Goal: Task Accomplishment & Management: Complete application form

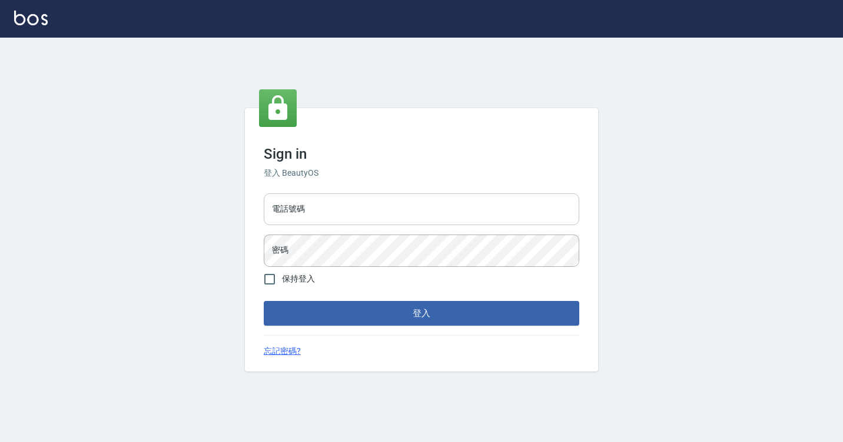
click at [318, 194] on div "Sign in 登入 BeautyOS 電話號碼 電話號碼 密碼 密碼 保持登入 登入 忘記密碼?" at bounding box center [421, 240] width 353 height 264
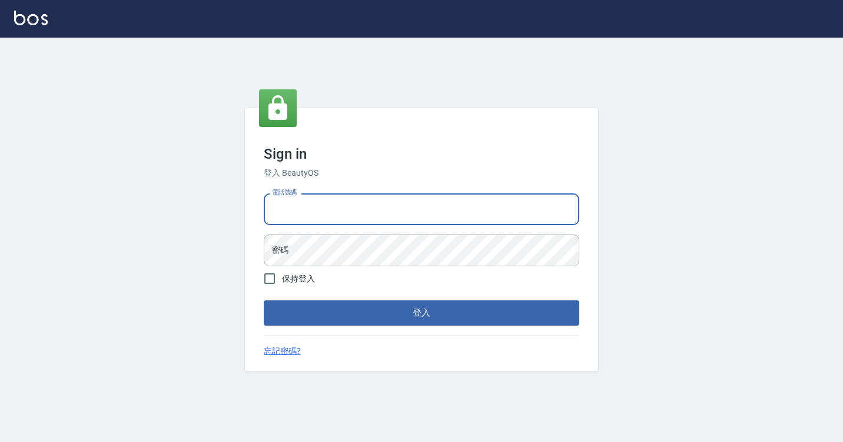
click at [316, 197] on input "電話號碼" at bounding box center [421, 210] width 315 height 32
type input "7812080"
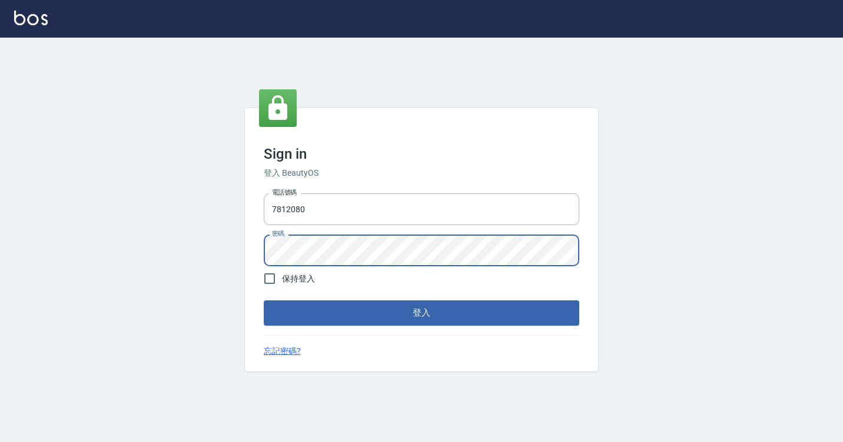
click at [264, 301] on button "登入" at bounding box center [421, 313] width 315 height 25
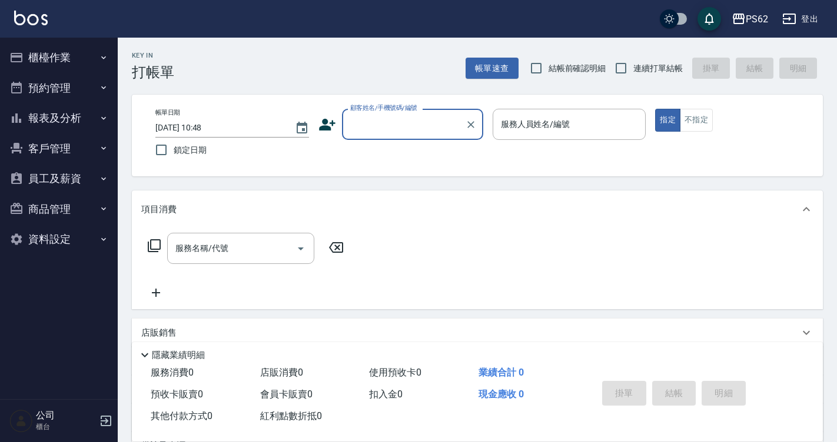
click at [91, 62] on button "櫃檯作業" at bounding box center [59, 57] width 108 height 31
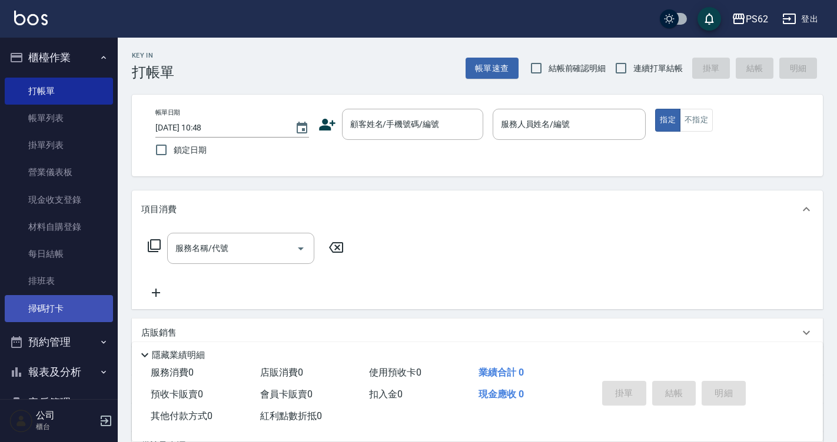
click at [75, 308] on link "掃碼打卡" at bounding box center [59, 308] width 108 height 27
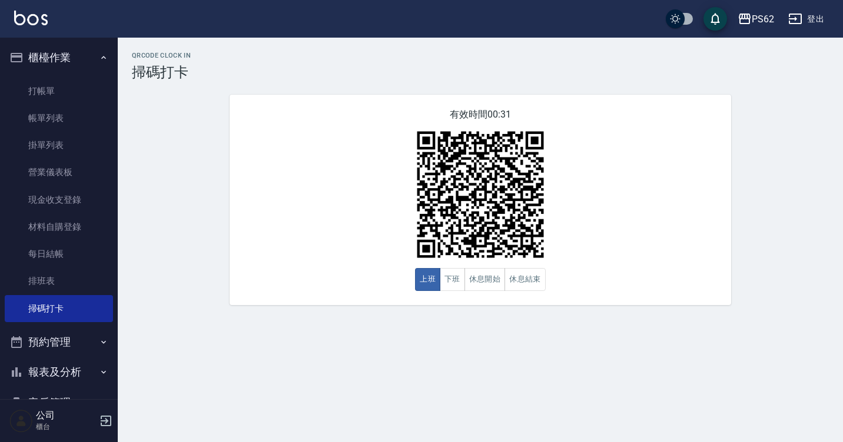
scroll to position [124, 0]
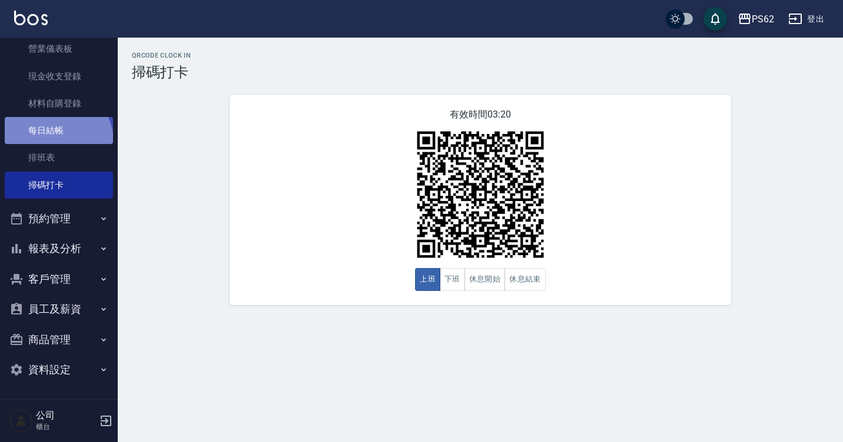
click at [55, 142] on link "每日結帳" at bounding box center [59, 130] width 108 height 27
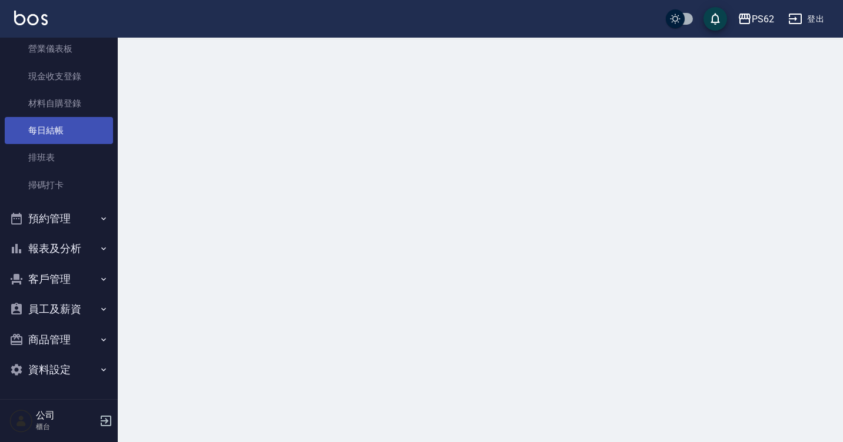
drag, startPoint x: 54, startPoint y: 142, endPoint x: 58, endPoint y: 156, distance: 14.6
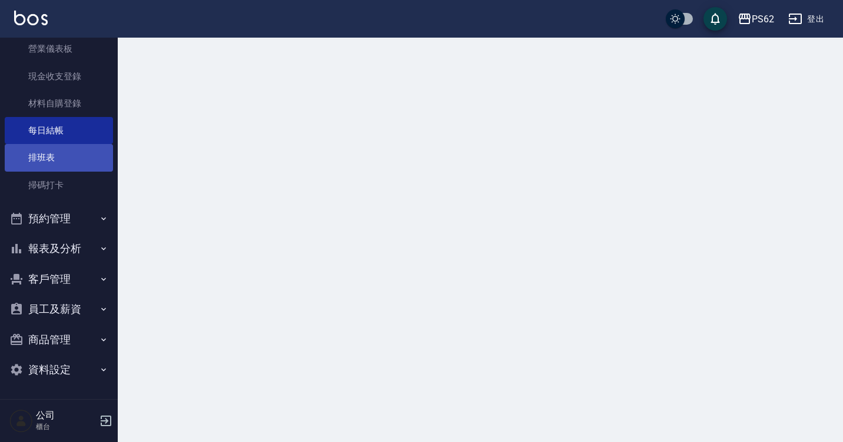
click at [54, 143] on link "每日結帳" at bounding box center [59, 130] width 108 height 27
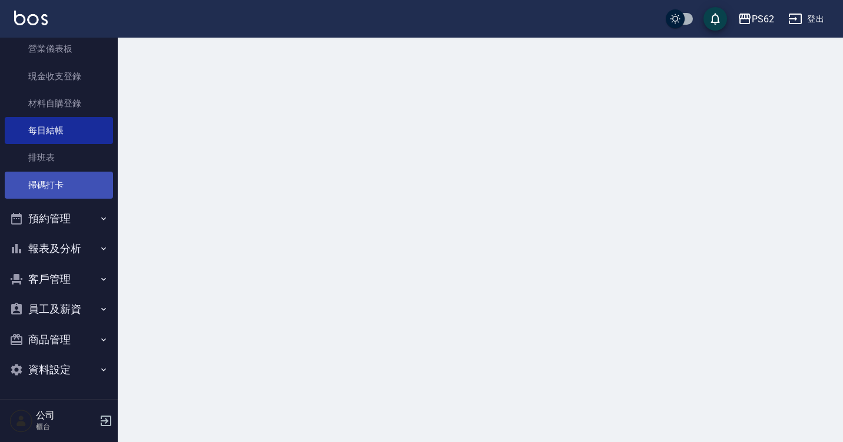
click at [68, 178] on link "掃碼打卡" at bounding box center [59, 185] width 108 height 27
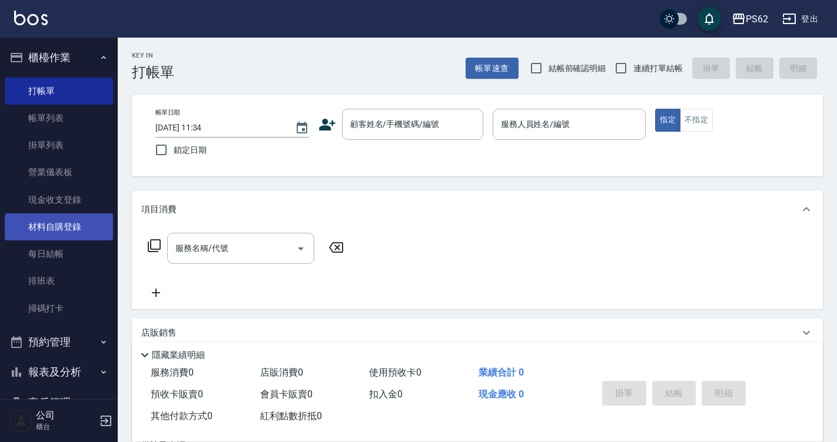
click at [53, 219] on link "材料自購登錄" at bounding box center [59, 227] width 108 height 27
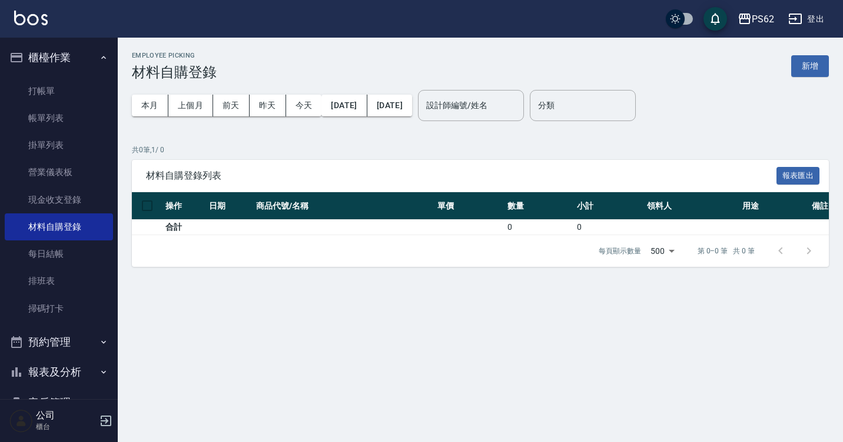
click at [813, 55] on div "Employee Picking 材料自購登錄 新增" at bounding box center [480, 66] width 697 height 29
click at [805, 75] on button "新增" at bounding box center [810, 66] width 38 height 22
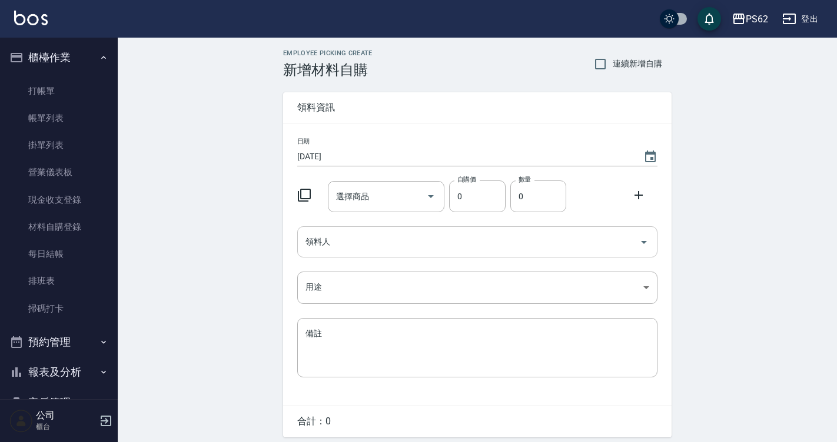
drag, startPoint x: 564, startPoint y: 256, endPoint x: 673, endPoint y: 75, distance: 211.4
click at [564, 254] on div "領料人" at bounding box center [477, 242] width 360 height 31
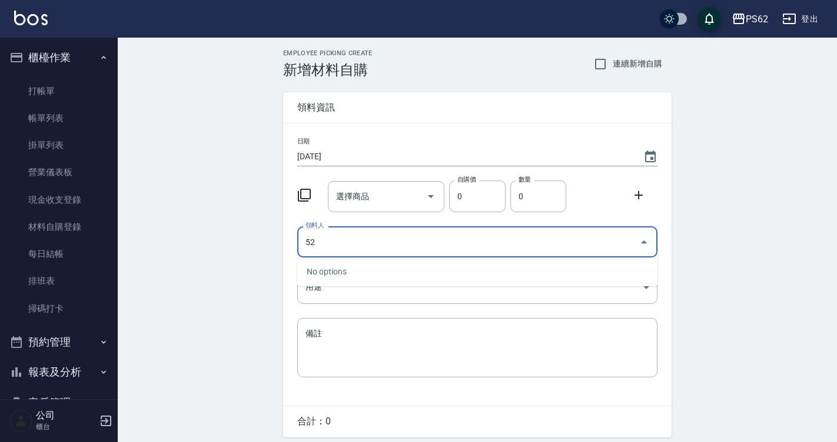
type input "5"
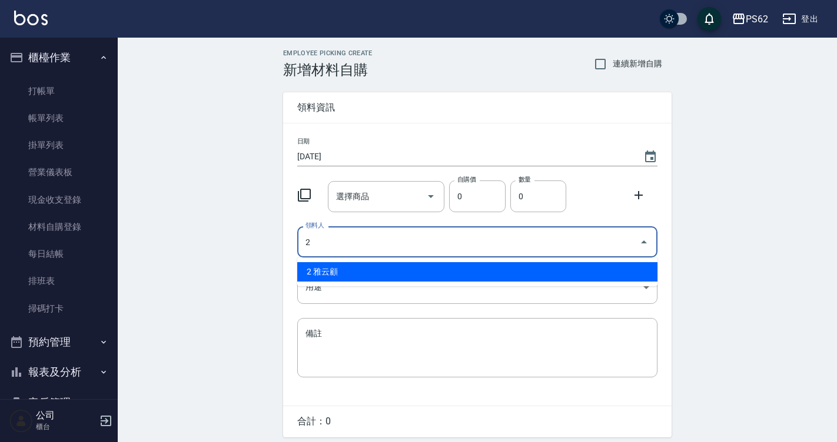
type input "2 雅云顧"
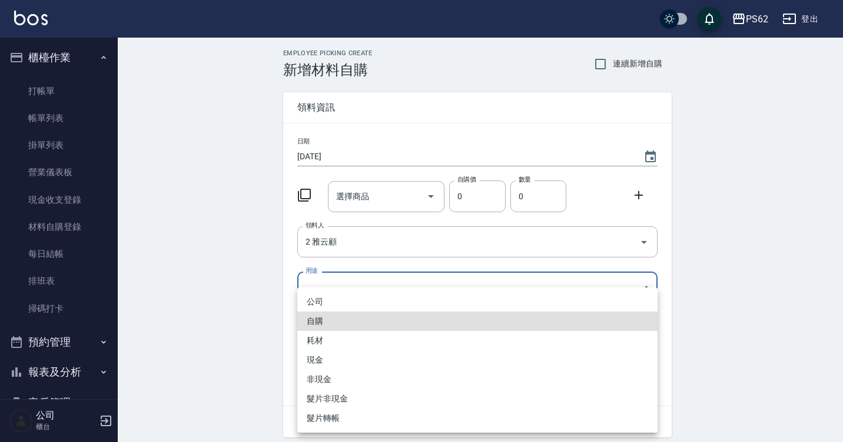
type input "自購"
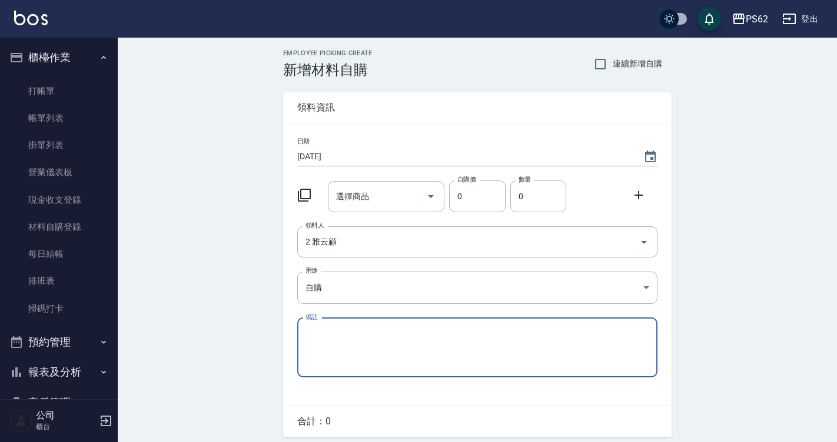
click at [388, 187] on input "選擇商品" at bounding box center [377, 197] width 89 height 21
type input "ㄑ"
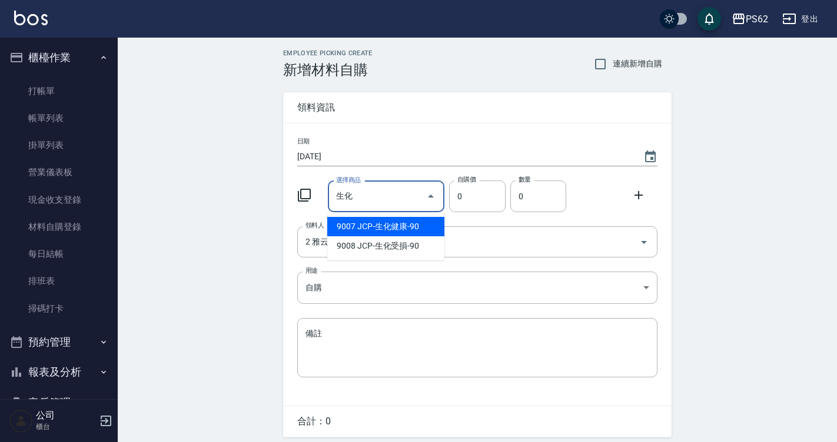
type input "JCP-生化健康-90"
type input "90"
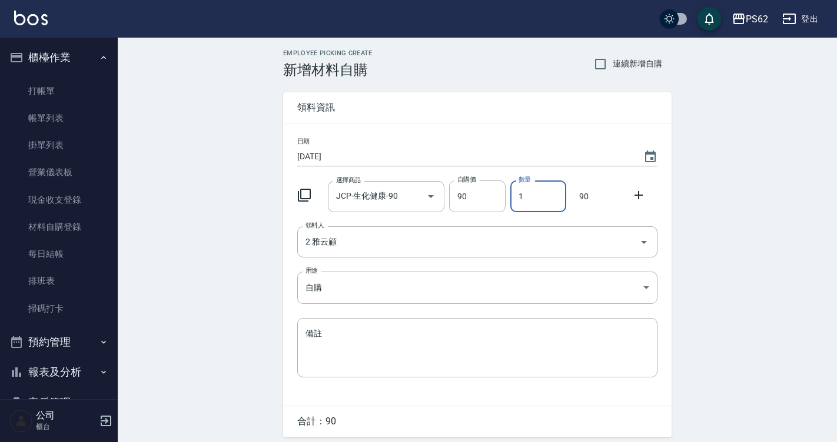
type input "2"
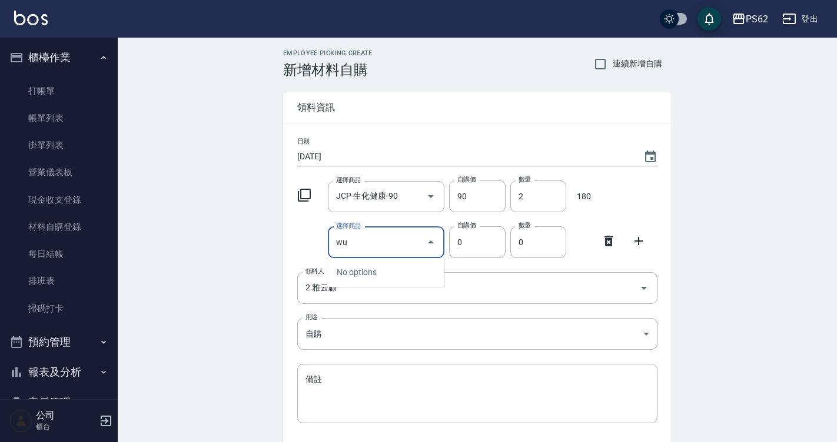
type input "w"
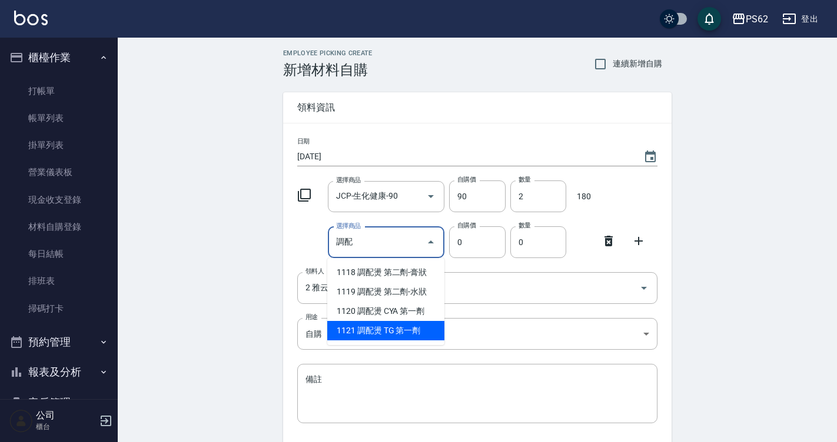
type input "調配燙 TG 第一劑"
type input "230"
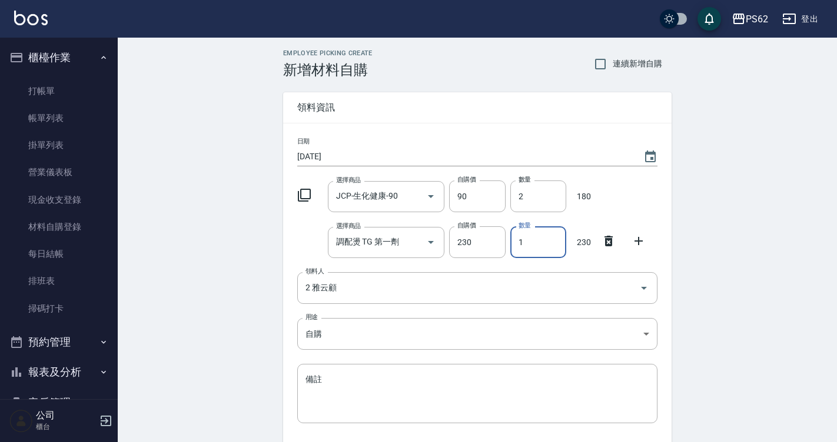
type input "2"
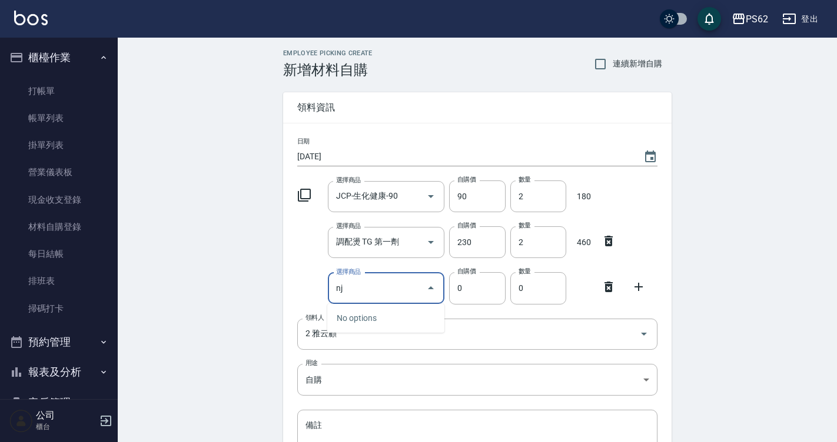
type input "n"
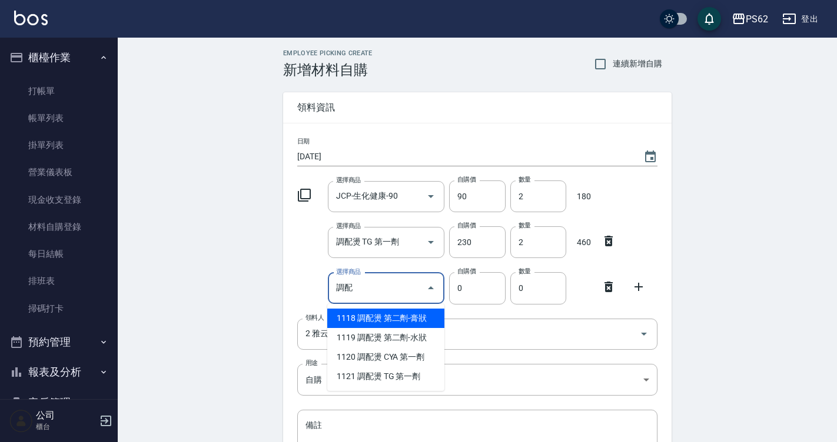
type input "調配燙 第二劑-膏狀"
type input "135"
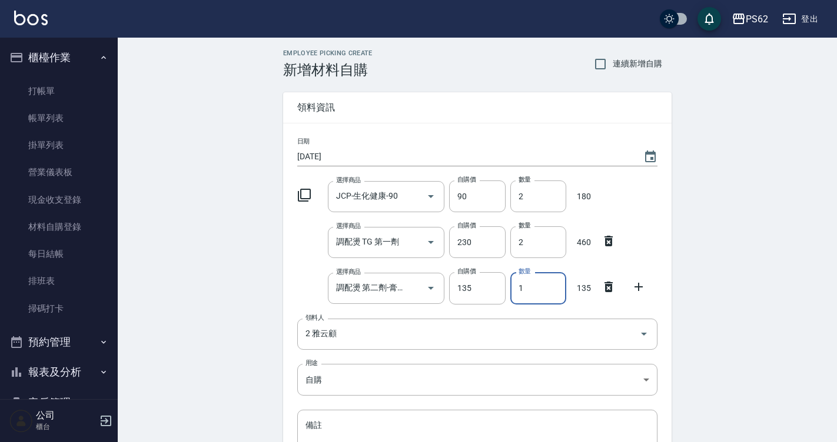
type input "2"
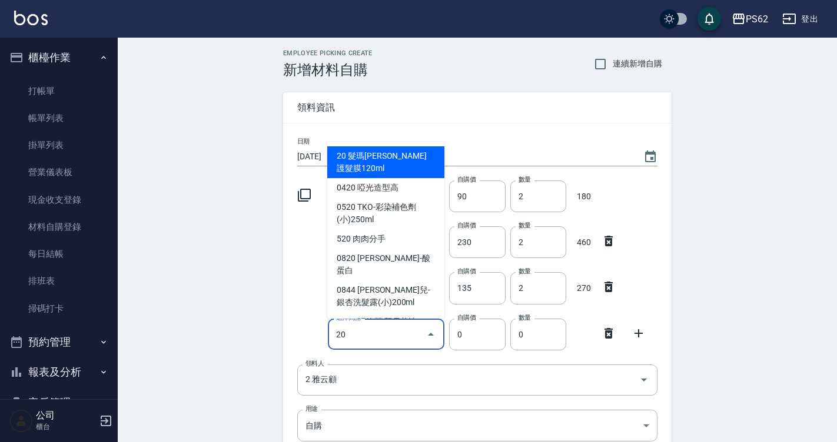
type input "2"
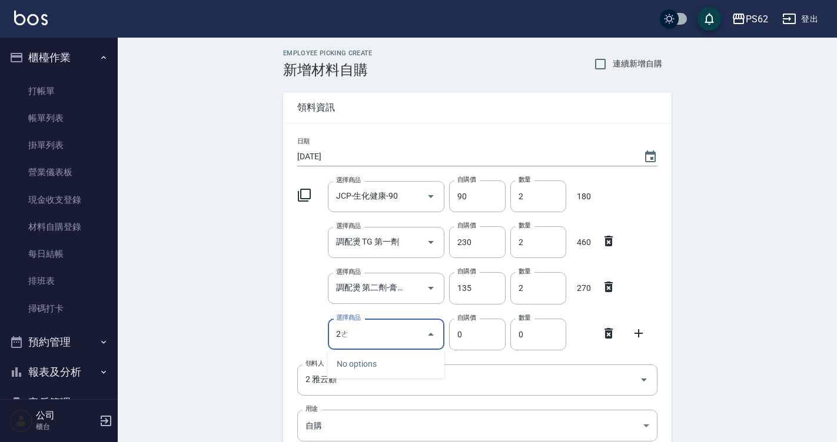
type input "2"
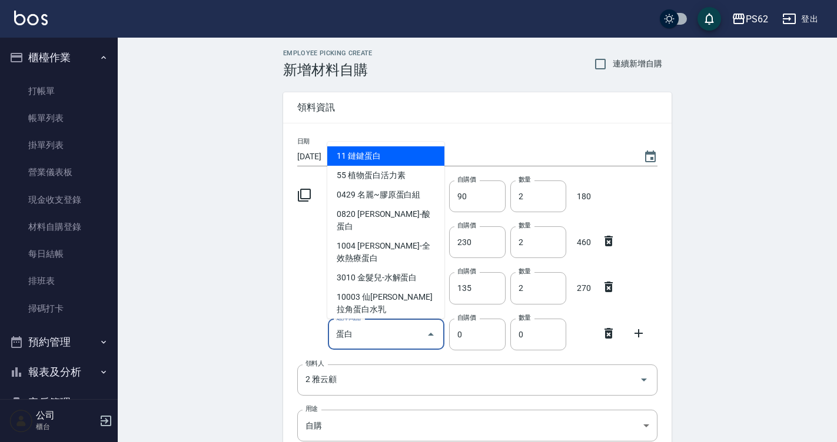
type input "鏈鍵蛋白"
type input "585"
type input "1"
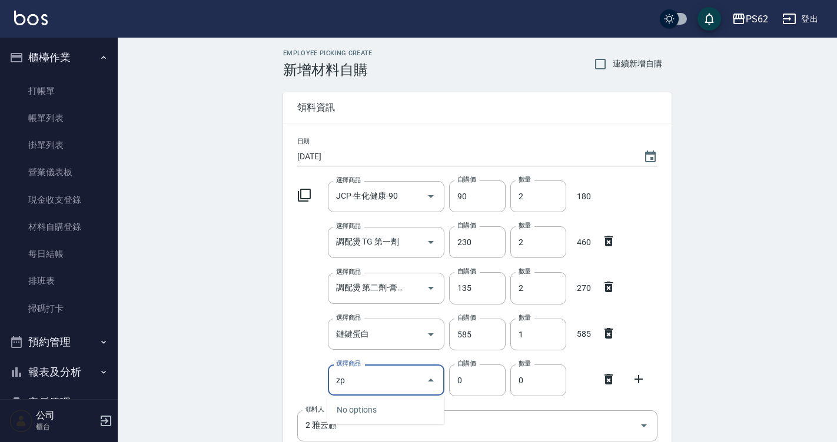
type input "z"
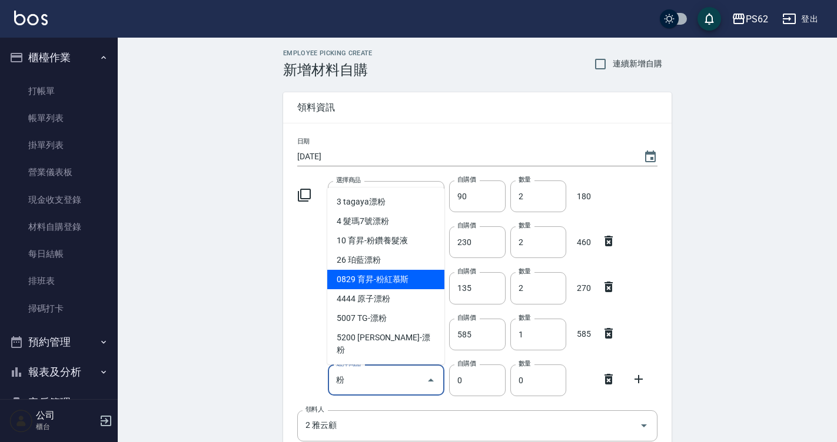
type input "育昇-粉紅慕斯"
type input "50"
type input "1"
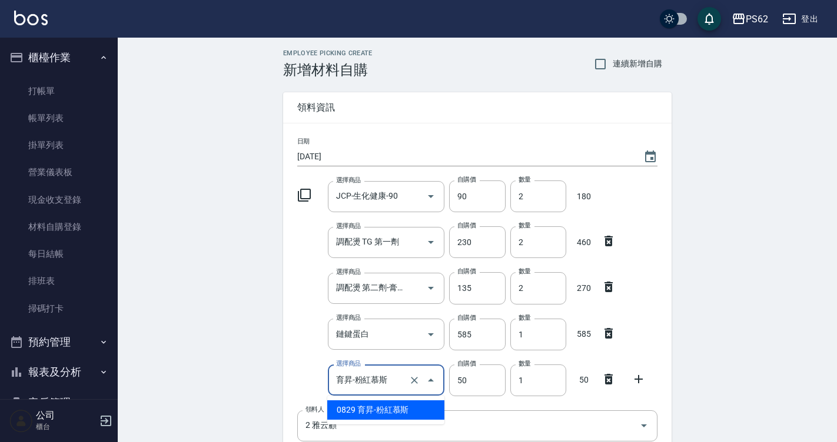
click at [345, 373] on input "育昇-粉紅慕斯" at bounding box center [370, 380] width 74 height 21
type input "z"
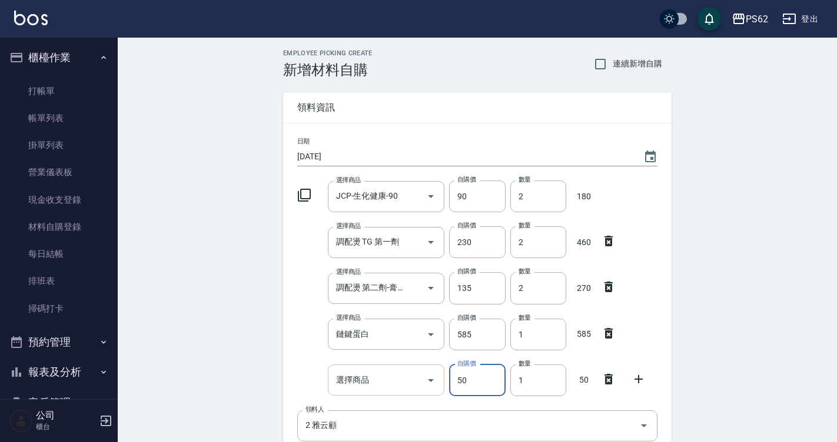
click at [399, 381] on input "選擇商品" at bounding box center [377, 380] width 89 height 21
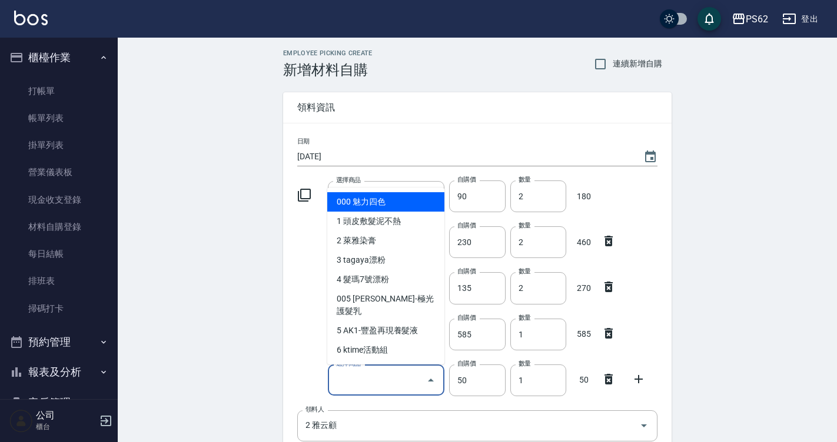
click at [378, 381] on input "選擇商品" at bounding box center [377, 380] width 89 height 21
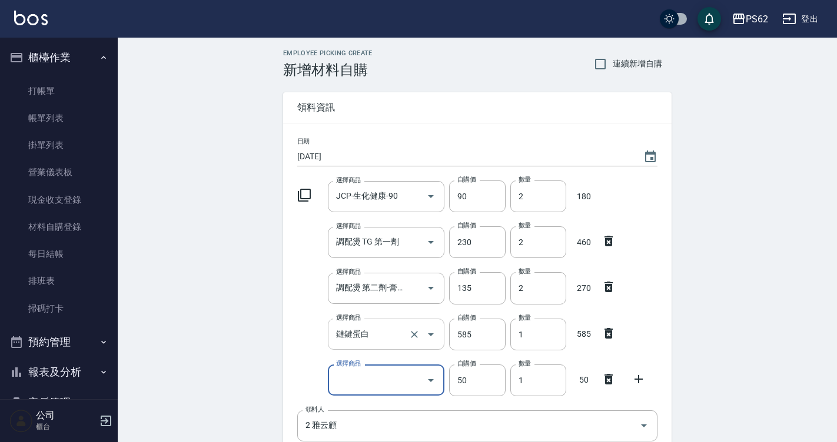
type input "z"
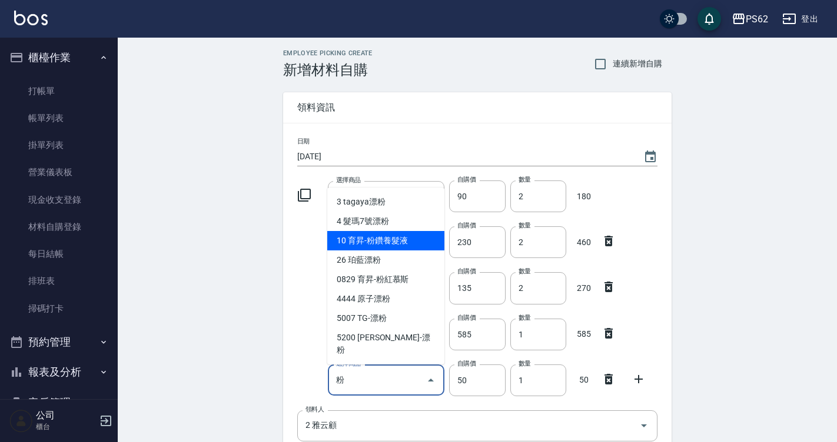
type input "育昇-粉鑽養髮液"
type input "300"
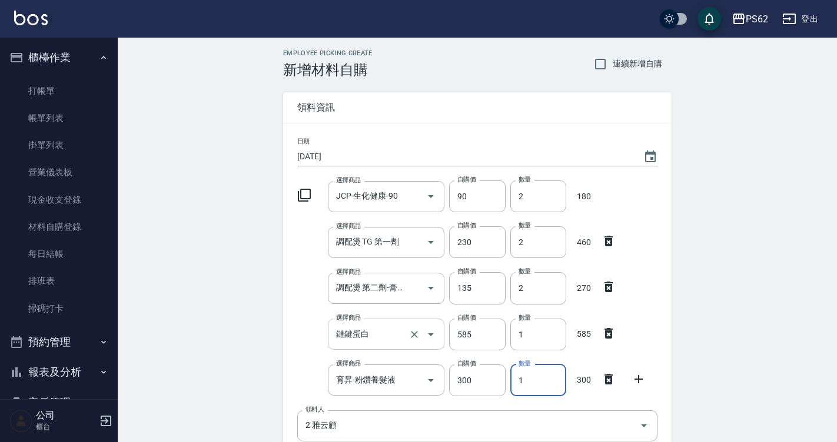
type input "2"
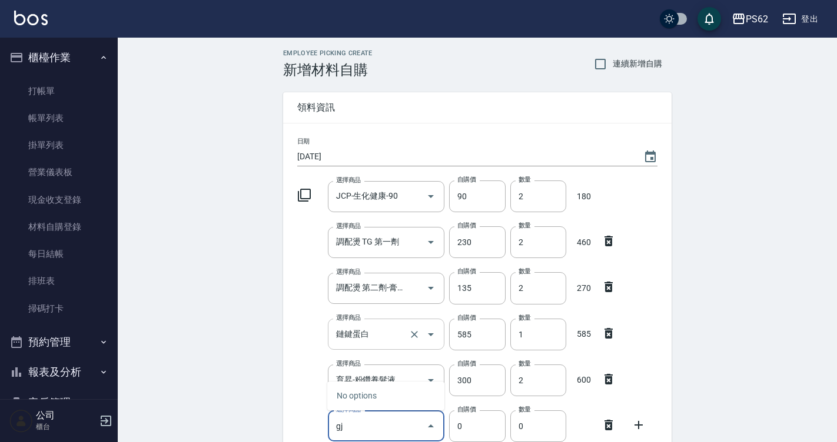
type input "g"
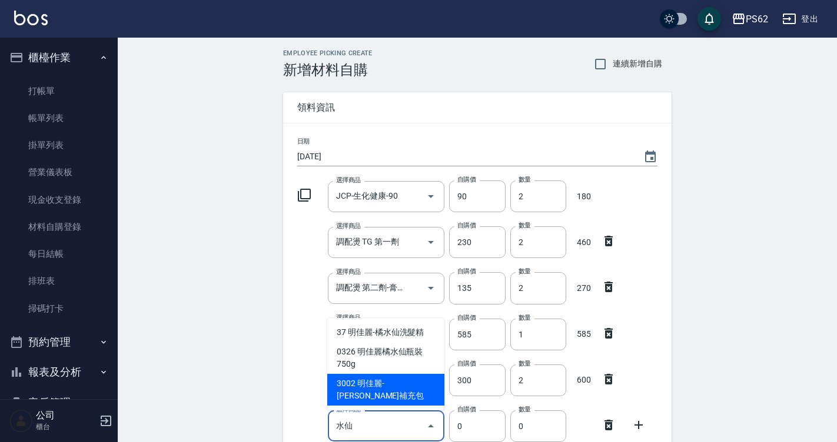
type input "明佳麗-[PERSON_NAME]補充包"
type input "1360"
type input "1"
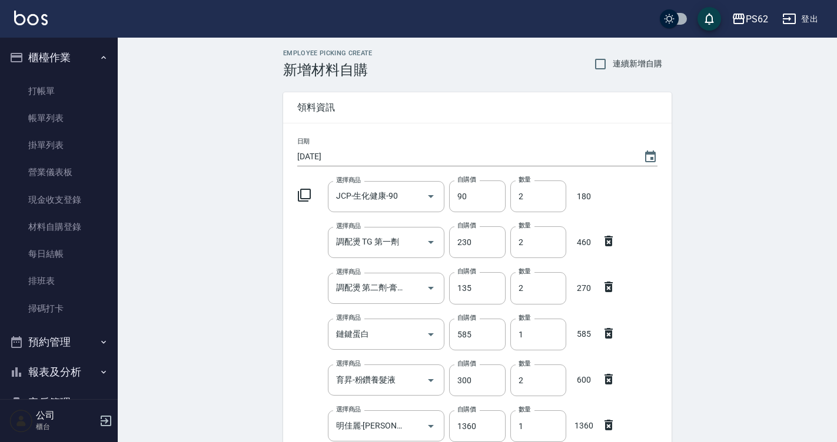
scroll to position [251, 0]
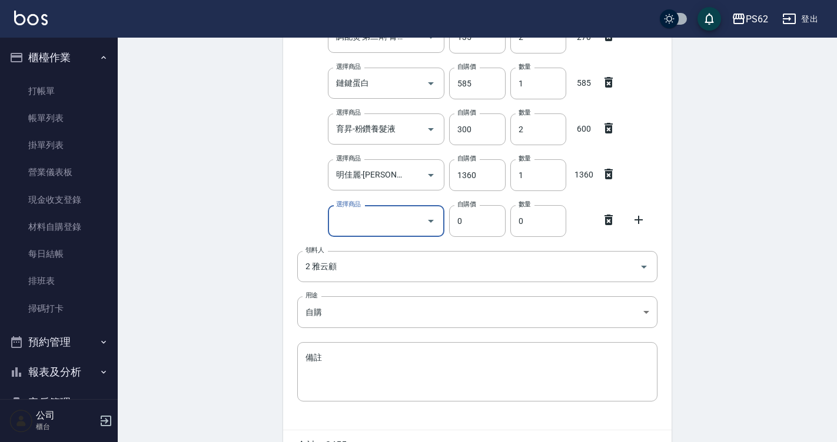
type input "g"
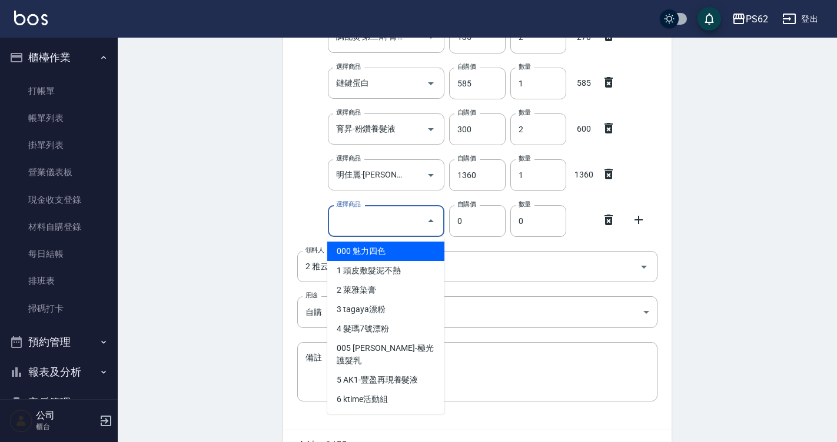
type input "f"
type input "k"
type input "ㄜ"
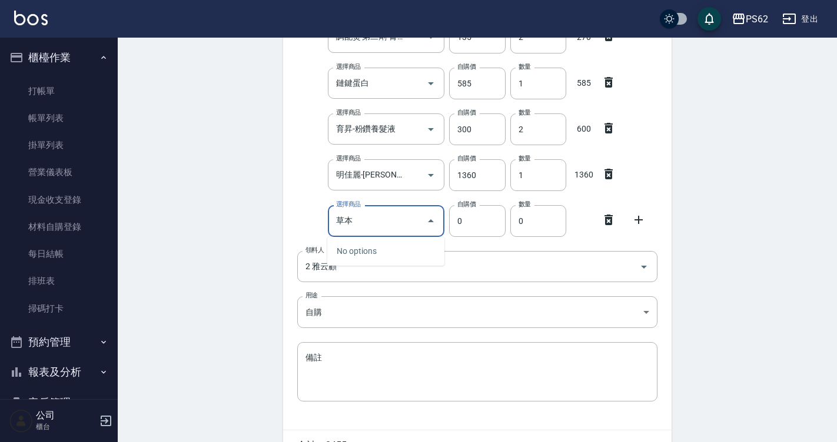
type input "草"
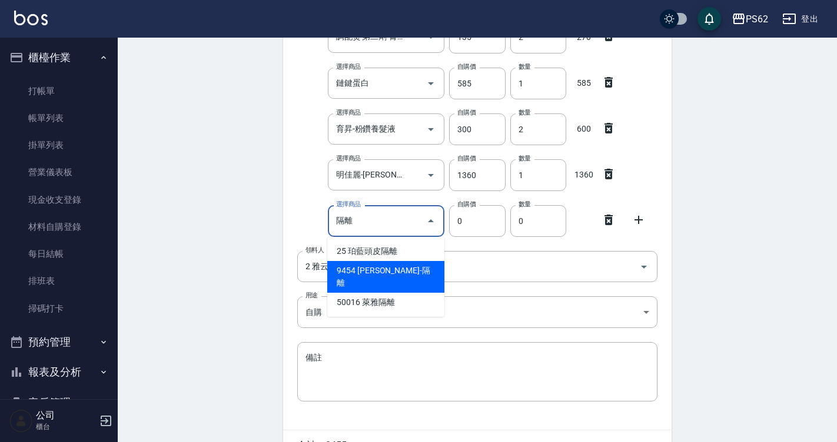
type input "[PERSON_NAME]-隔離"
type input "325"
type input "1"
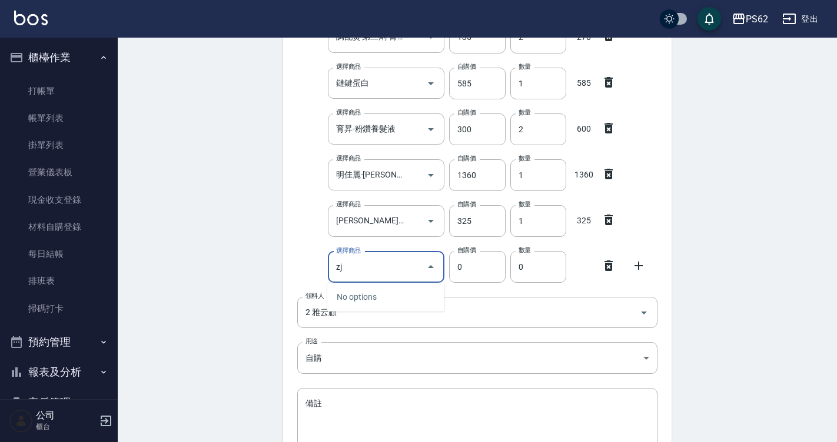
type input "z"
type input "頭皮敷髮泥不熱"
type input "760"
type input "1"
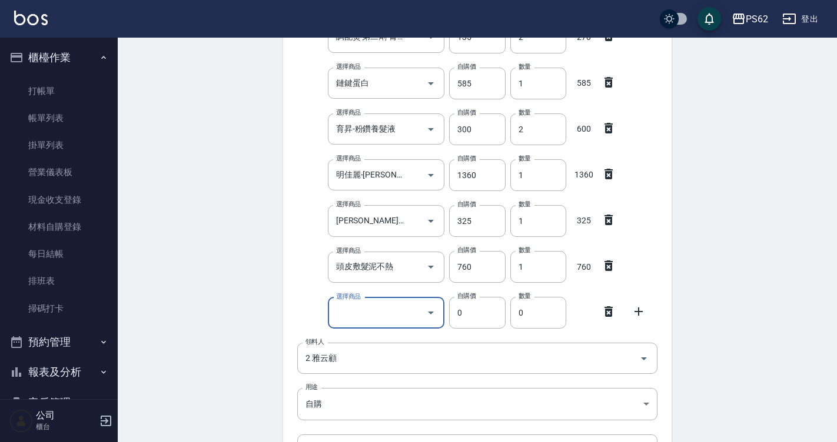
type input "b"
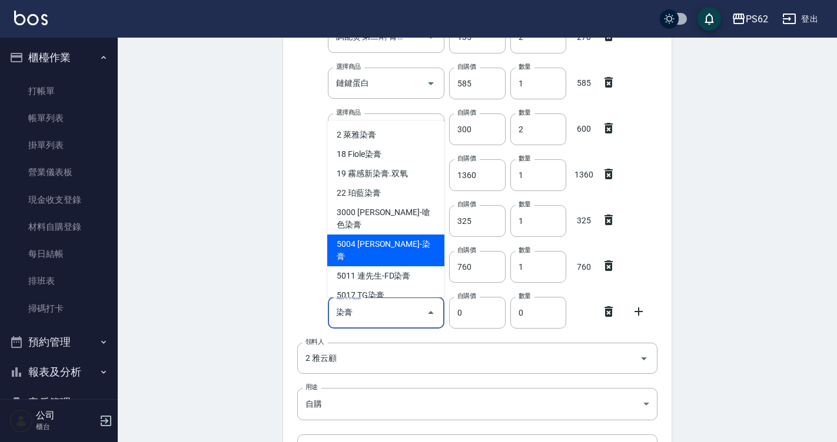
type input "[PERSON_NAME]-染膏"
type input "110"
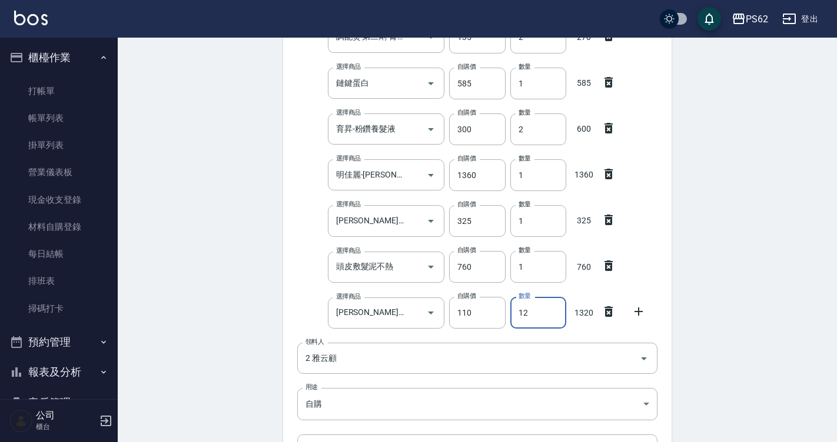
type input "12"
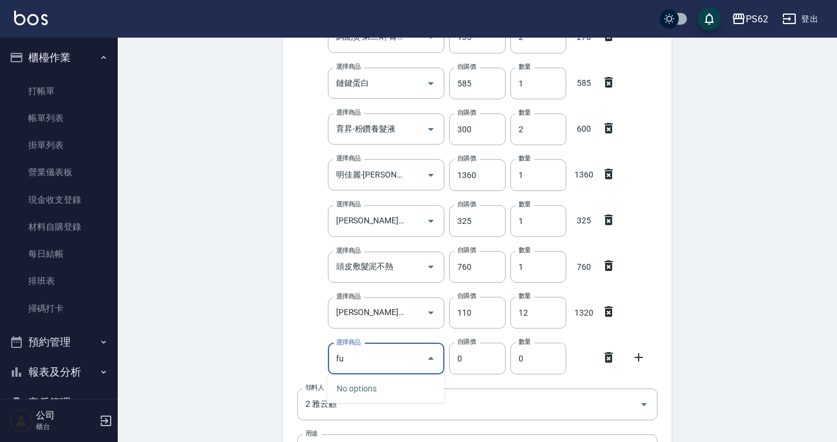
type input "f"
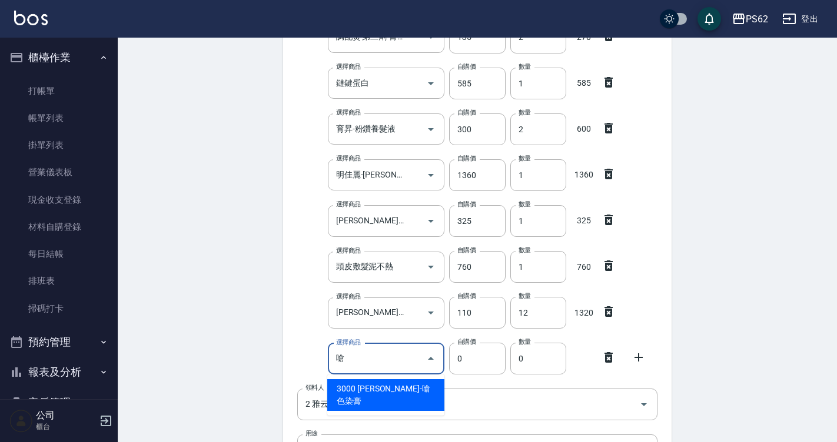
type input "嗆"
type input "160"
type input "[PERSON_NAME]-嗆色染膏"
type input "1"
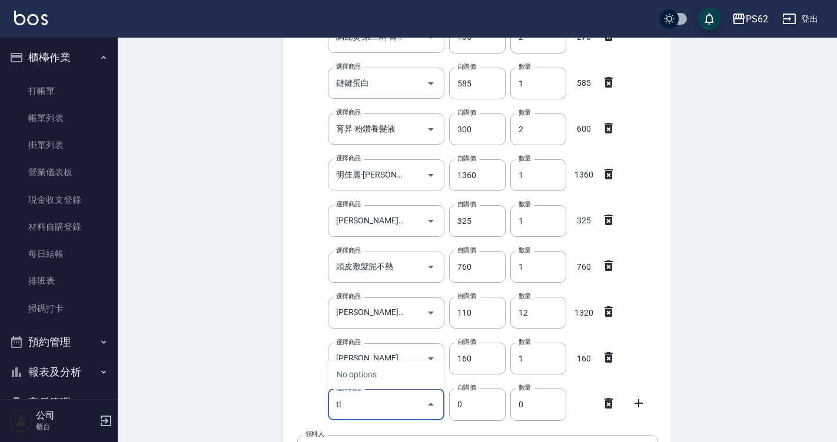
type input "t"
type input "超"
type input "110"
type input "超總雙氧水"
type input "6"
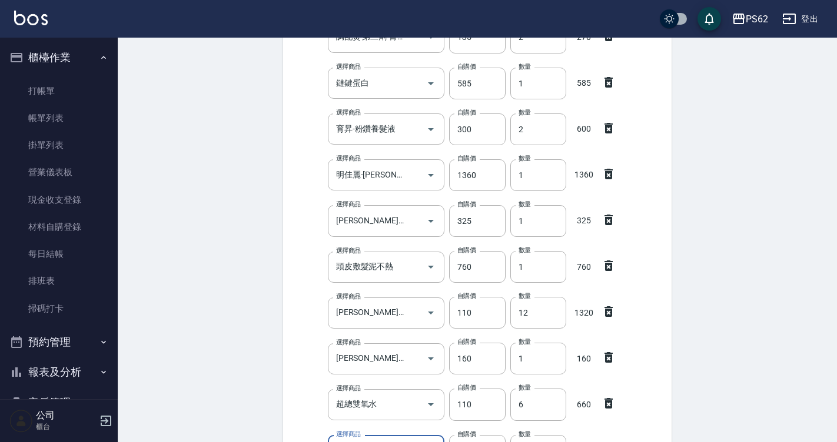
scroll to position [270, 0]
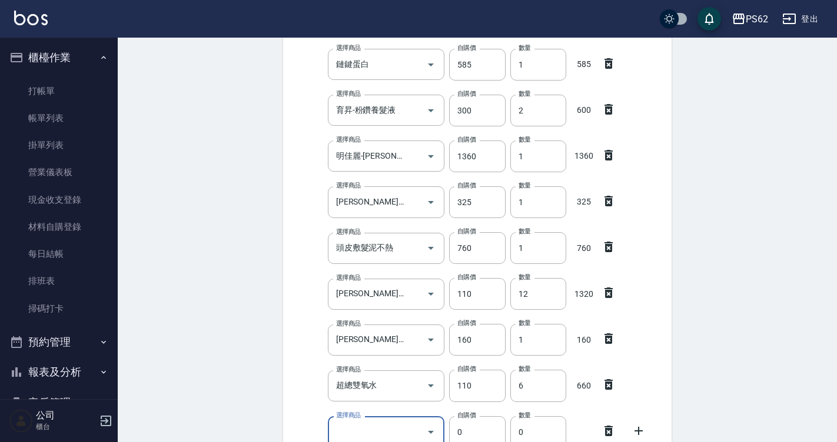
type input "ㄖ"
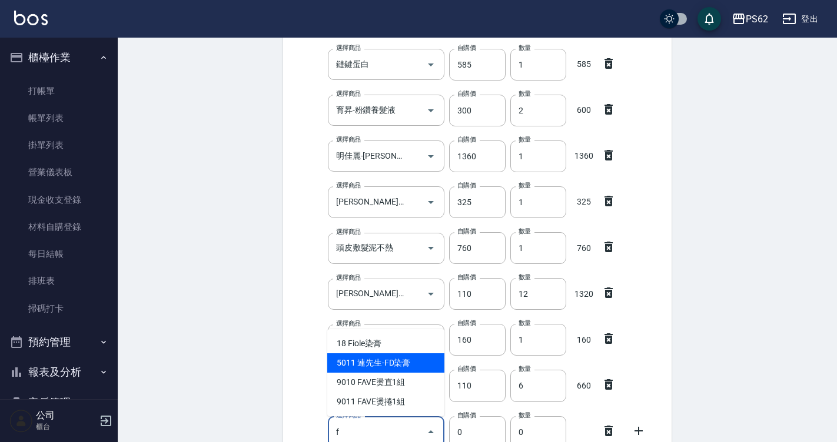
type input "f"
type input "130"
type input "連先生-FD染膏"
type input "1"
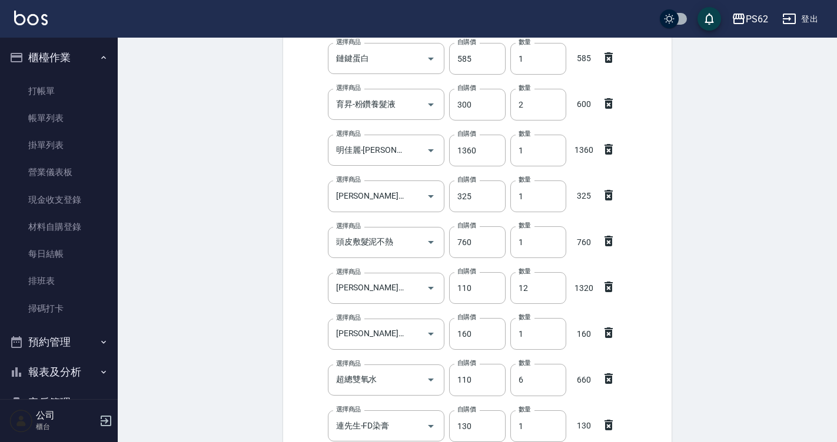
scroll to position [527, 0]
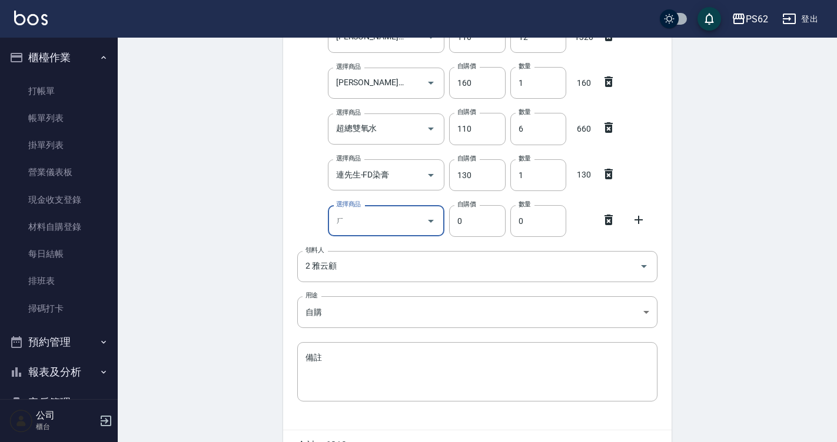
type input "ㄎ"
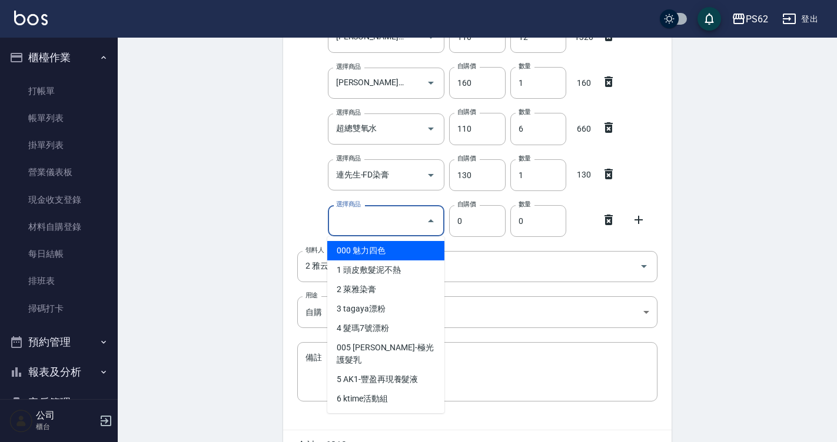
drag, startPoint x: 842, startPoint y: 58, endPoint x: 203, endPoint y: 157, distance: 646.5
click at [202, 158] on div "Employee Picking Create 新增材料自購 連續新增自購 領料資訊 日期 [DATE] 選擇商品 JCP-生化健康-90 選擇商品 自購價 …" at bounding box center [477, 9] width 719 height 999
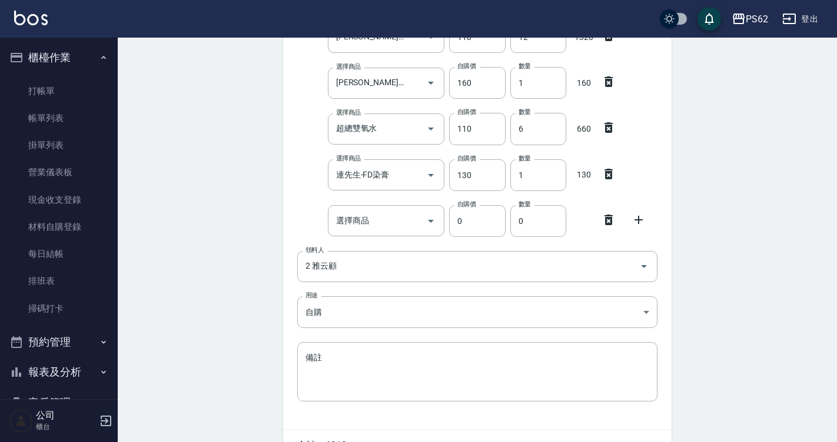
click at [615, 225] on div at bounding box center [612, 218] width 31 height 21
click at [617, 222] on div at bounding box center [612, 218] width 31 height 21
click at [608, 221] on icon at bounding box center [608, 220] width 14 height 14
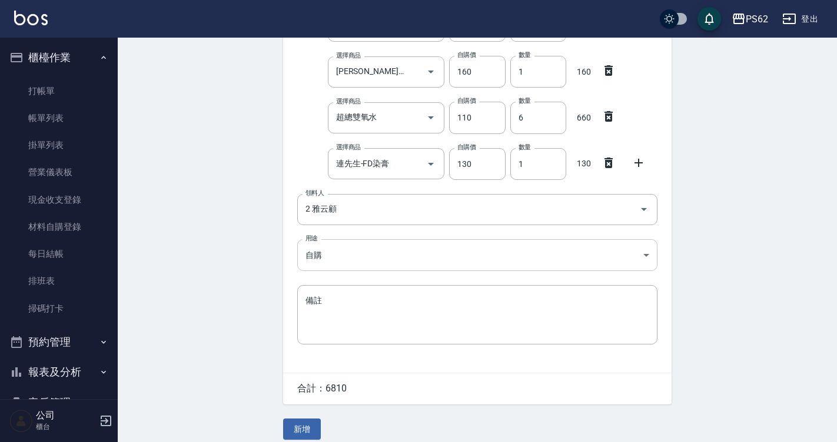
scroll to position [550, 0]
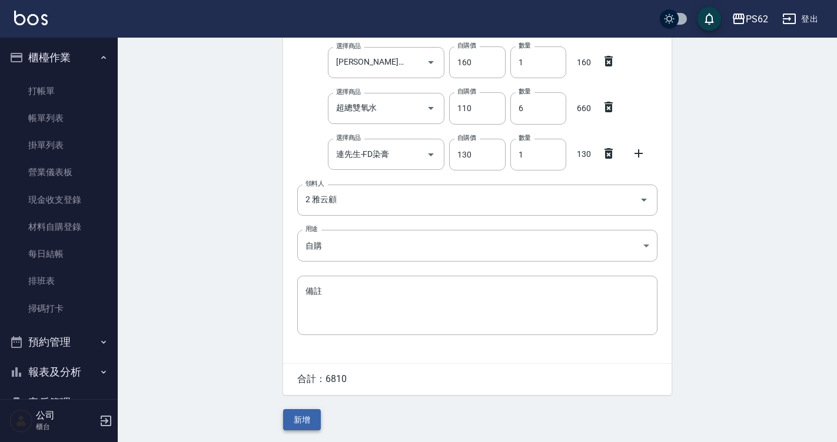
click at [311, 412] on button "新增" at bounding box center [302, 420] width 38 height 22
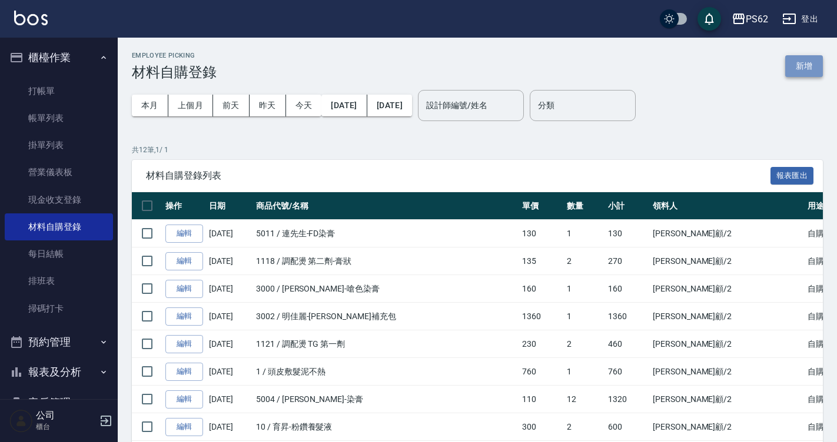
click at [791, 65] on button "新增" at bounding box center [804, 66] width 38 height 22
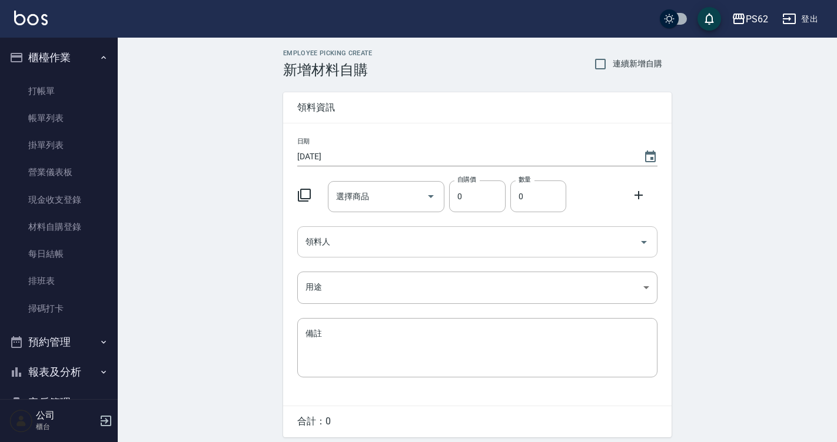
drag, startPoint x: 342, startPoint y: 237, endPoint x: 347, endPoint y: 231, distance: 6.7
click at [345, 232] on input "領料人" at bounding box center [468, 242] width 332 height 21
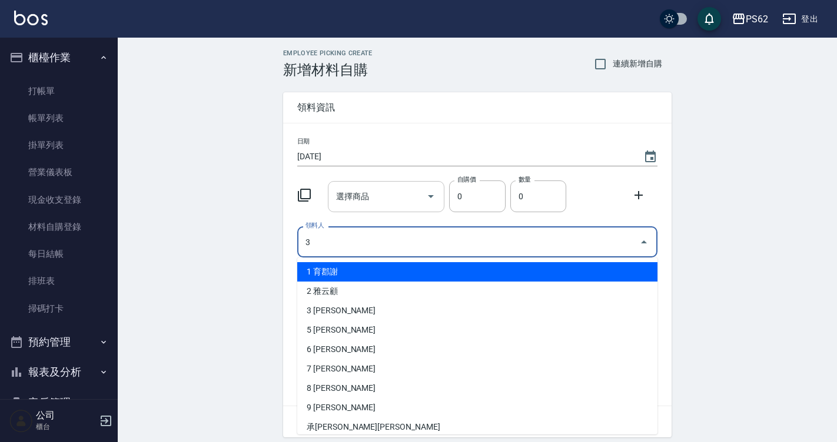
type input "3 [PERSON_NAME]"
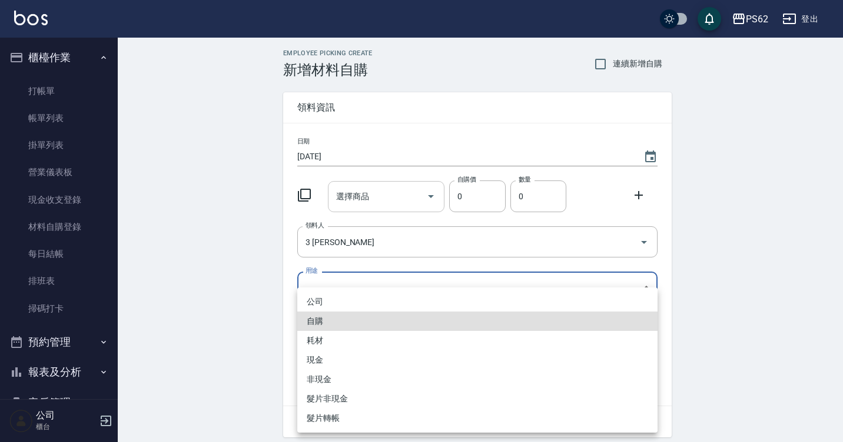
type input "自購"
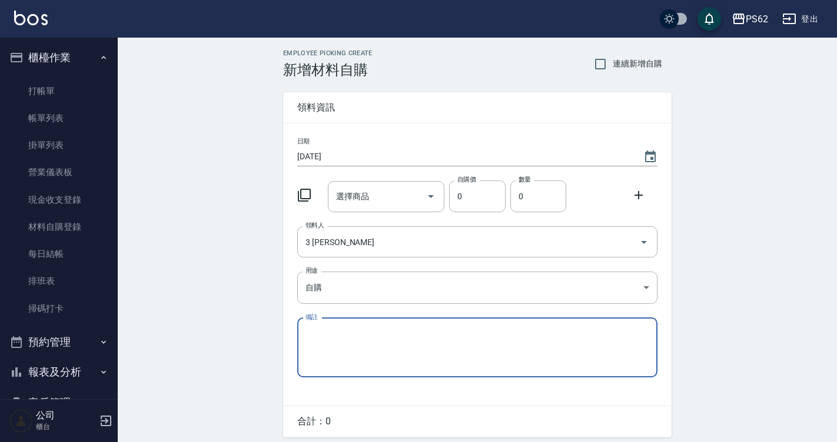
drag, startPoint x: 335, startPoint y: 184, endPoint x: 305, endPoint y: 157, distance: 40.0
click at [335, 173] on div "日期 [DATE] 選擇商品 選擇商品 自購價 0 自購價 數量 0 數量 領料人 3 [PERSON_NAME] 領料人 用途 自購 自購 用途 備註 x …" at bounding box center [477, 265] width 388 height 282
drag, startPoint x: 371, startPoint y: 211, endPoint x: 372, endPoint y: 191, distance: 19.5
click at [372, 207] on div "選擇商品" at bounding box center [386, 196] width 117 height 31
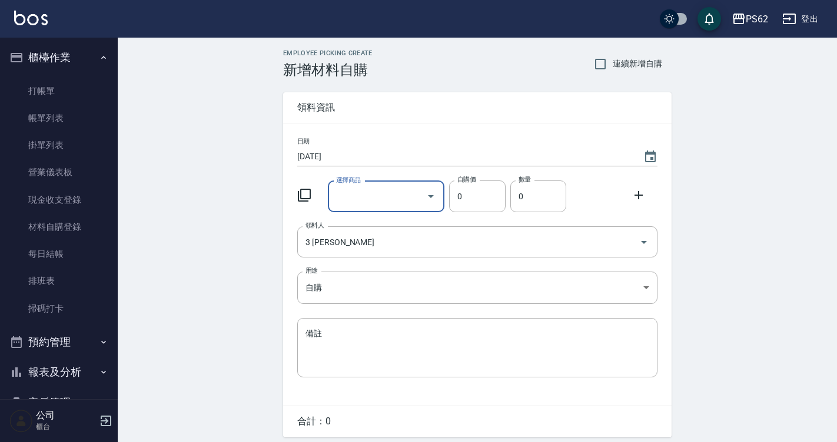
click at [372, 191] on input "選擇商品" at bounding box center [377, 197] width 89 height 21
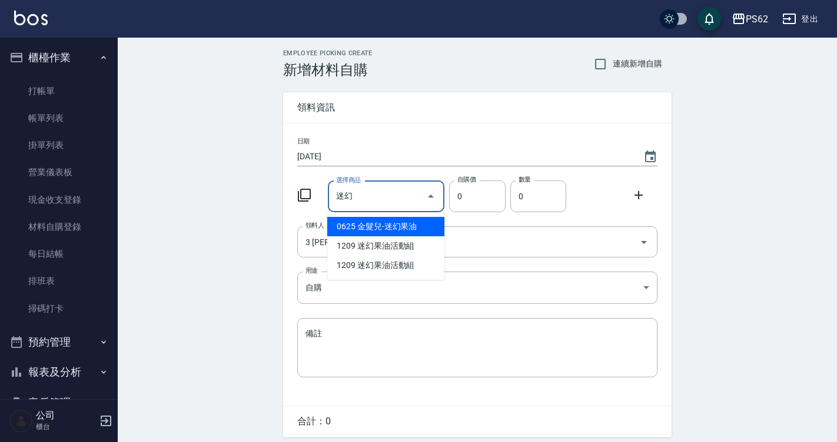
type input "金髮兒-迷幻果油"
type input "330"
type input "1"
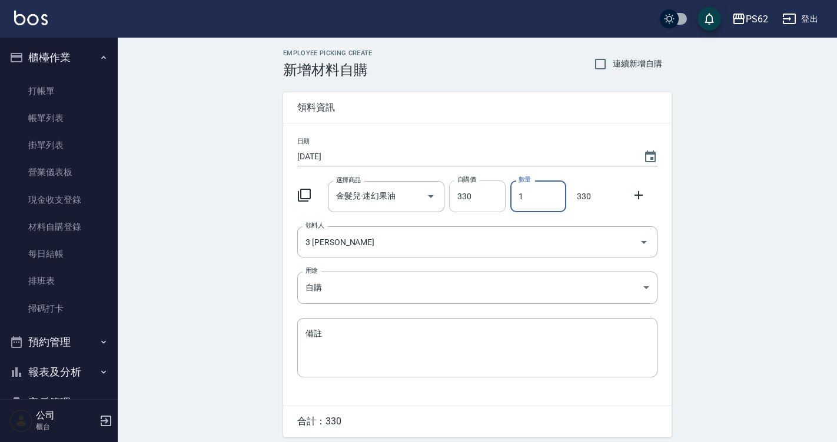
click at [471, 198] on input "330" at bounding box center [477, 197] width 56 height 32
click at [471, 192] on input "330" at bounding box center [477, 197] width 56 height 32
click at [472, 192] on input "330" at bounding box center [477, 197] width 56 height 32
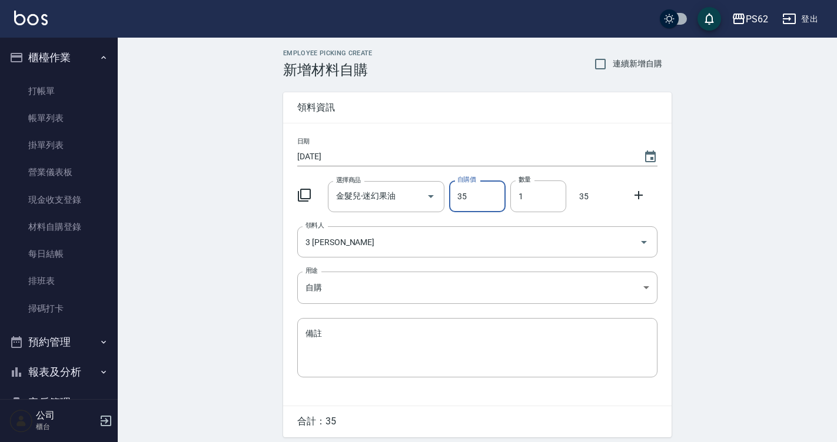
type input "35"
type input "20"
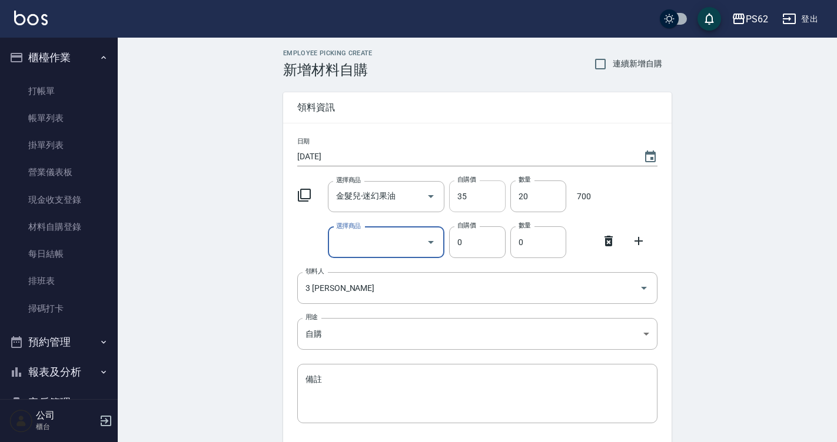
type input "h"
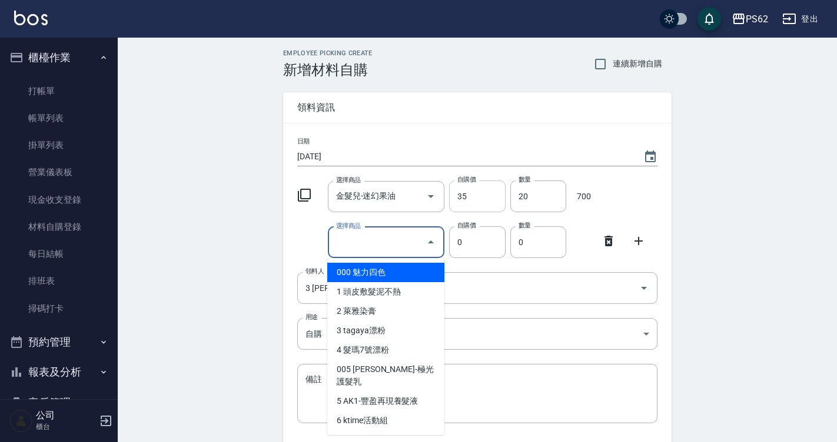
type input "ㄠ"
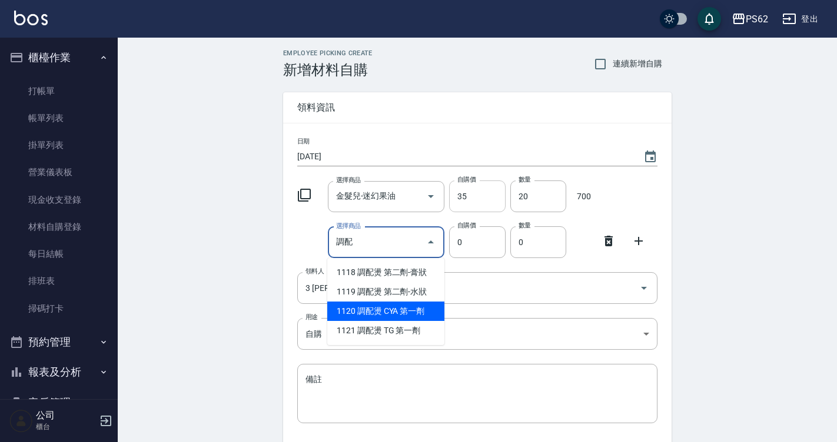
type input "調配燙 第二劑-水狀"
type input "135"
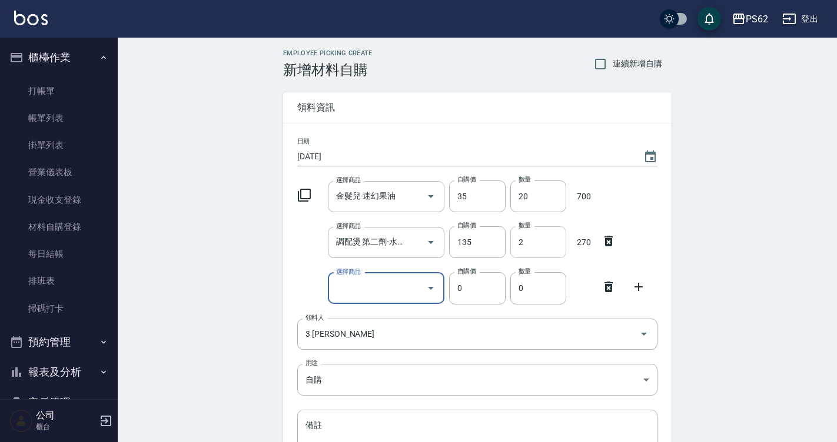
click at [541, 247] on input "2" at bounding box center [538, 243] width 56 height 32
type input "1"
drag, startPoint x: 321, startPoint y: 277, endPoint x: 349, endPoint y: 286, distance: 29.6
click at [322, 277] on div "選擇商品 選擇商品 自購價 0 自購價 數量 0 數量" at bounding box center [474, 286] width 365 height 36
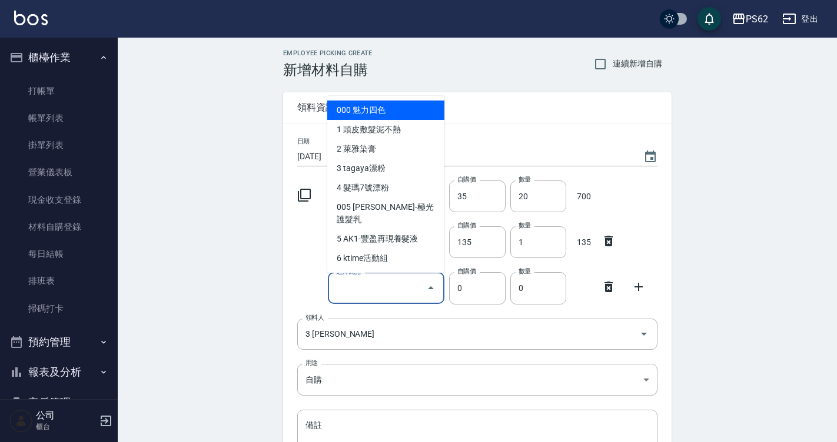
click at [349, 287] on input "選擇商品" at bounding box center [377, 288] width 89 height 21
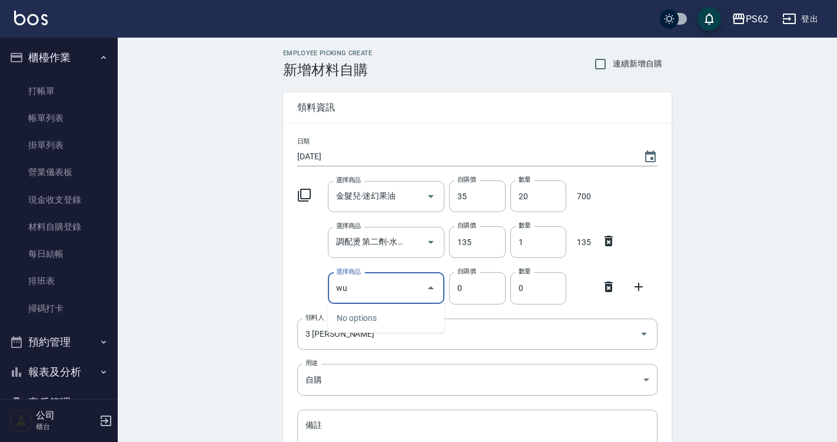
type input "w"
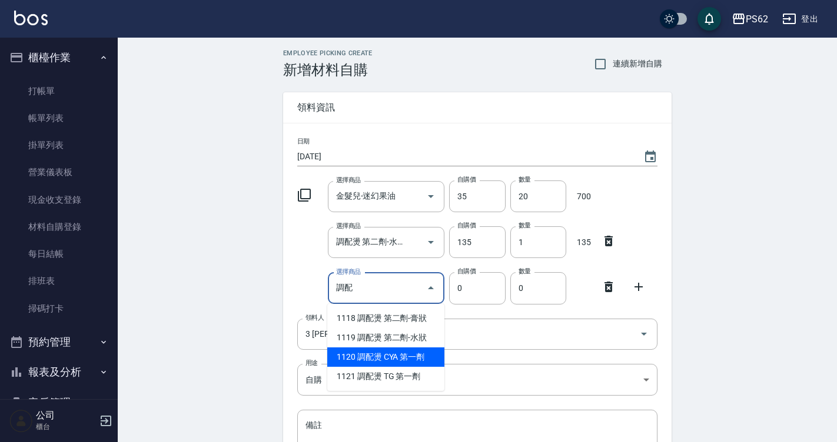
type input "調配燙 CYA 第一劑"
type input "250"
type input "1"
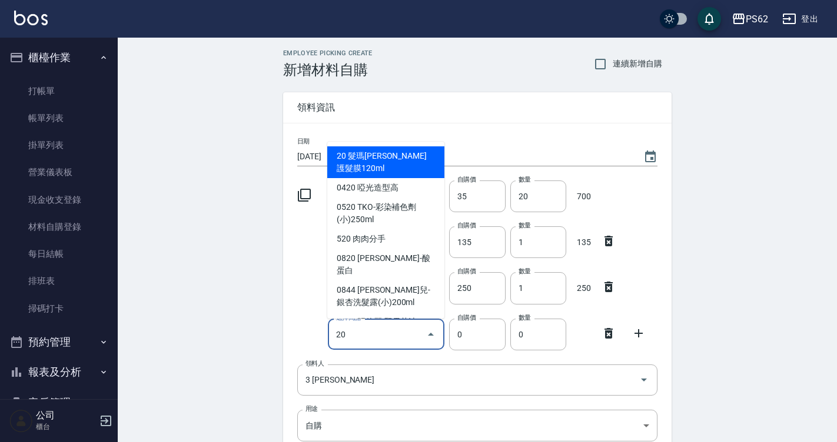
type input "2"
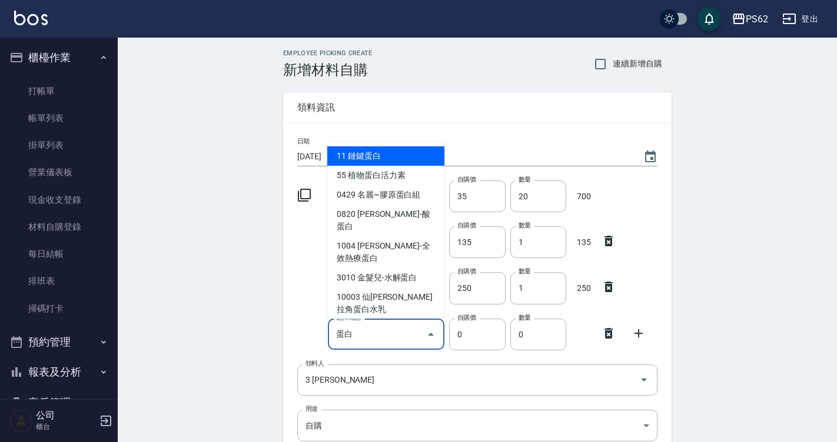
type input "鏈鍵蛋白"
type input "585"
type input "1"
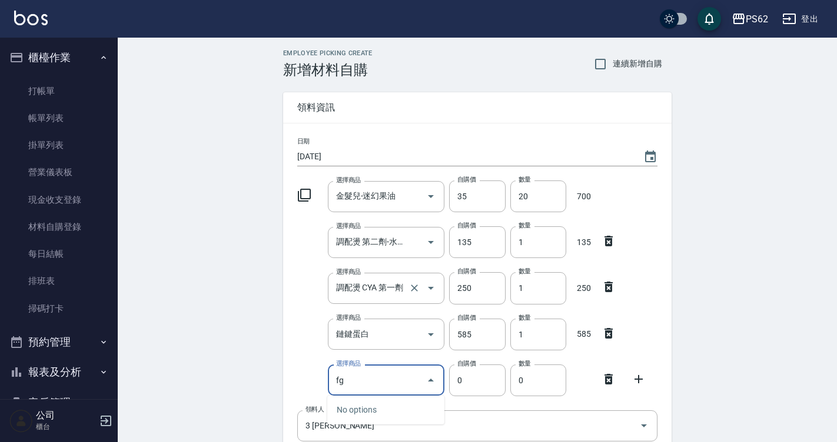
type input "f"
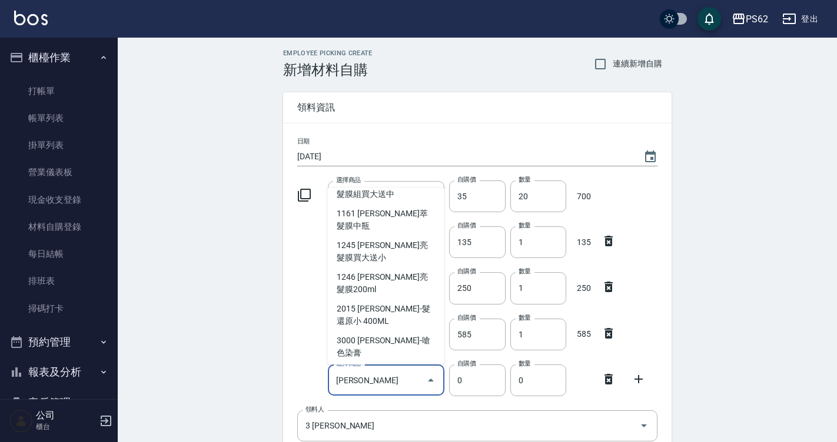
scroll to position [71, 0]
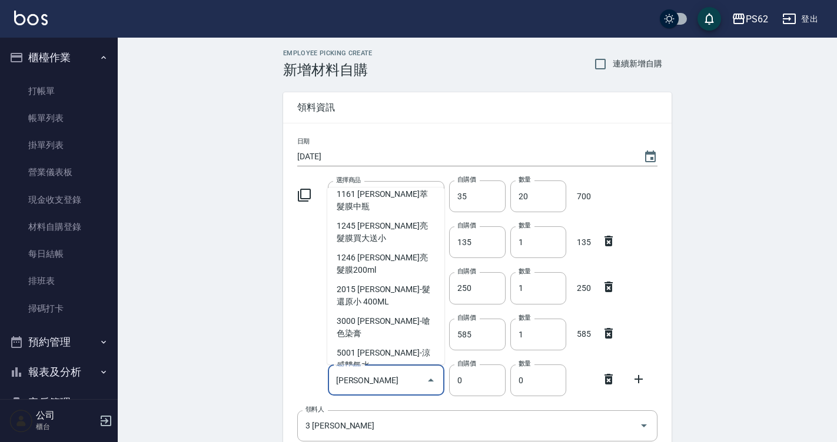
type input "[PERSON_NAME]-染膏"
type input "110"
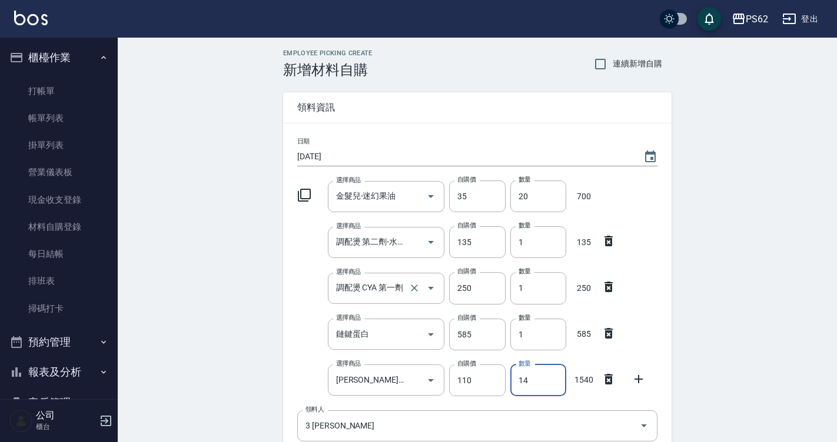
type input "14"
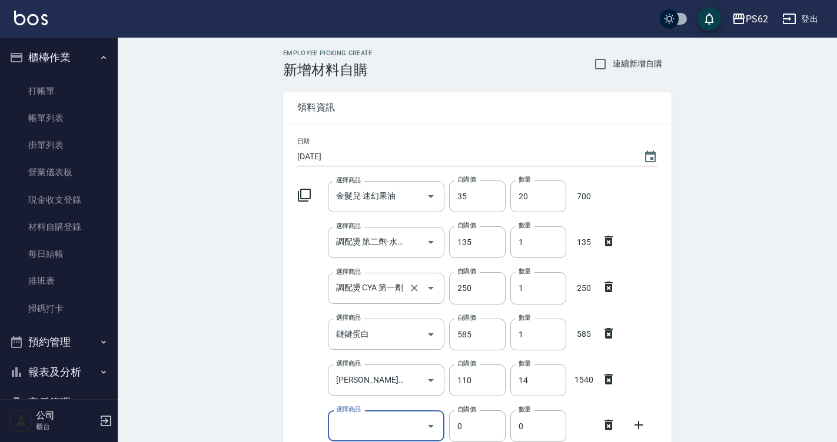
type input "g"
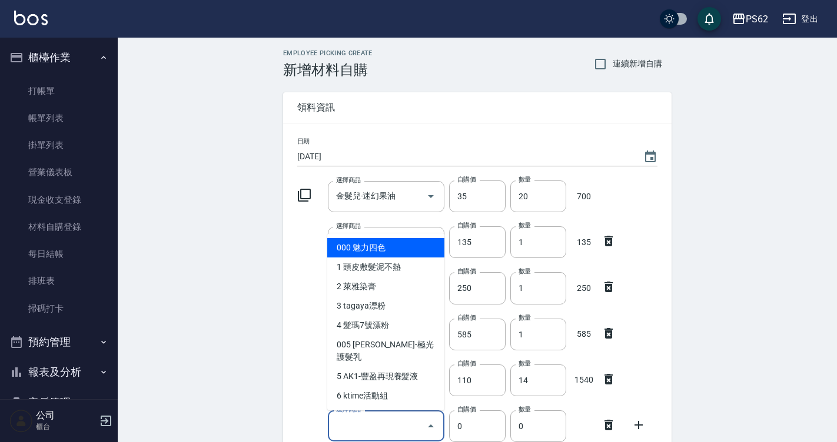
type input "ㄧ"
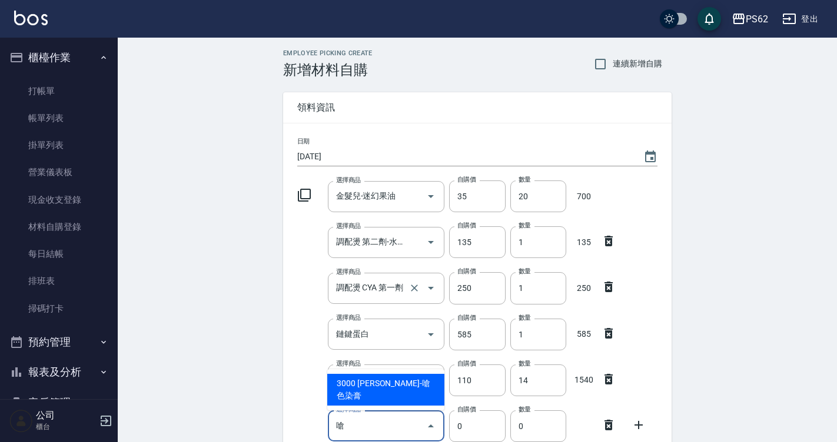
type input "嗆"
type input "160"
type input "[PERSON_NAME]-嗆色染膏"
type input "1"
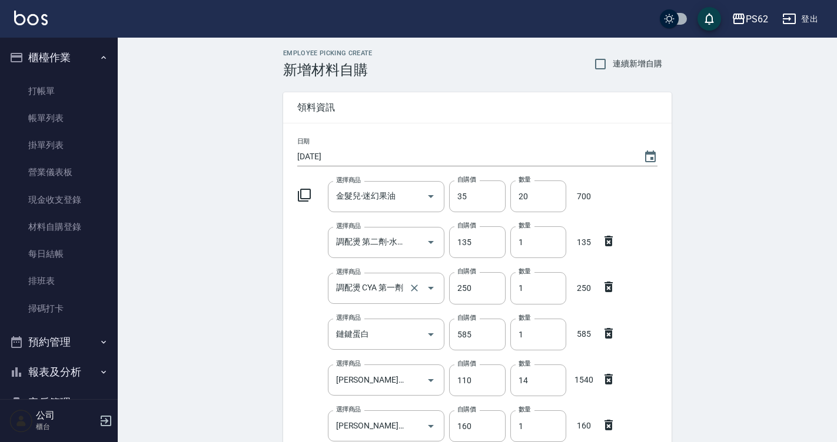
scroll to position [251, 0]
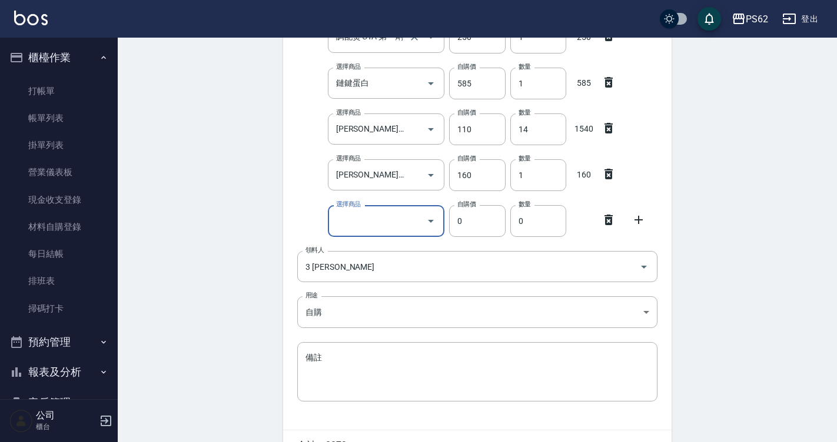
type input "t"
type input "超總雙氧水"
type input "110"
type input "6"
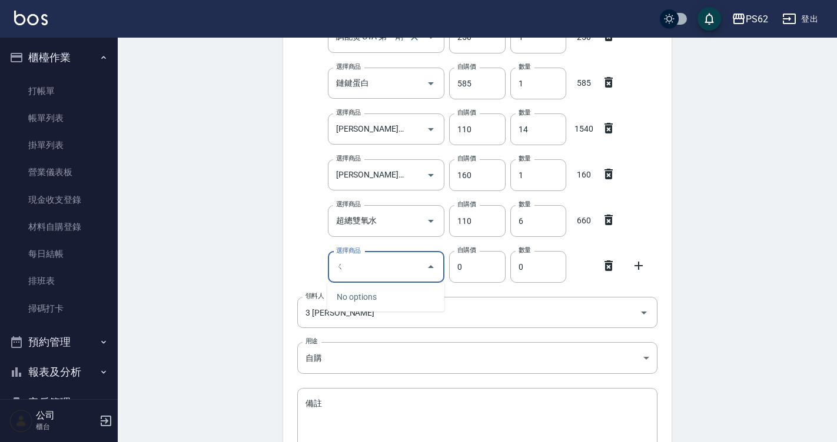
type input "ㄎ"
type input "連先生-FD染膏"
type input "130"
type input "1"
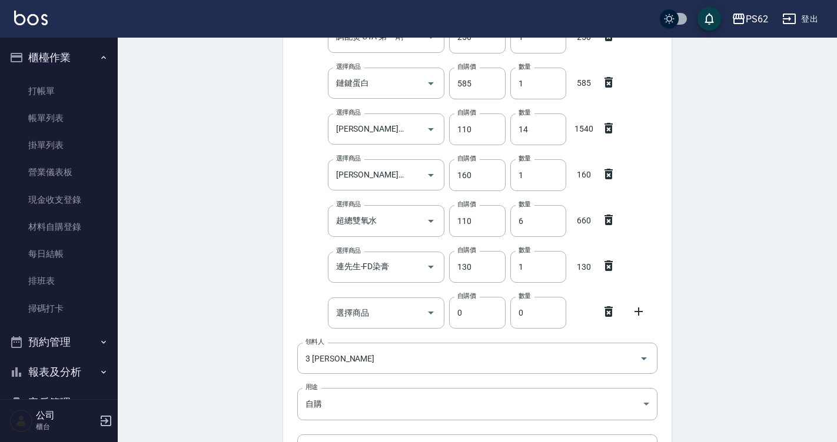
click at [608, 304] on div at bounding box center [612, 310] width 31 height 21
click at [605, 313] on icon at bounding box center [608, 312] width 8 height 11
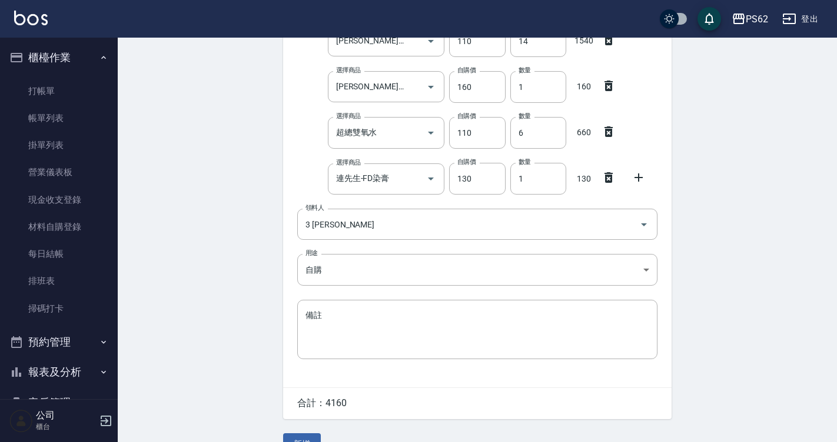
scroll to position [366, 0]
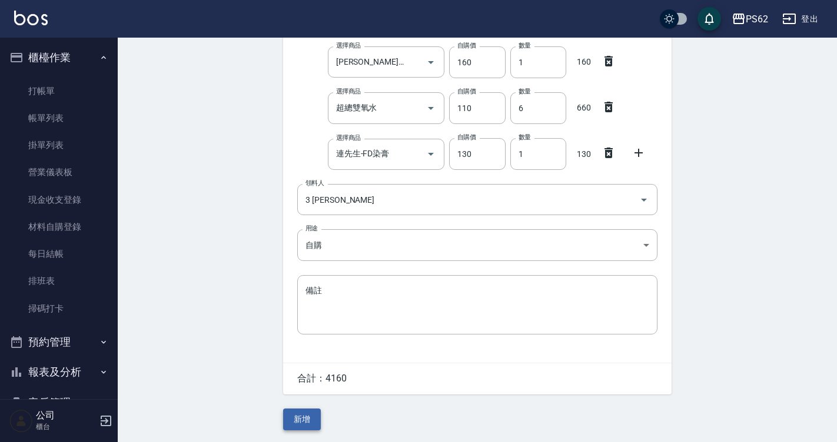
drag, startPoint x: 271, startPoint y: 434, endPoint x: 288, endPoint y: 425, distance: 19.7
click at [277, 430] on div "Employee Picking Create 新增材料自購 連續新增自購 領料資訊 日期 [DATE] 選擇商品 金髮兒-迷幻果油 選擇商品 自購價 35 …" at bounding box center [477, 57] width 719 height 769
drag, startPoint x: 294, startPoint y: 424, endPoint x: 306, endPoint y: 420, distance: 12.3
click at [297, 423] on button "新增" at bounding box center [302, 420] width 38 height 22
click at [308, 419] on div "Employee Picking Create 新增材料自購 連續新增自購 領料資訊 日期 [DATE] 選擇商品 金髮兒-迷幻果油 選擇商品 自購價 35 …" at bounding box center [477, 57] width 412 height 769
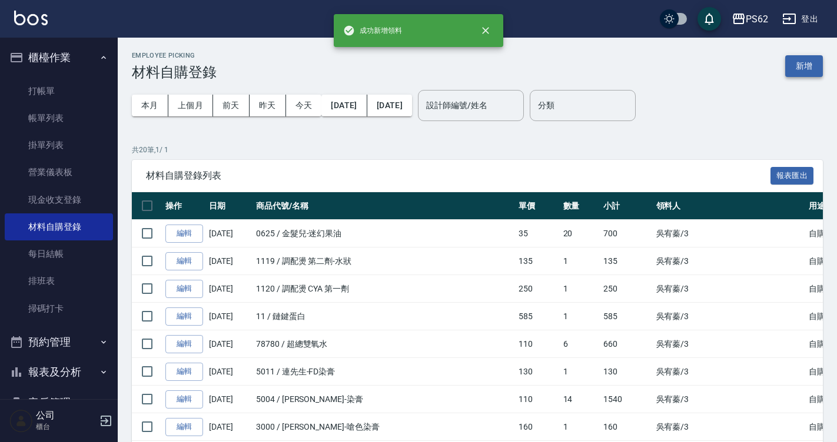
click at [807, 59] on button "新增" at bounding box center [804, 66] width 38 height 22
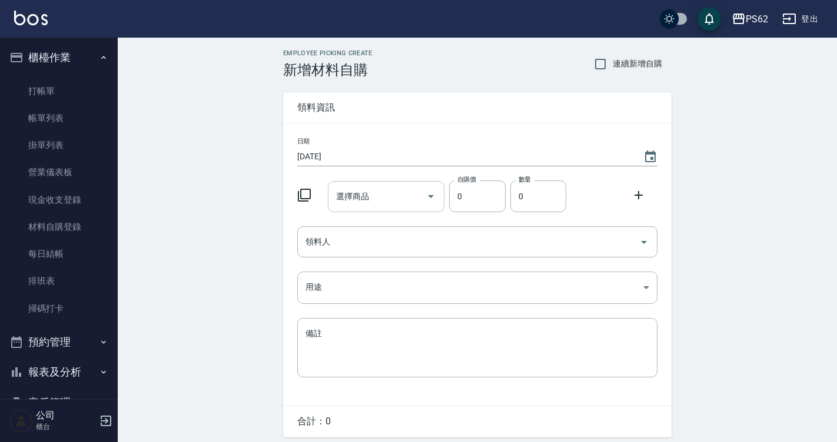
click at [362, 194] on input "選擇商品" at bounding box center [377, 197] width 89 height 21
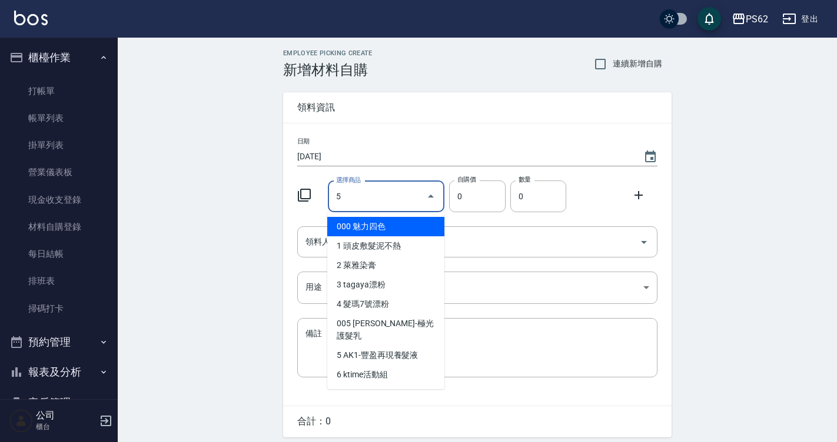
type input "[PERSON_NAME]-極光護髮乳"
type input "352"
type input "1"
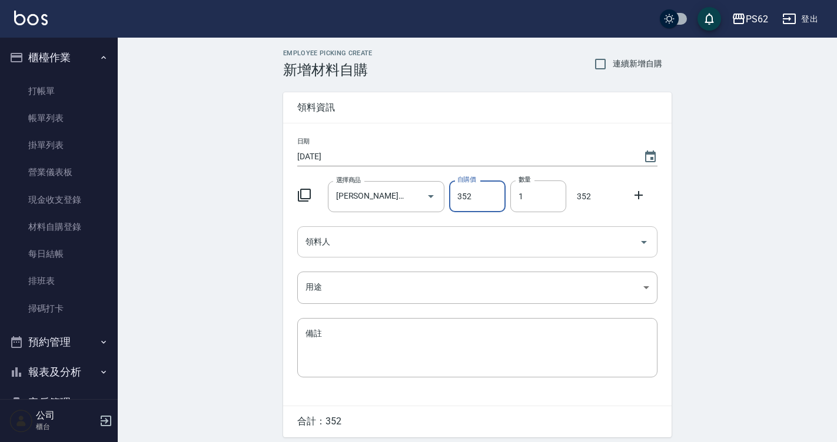
click at [381, 242] on input "領料人" at bounding box center [468, 242] width 332 height 21
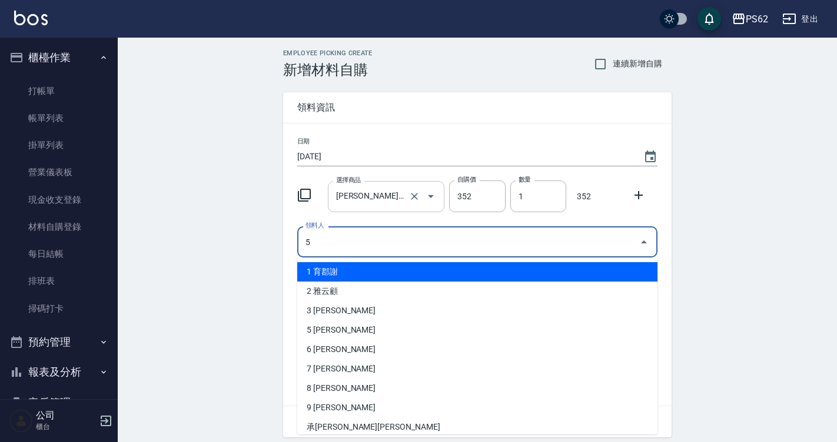
type input "5 [PERSON_NAME]"
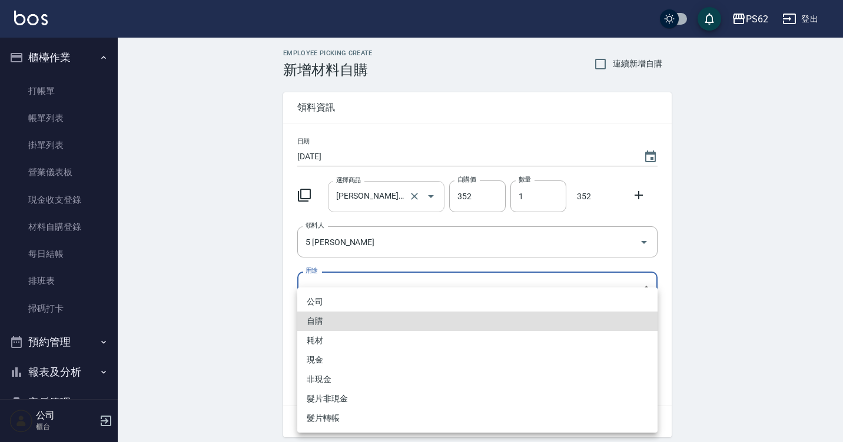
type input "自購"
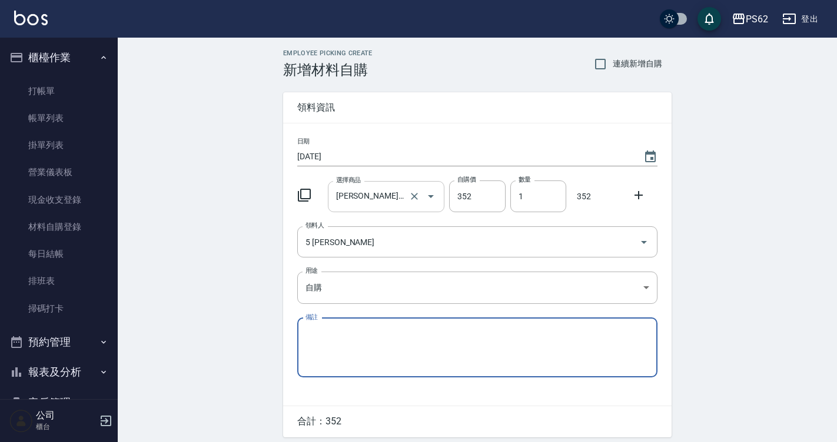
drag, startPoint x: 367, startPoint y: 199, endPoint x: 390, endPoint y: 184, distance: 27.8
click at [385, 187] on input "[PERSON_NAME]-極光護髮乳" at bounding box center [370, 197] width 74 height 21
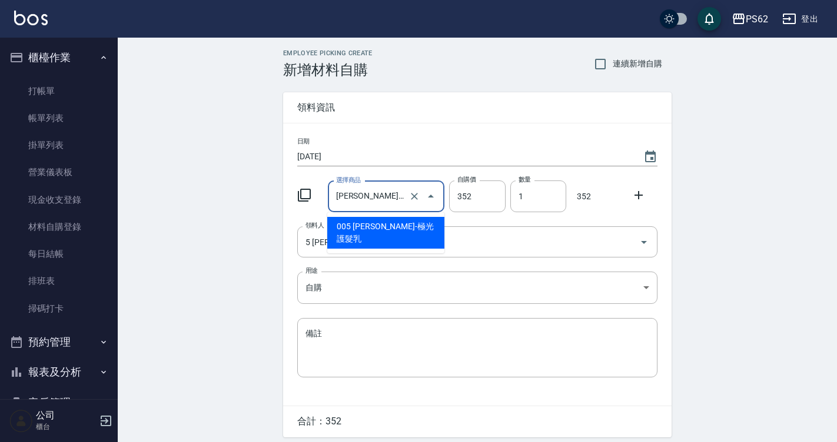
click at [390, 184] on div "[PERSON_NAME]-極光護髮乳 選擇商品" at bounding box center [386, 196] width 117 height 31
drag, startPoint x: 390, startPoint y: 185, endPoint x: 385, endPoint y: 190, distance: 7.1
click at [388, 186] on div "[PERSON_NAME]-極光護髮乳 選擇商品" at bounding box center [386, 196] width 117 height 31
click at [385, 190] on input "[PERSON_NAME]-極光護髮乳" at bounding box center [370, 197] width 74 height 21
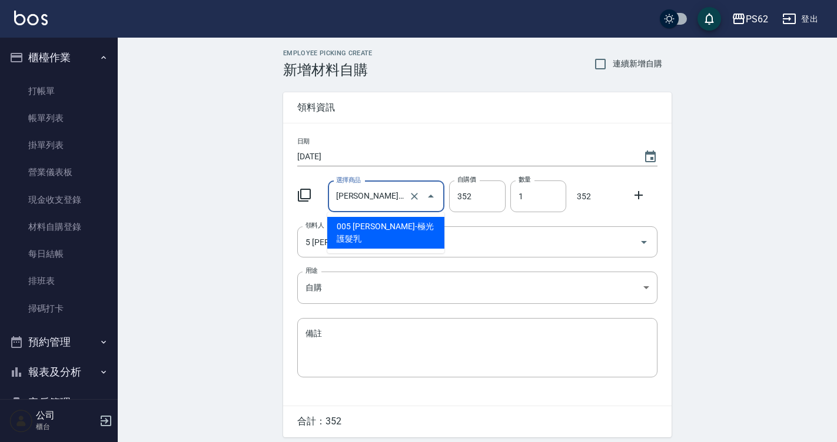
click at [385, 190] on input "[PERSON_NAME]-極光護髮乳" at bounding box center [370, 197] width 74 height 21
type input "f"
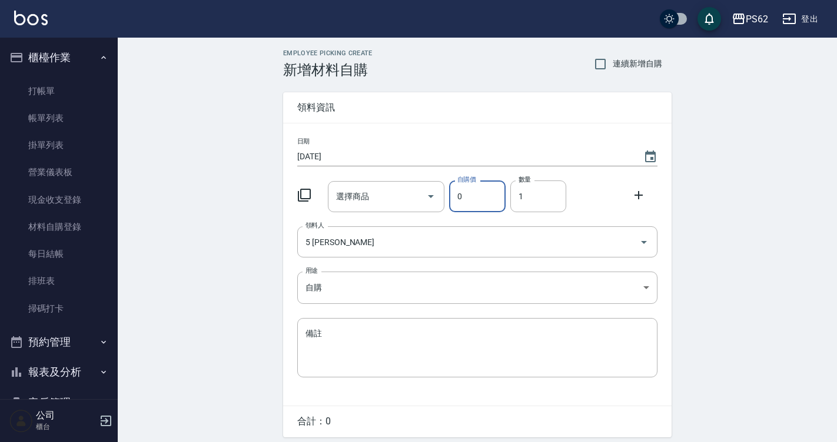
type input "0"
drag, startPoint x: 372, startPoint y: 172, endPoint x: 375, endPoint y: 167, distance: 6.1
click at [375, 168] on div "日期 [DATE] 選擇商品 選擇商品 自購價 0 自購價 數量 1 數量 領料人 5 [PERSON_NAME] 領料人 用途 自購 自購 用途 備註 x …" at bounding box center [477, 265] width 388 height 282
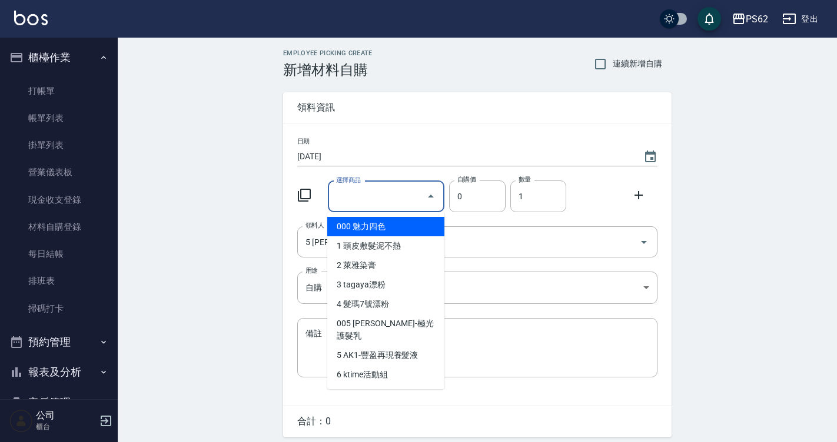
click at [371, 199] on input "選擇商品" at bounding box center [377, 197] width 89 height 21
type input "ㄕ"
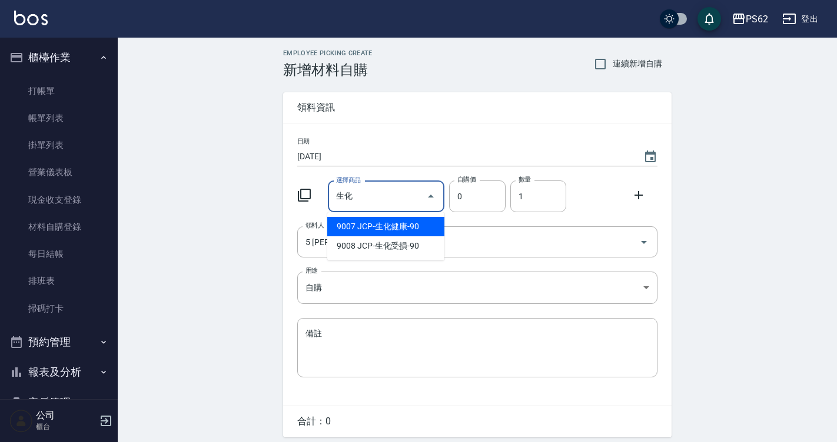
type input "JCP-生化健康-90"
type input "90"
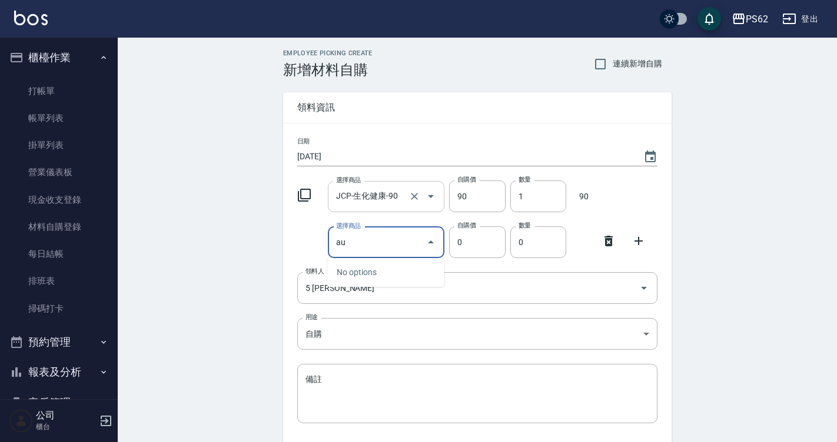
type input "a"
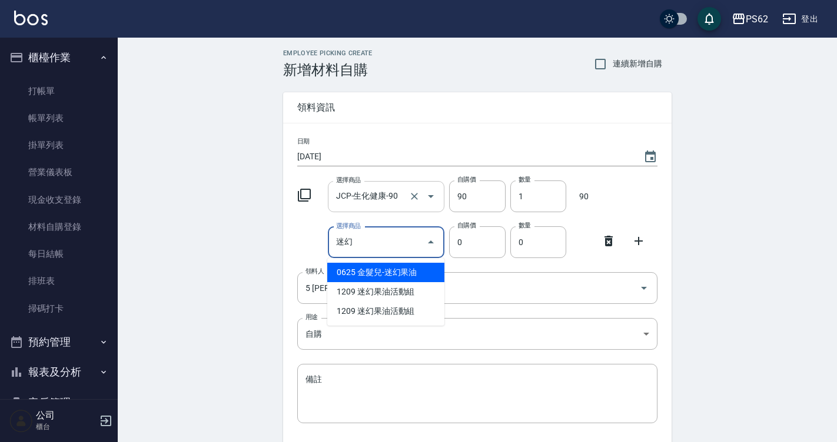
type input "金髮兒-迷幻果油"
type input "330"
type input "1"
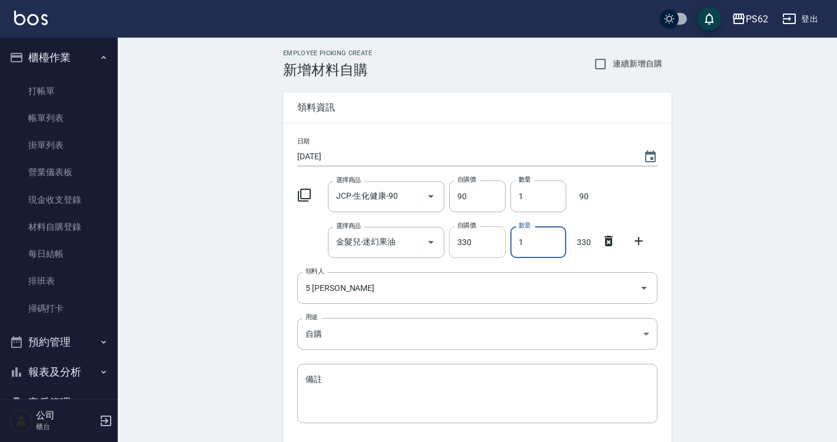
click at [502, 242] on input "330" at bounding box center [477, 243] width 56 height 32
click at [502, 241] on input "330" at bounding box center [477, 243] width 56 height 32
click at [502, 240] on input "330" at bounding box center [477, 243] width 56 height 32
click at [494, 244] on input "330" at bounding box center [477, 243] width 56 height 32
click at [491, 244] on input "330" at bounding box center [477, 243] width 56 height 32
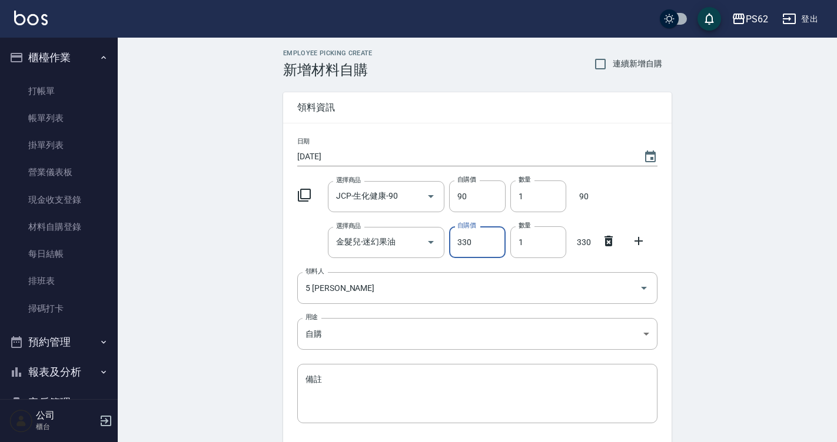
click at [488, 244] on input "330" at bounding box center [477, 243] width 56 height 32
click at [477, 241] on input "330" at bounding box center [477, 243] width 56 height 32
drag, startPoint x: 477, startPoint y: 241, endPoint x: 373, endPoint y: 240, distance: 103.6
click at [373, 240] on div "選擇商品 金髮兒-迷幻果油 選擇商品 自購價 330 自購價 數量 1 數量 330" at bounding box center [474, 240] width 365 height 36
type input "35"
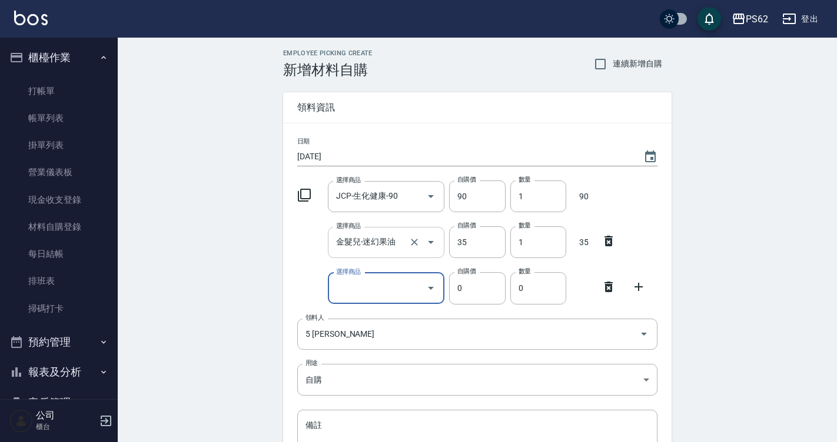
type input "f"
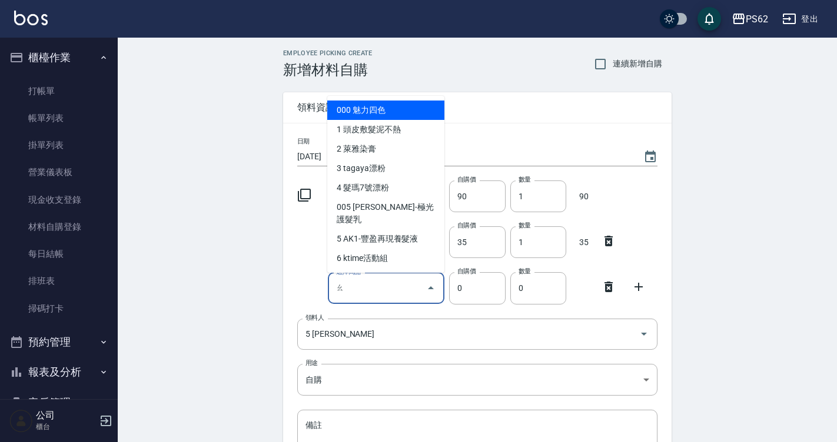
type input "ㄟ"
type input "ㄖ"
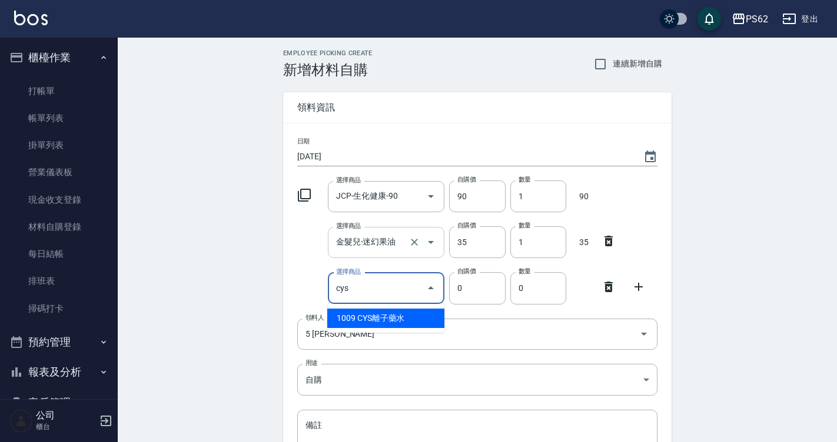
type input "CYS離子藥水"
type input "270"
type input "1"
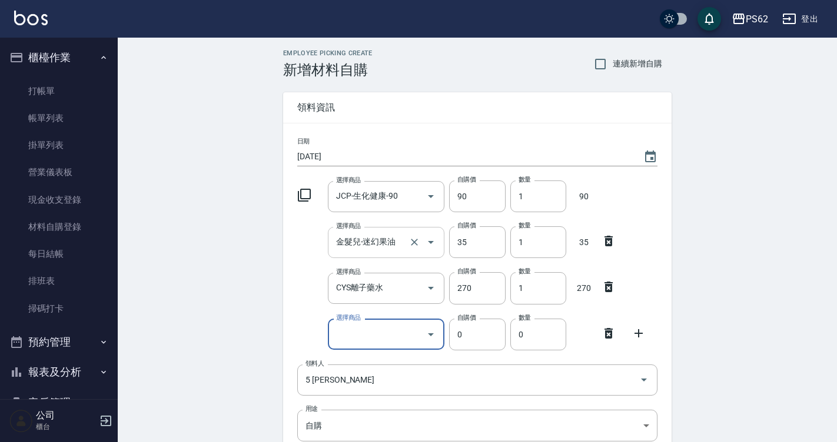
type input "d"
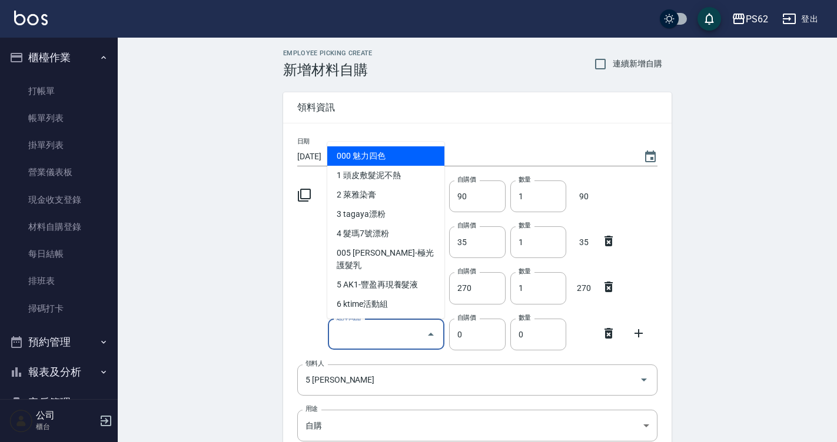
type input "ㄎ"
type input "ㄋ"
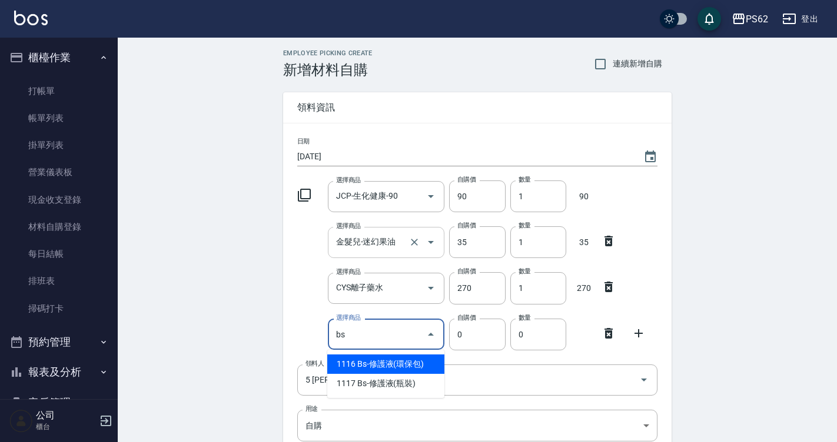
type input "Bs-修護液(環保包)"
type input "450"
type input "1"
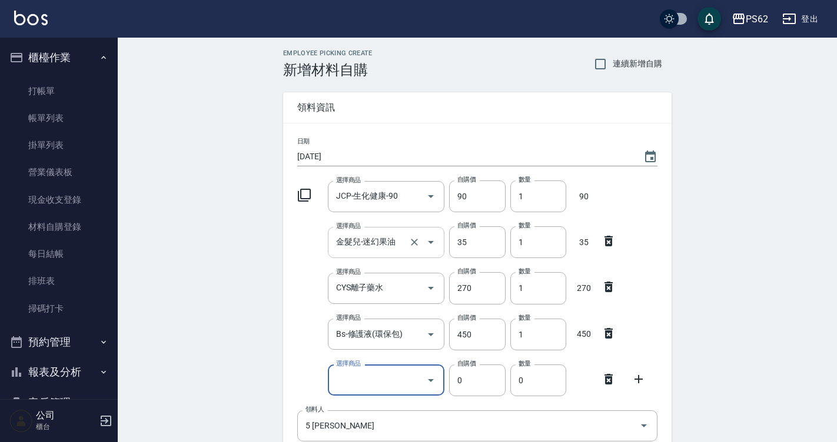
type input "c"
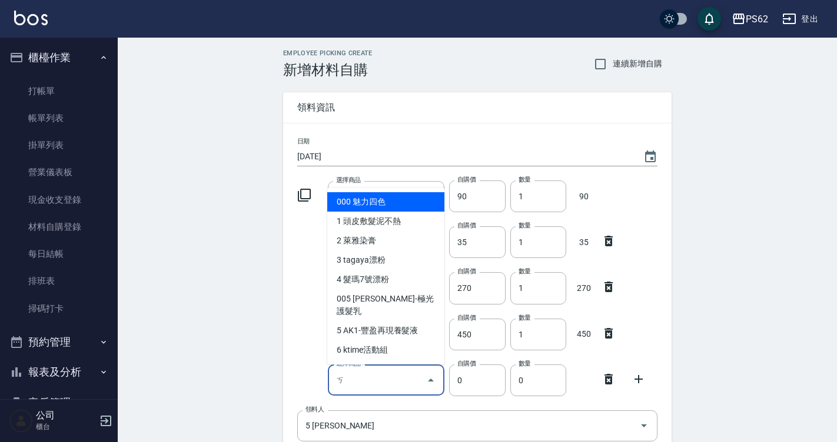
type input "ㄏ"
click at [524, 116] on div "領料資訊" at bounding box center [477, 107] width 388 height 31
click at [368, 374] on input "選擇商品" at bounding box center [377, 380] width 89 height 21
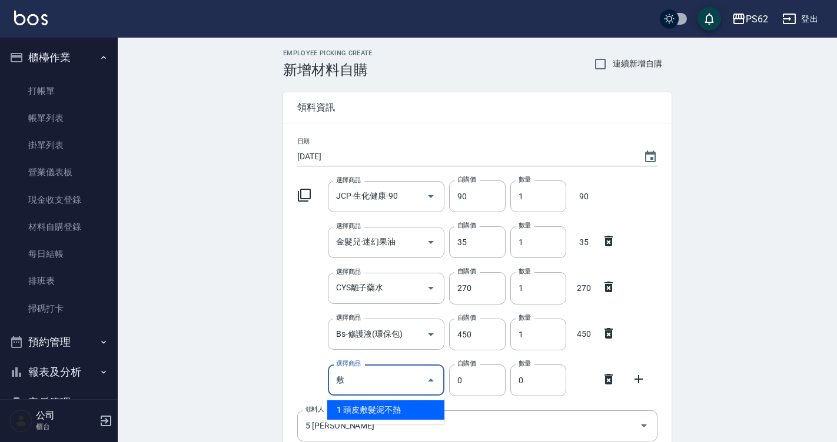
type input "頭皮敷髮泥不熱"
type input "760"
type input "1"
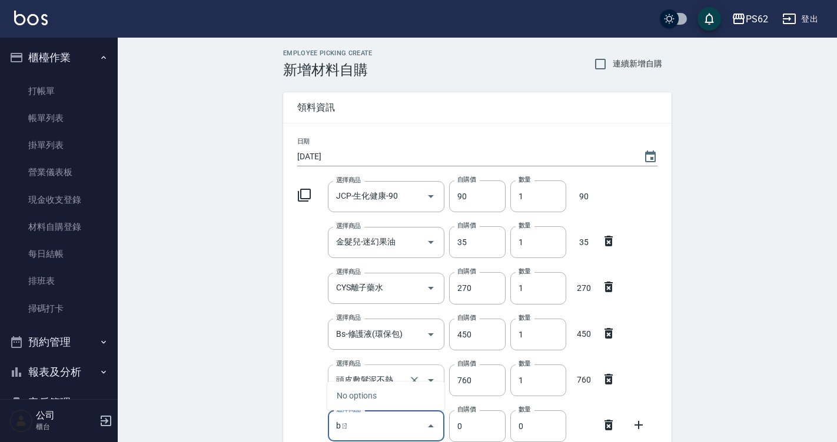
type input "b"
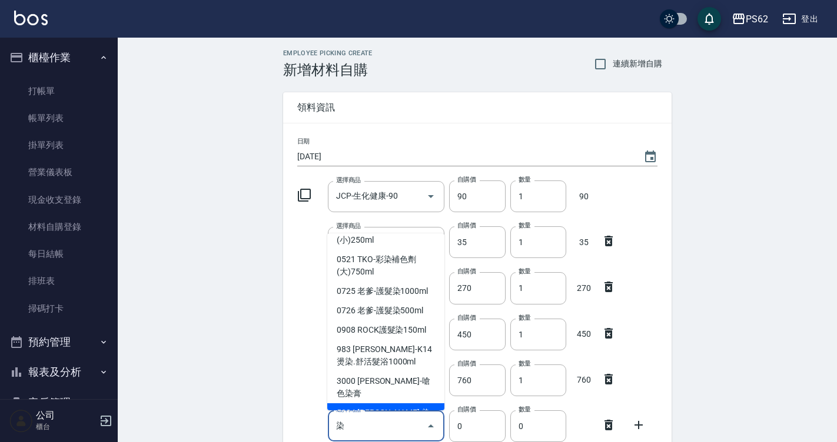
scroll to position [117, 0]
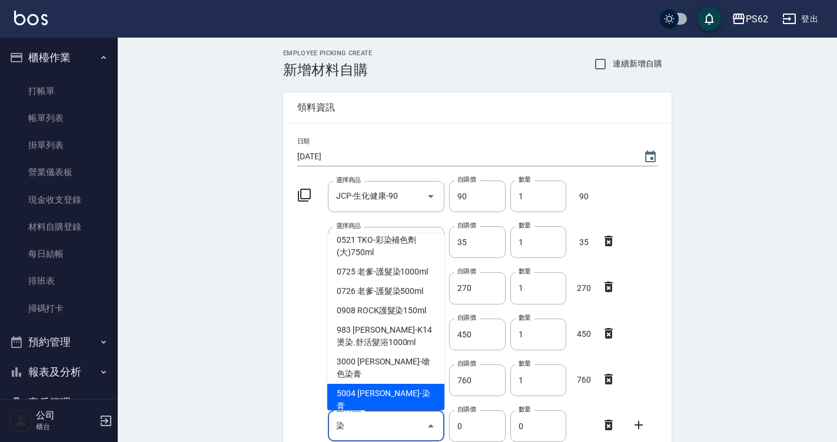
type input "[PERSON_NAME]-染膏"
type input "110"
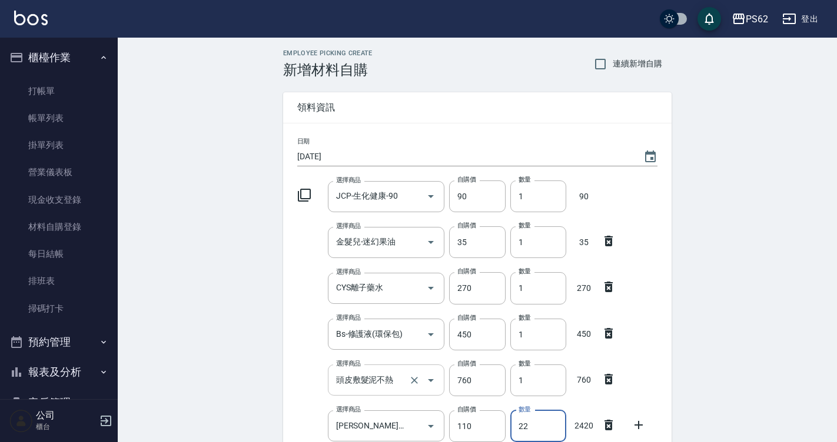
type input "22"
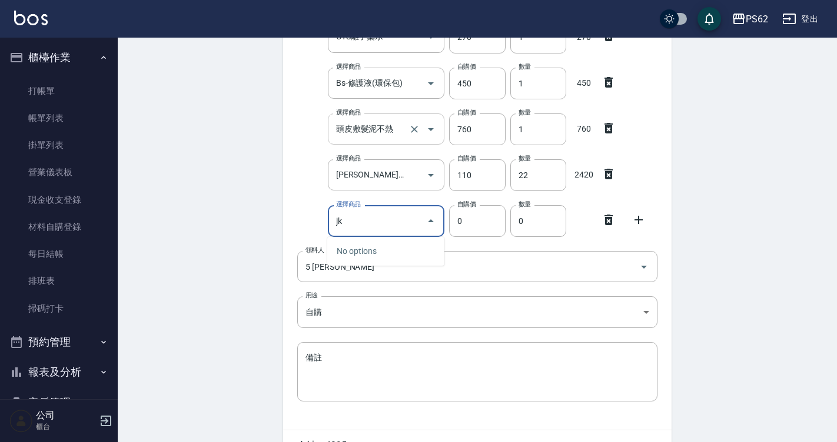
type input "j"
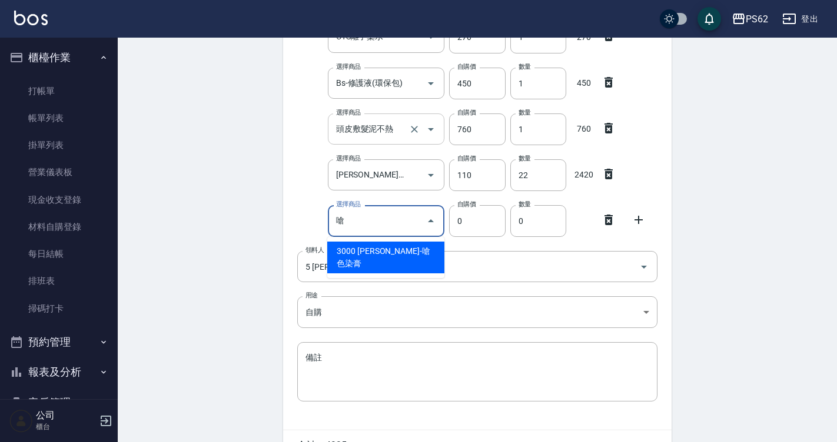
type input "[PERSON_NAME]-嗆色染膏"
type input "160"
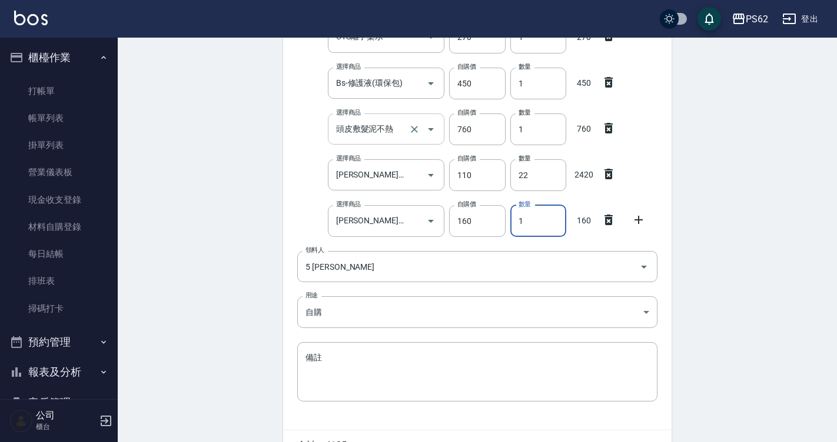
type input "2"
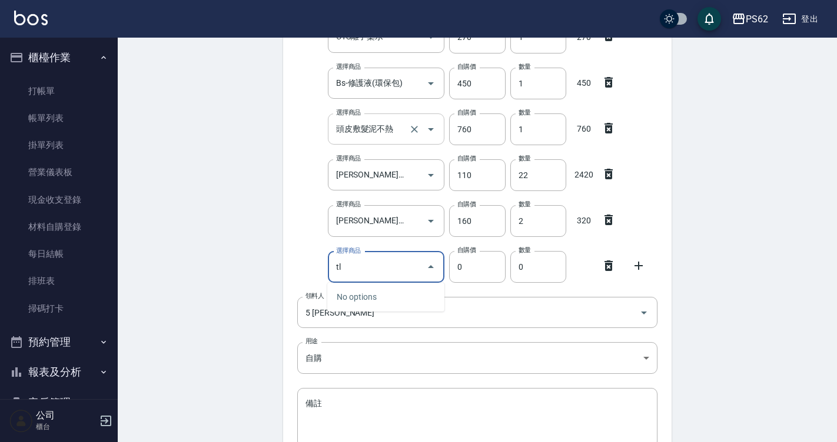
type input "t"
type input "超"
type input "110"
type input "超總雙氧水"
type input "2"
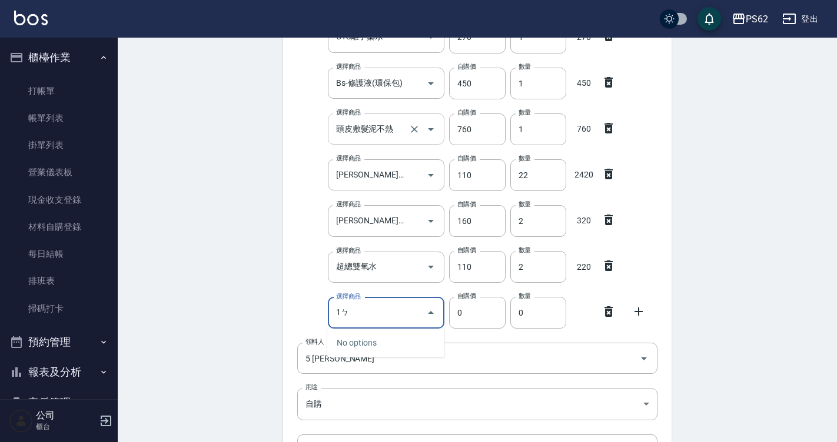
type input "1"
type input "鉑"
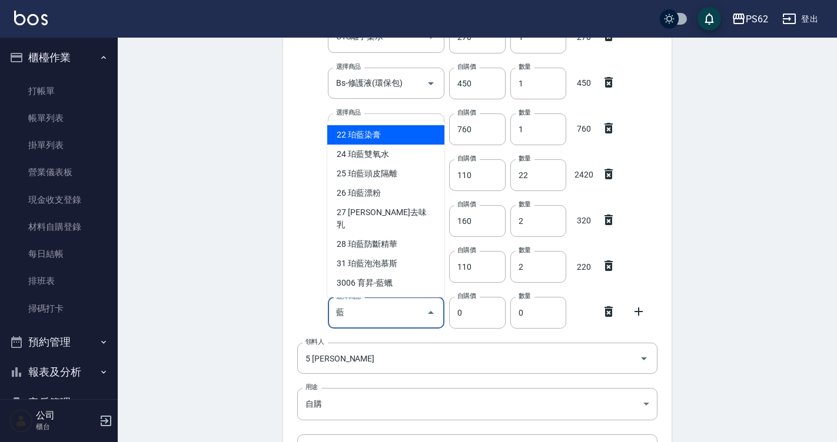
type input "珀藍染膏"
type input "90"
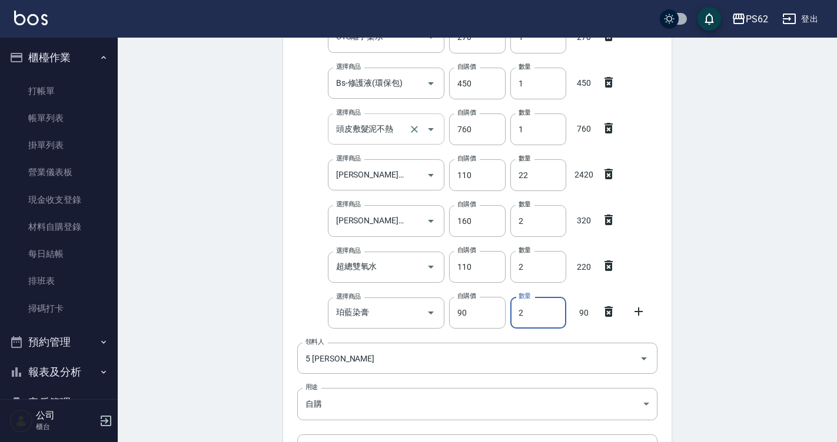
type input "3"
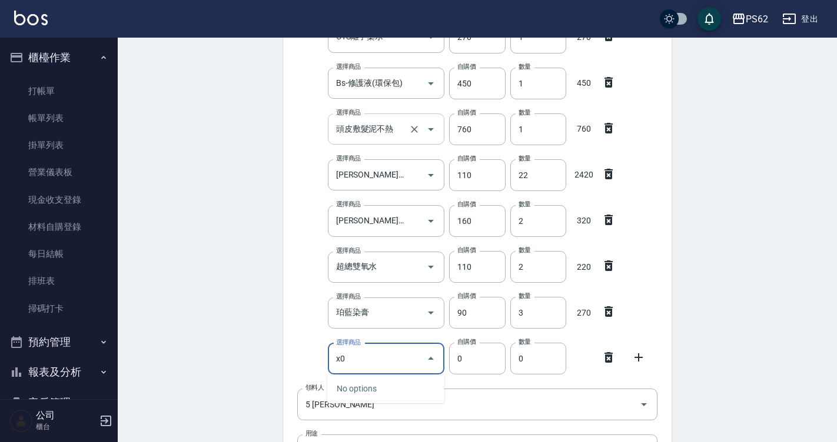
type input "x"
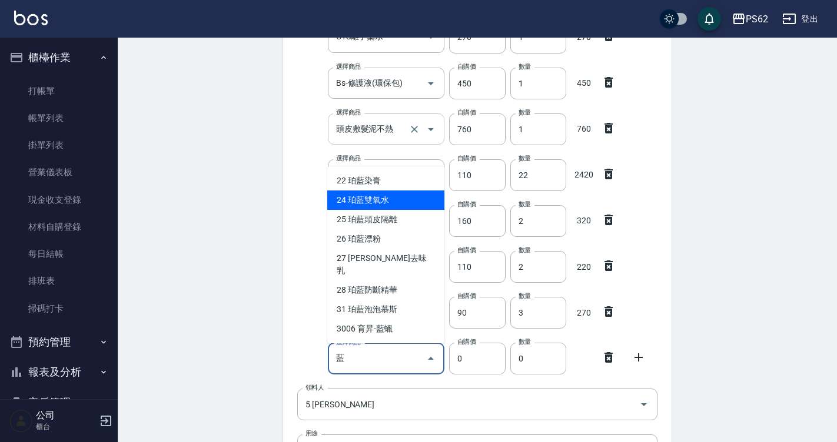
type input "珀藍雙氧水"
type input "115"
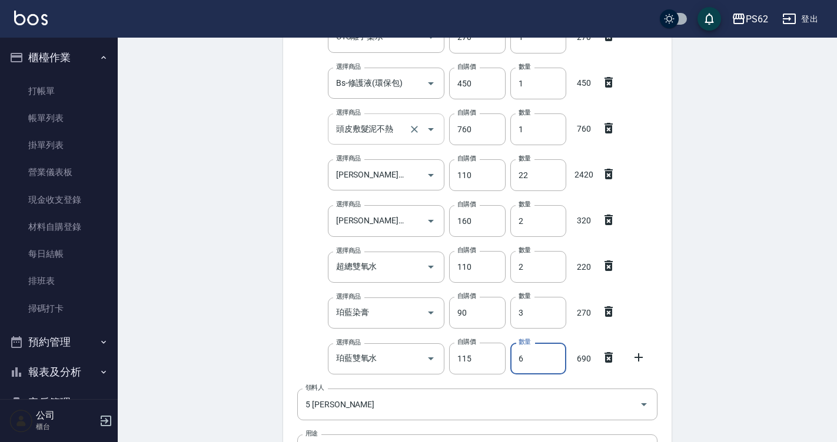
type input "7"
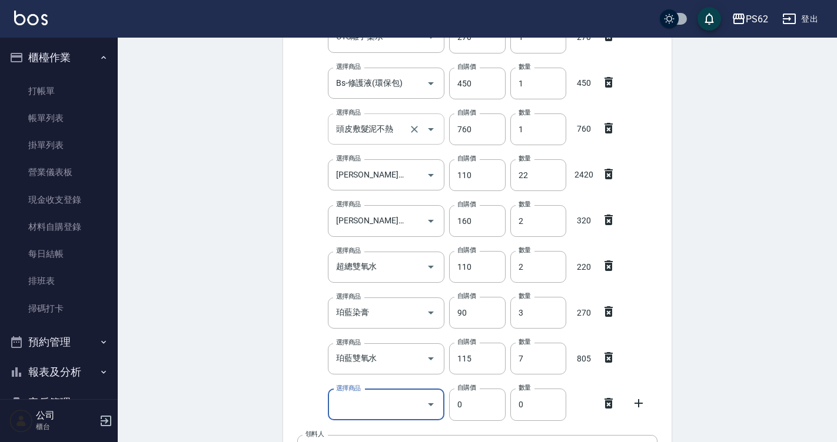
type input "r"
type input "紫"
type input "250"
type input "珀藍紫色洗髮精"
type input "1"
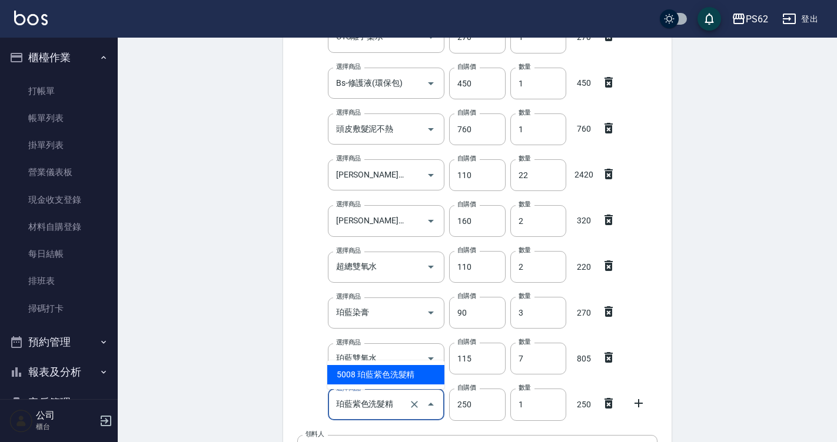
click at [335, 413] on input "珀藍紫色洗髮精" at bounding box center [370, 405] width 74 height 21
click at [341, 399] on input "珀藍紫色洗髮精" at bounding box center [370, 405] width 74 height 21
type input "q"
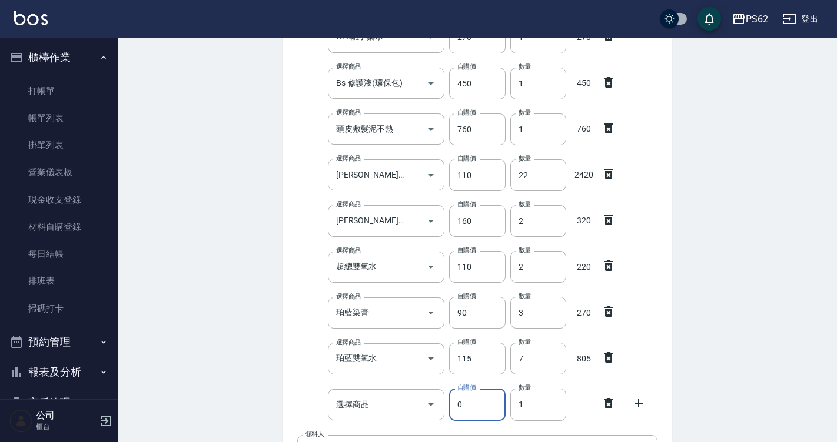
click at [344, 392] on div "選擇商品" at bounding box center [386, 404] width 117 height 31
type input "0"
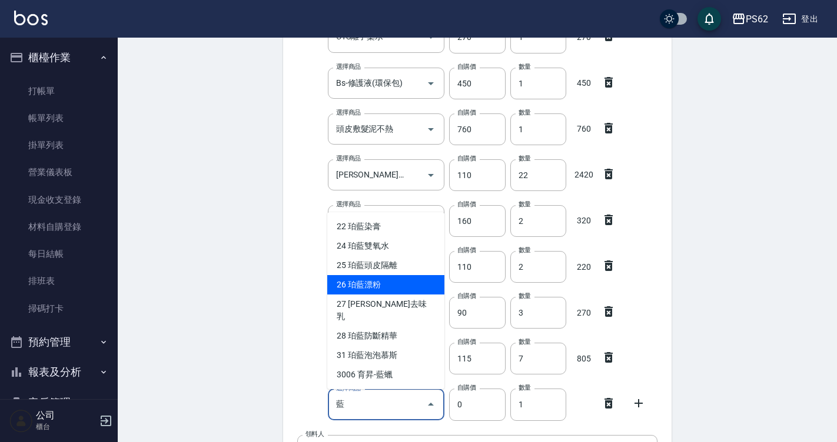
type input "藍"
type input "600"
type input "珀藍漂粉"
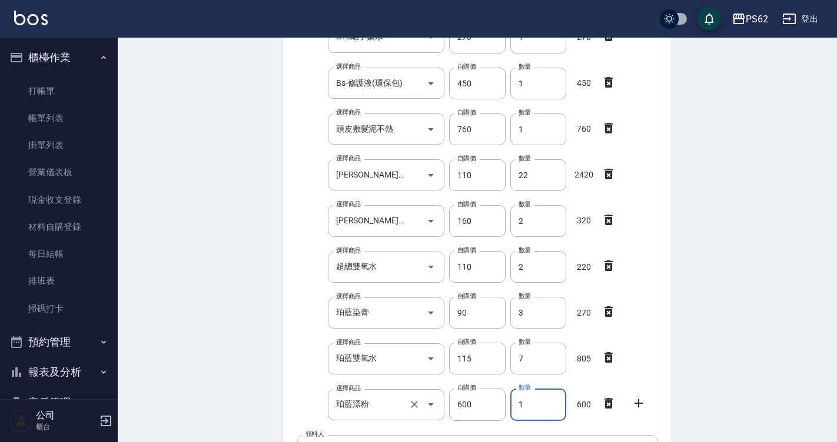
type input "2"
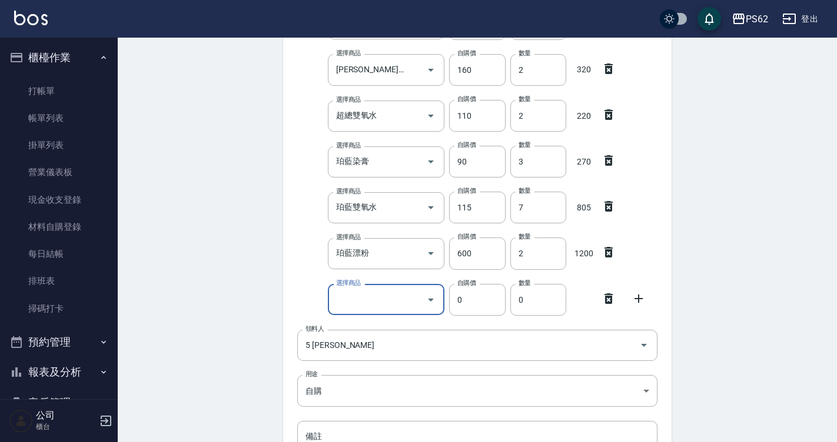
scroll to position [550, 0]
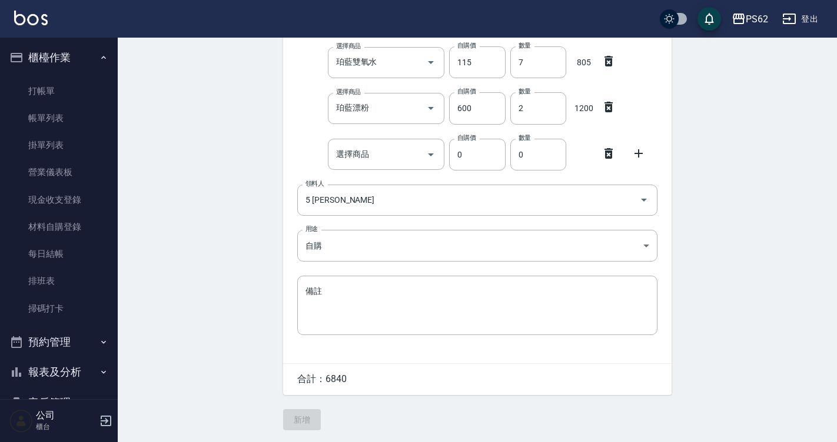
click at [607, 148] on icon at bounding box center [608, 153] width 14 height 14
click at [314, 419] on button "新增" at bounding box center [302, 420] width 38 height 22
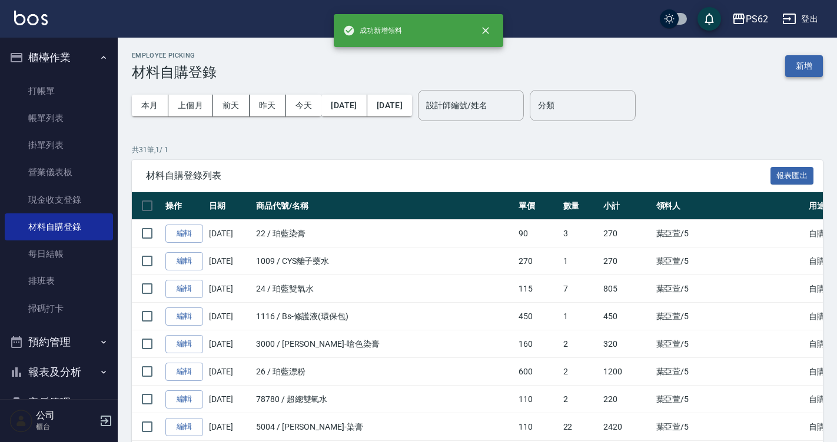
click at [803, 69] on button "新增" at bounding box center [804, 66] width 38 height 22
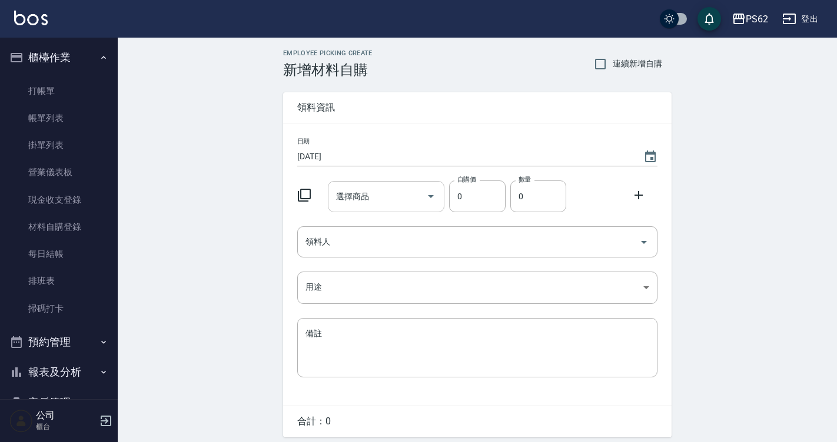
click at [395, 188] on input "選擇商品" at bounding box center [377, 197] width 89 height 21
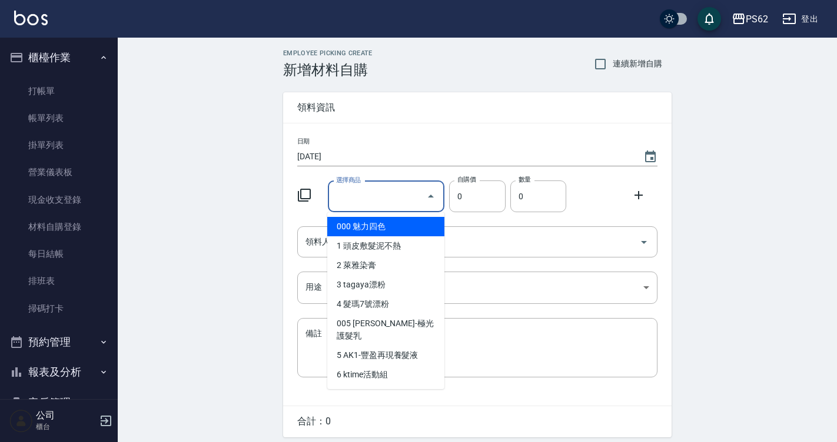
type input "6"
type input "魅力四色"
type input "360"
type input "1"
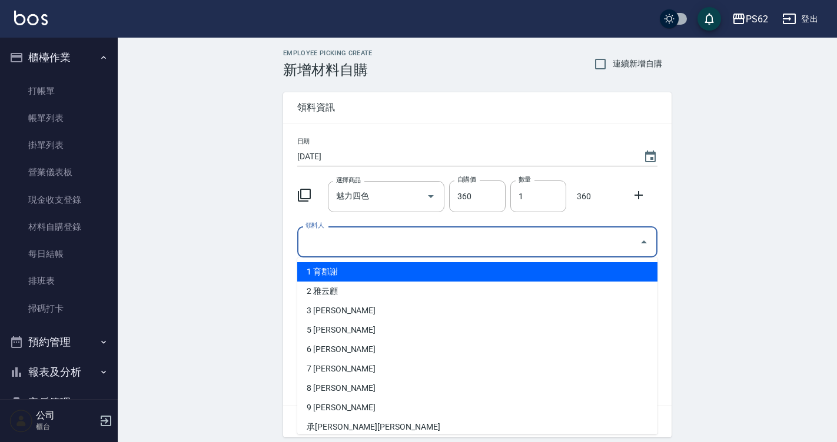
click at [387, 240] on input "領料人" at bounding box center [468, 242] width 332 height 21
type input "6 [PERSON_NAME]"
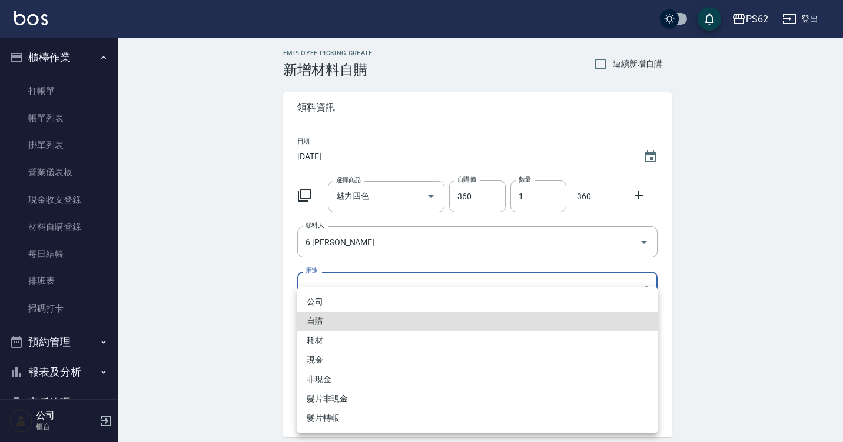
type input "自購"
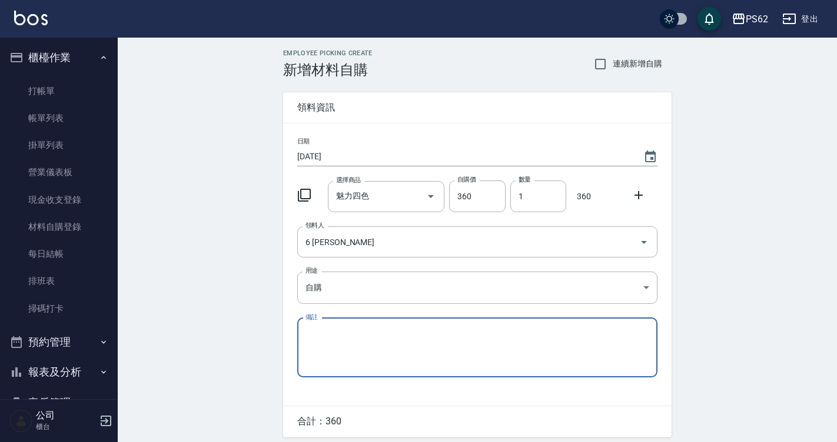
click at [373, 169] on div "日期 [DATE] 選擇商品 魅力四色 選擇商品 自購價 360 自購價 數量 1 數量 360 領料人 6 [PERSON_NAME] 領料人 用途 自購 …" at bounding box center [477, 265] width 388 height 282
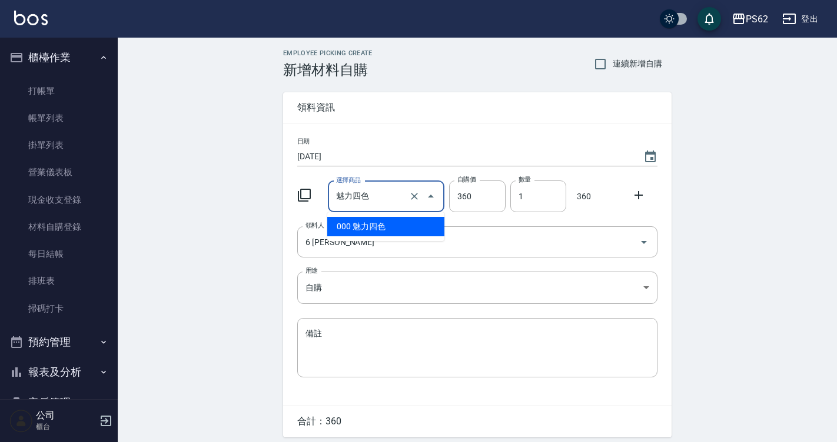
click at [370, 187] on input "魅力四色" at bounding box center [370, 197] width 74 height 21
click at [370, 188] on input "魅力四色" at bounding box center [370, 197] width 74 height 21
type input "a"
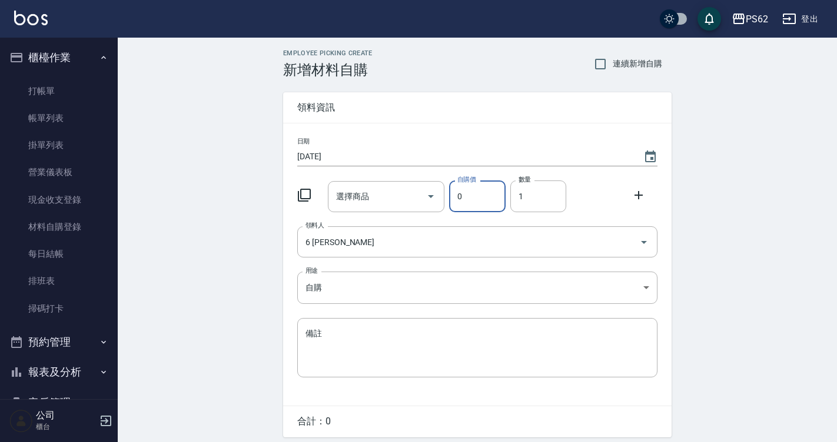
type input "0"
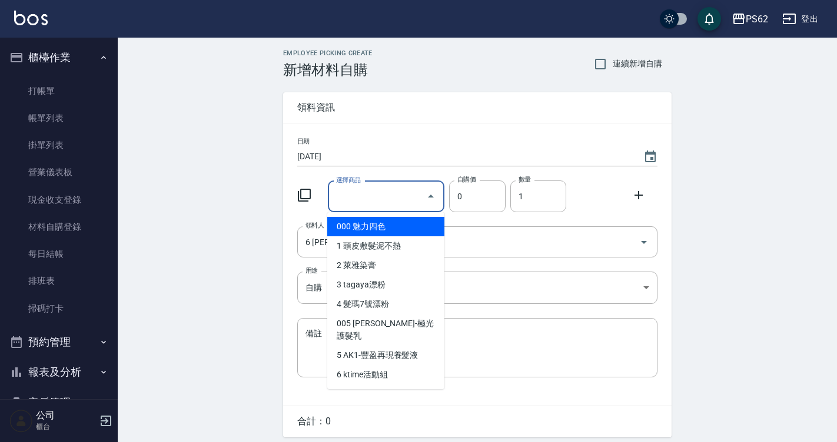
click at [354, 191] on input "選擇商品" at bounding box center [377, 197] width 89 height 21
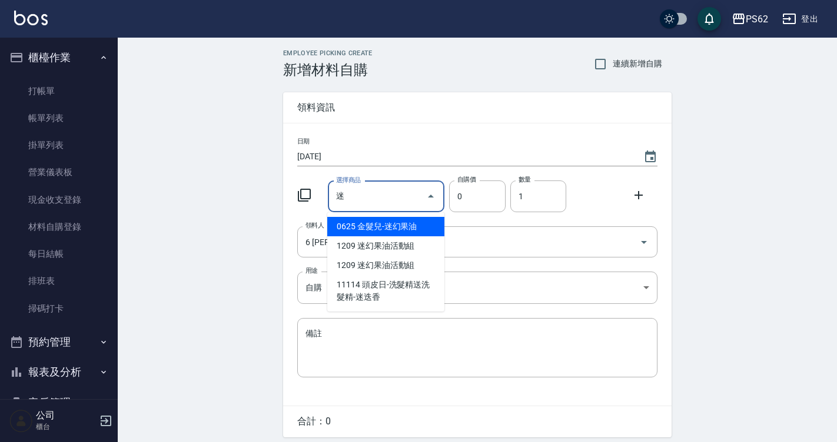
type input "金髮兒-迷幻果油"
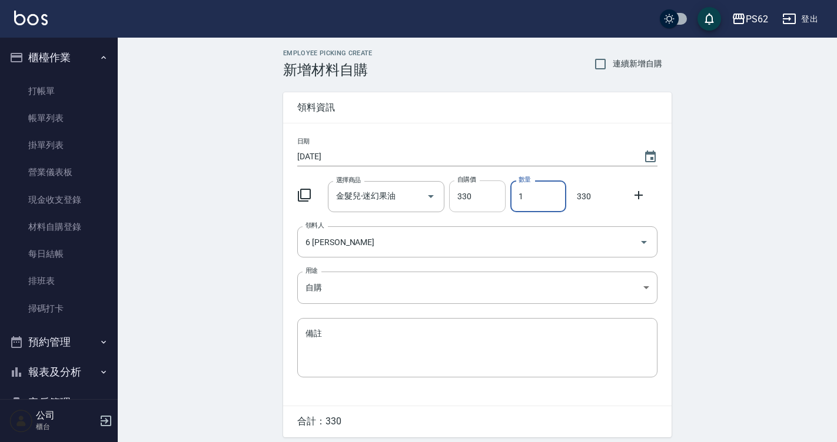
click at [496, 189] on input "330" at bounding box center [477, 197] width 56 height 32
click at [496, 188] on input "330" at bounding box center [477, 197] width 56 height 32
type input "35"
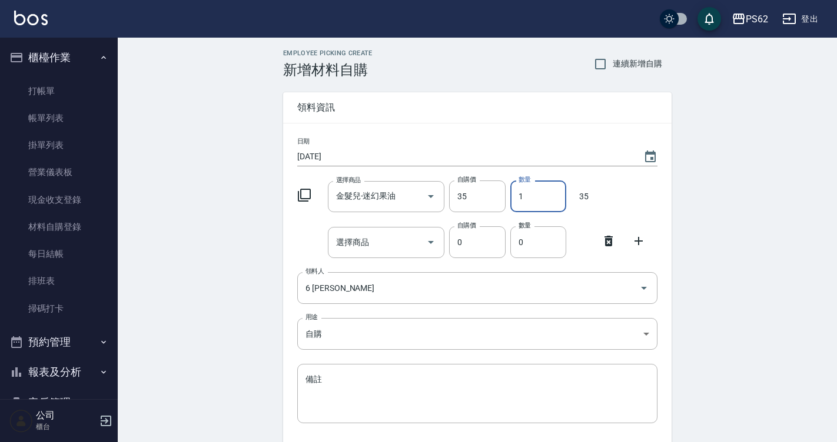
drag, startPoint x: 544, startPoint y: 188, endPoint x: 590, endPoint y: 156, distance: 55.0
click at [553, 183] on input "1" at bounding box center [538, 197] width 56 height 32
type input "10"
click at [358, 247] on input "選擇商品" at bounding box center [377, 242] width 89 height 21
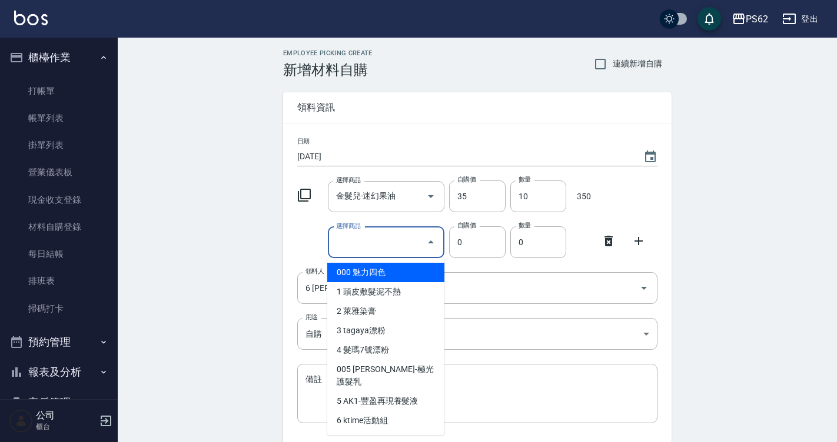
type input "e"
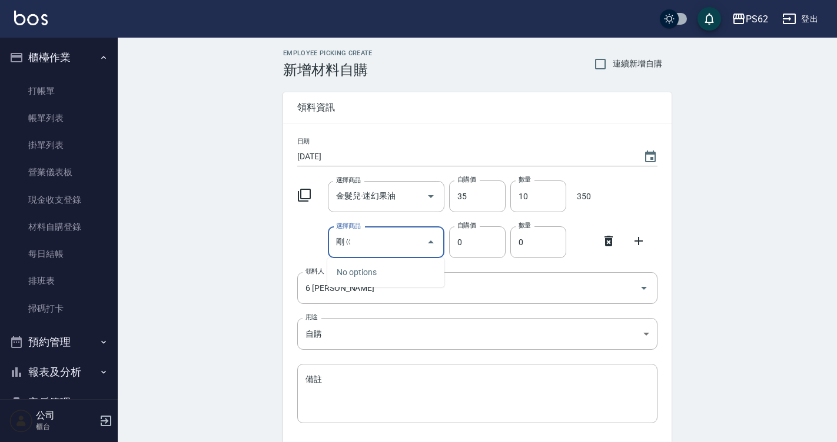
type input "剛"
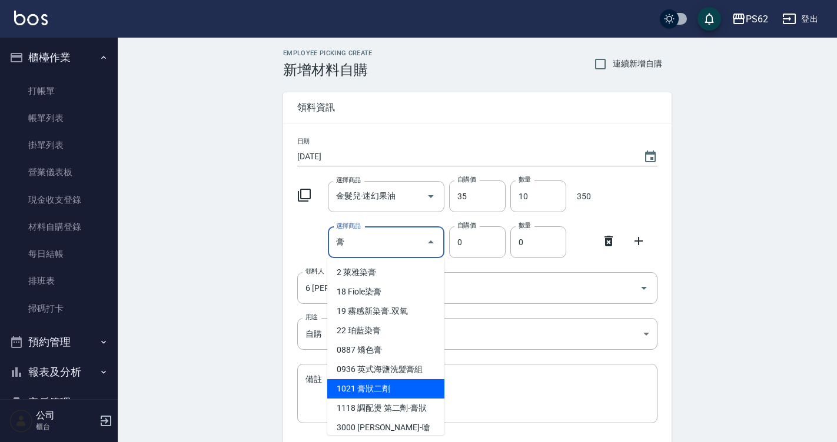
type input "膏狀二劑"
type input "160"
type input "1"
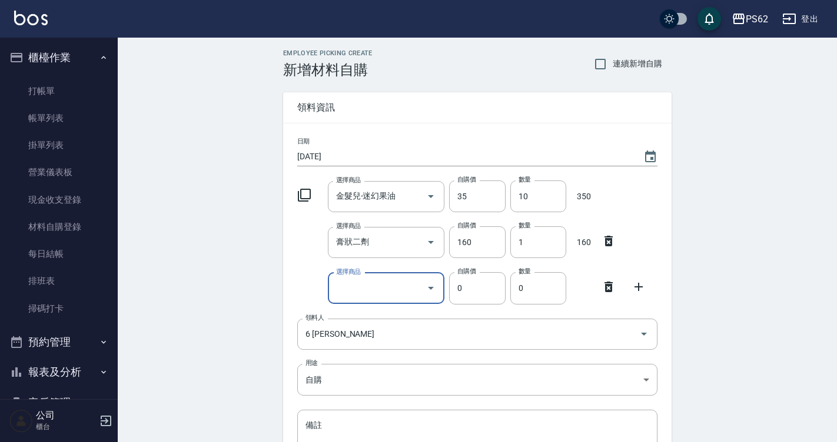
type input "w"
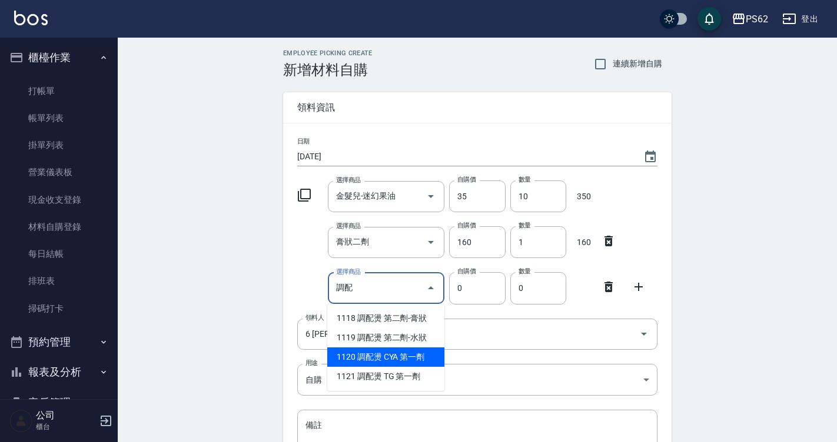
type input "調配燙 CYA 第一劑"
type input "250"
type input "1"
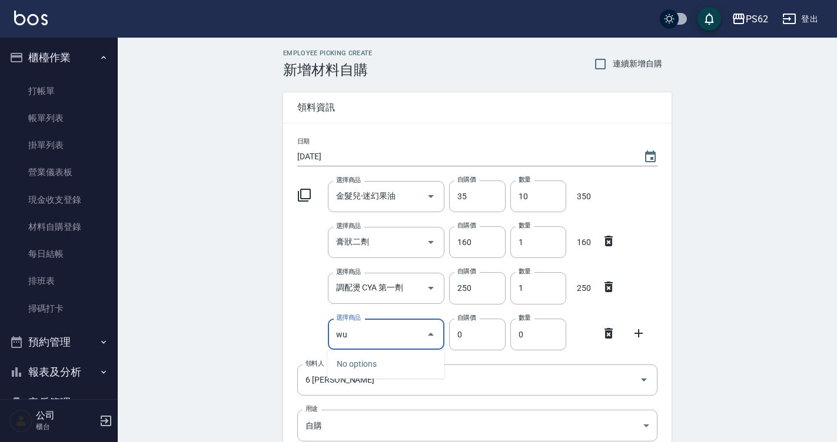
type input "w"
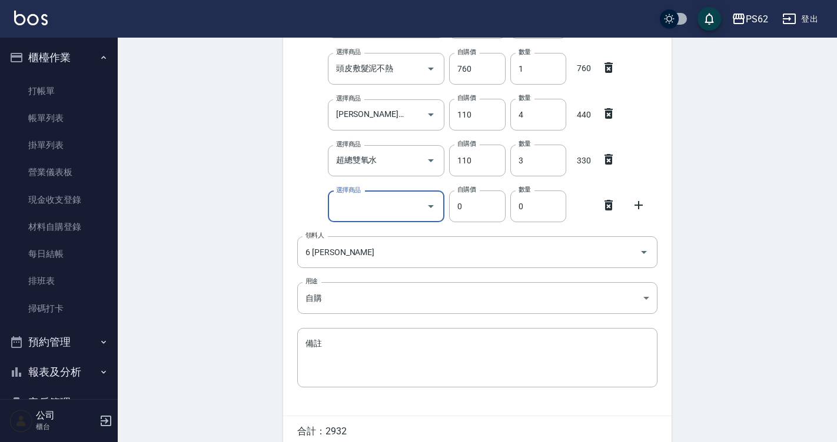
scroll to position [458, 0]
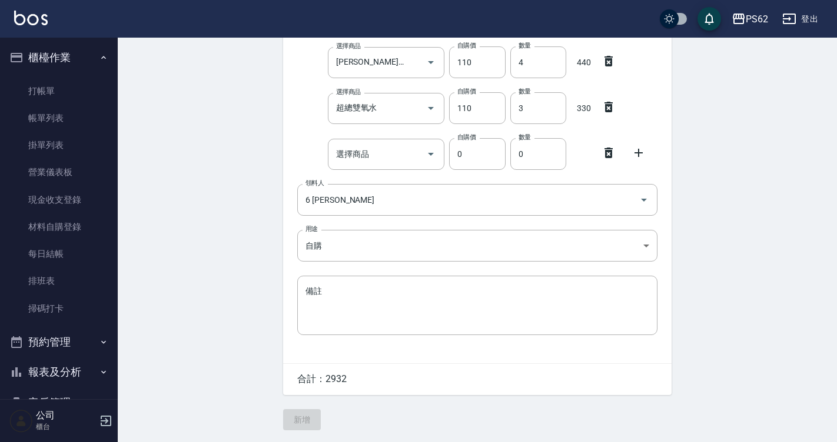
click at [603, 156] on icon at bounding box center [608, 153] width 14 height 14
click at [313, 408] on div "Employee Picking Create 新增材料自購 連續新增自購 領料資訊 日期 [DATE] 選擇商品 金髮兒-迷幻果油 選擇商品 自購價 35 …" at bounding box center [477, 35] width 412 height 815
drag, startPoint x: 308, startPoint y: 413, endPoint x: 334, endPoint y: 389, distance: 35.0
click at [317, 405] on div "Employee Picking Create 新增材料自購 連續新增自購 領料資訊 日期 [DATE] 選擇商品 金髮兒-迷幻果油 選擇商品 自購價 35 …" at bounding box center [477, 35] width 412 height 815
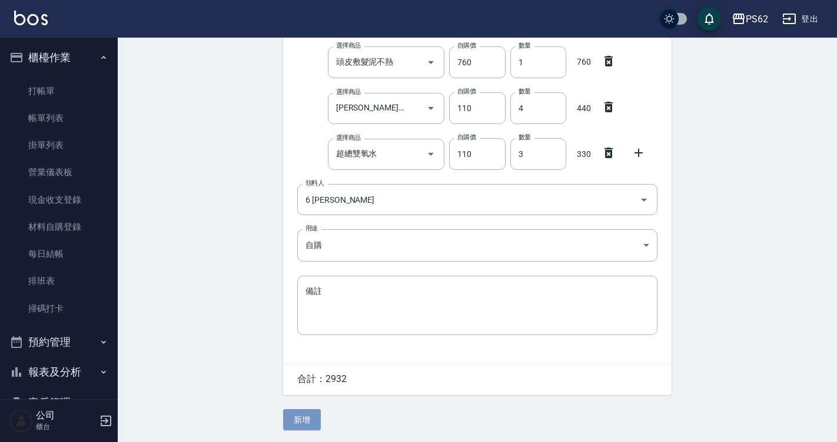
click at [295, 426] on button "新增" at bounding box center [302, 420] width 38 height 22
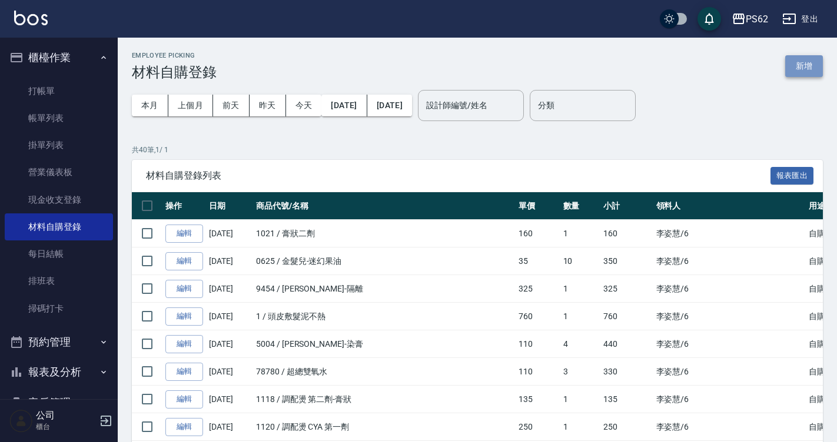
click at [810, 63] on button "新增" at bounding box center [804, 66] width 38 height 22
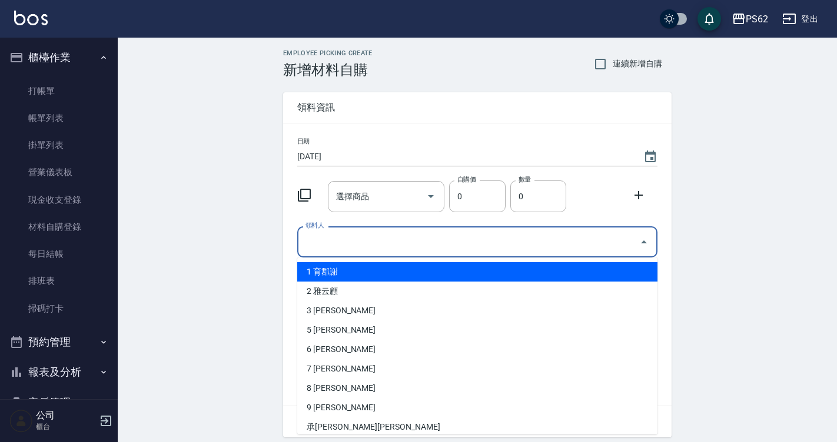
click at [399, 232] on input "領料人" at bounding box center [468, 242] width 332 height 21
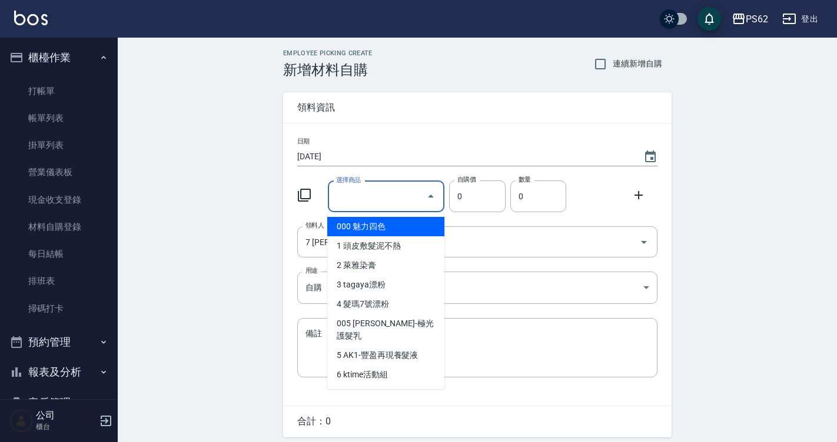
click at [362, 204] on input "選擇商品" at bounding box center [377, 197] width 89 height 21
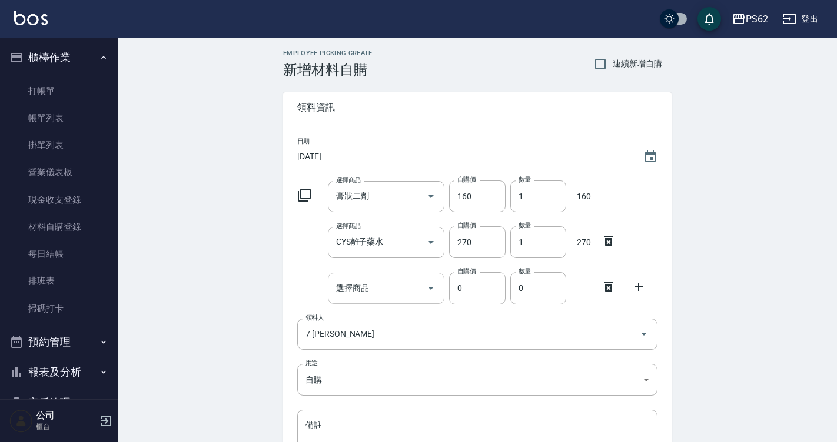
click at [367, 297] on input "選擇商品" at bounding box center [377, 288] width 89 height 21
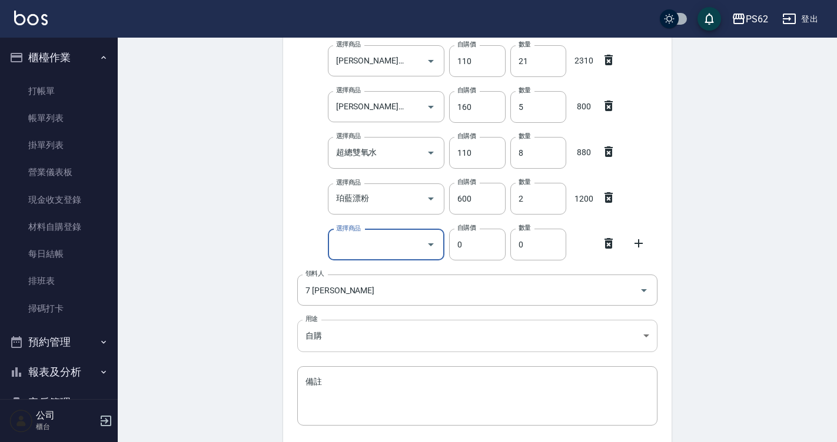
scroll to position [294, 0]
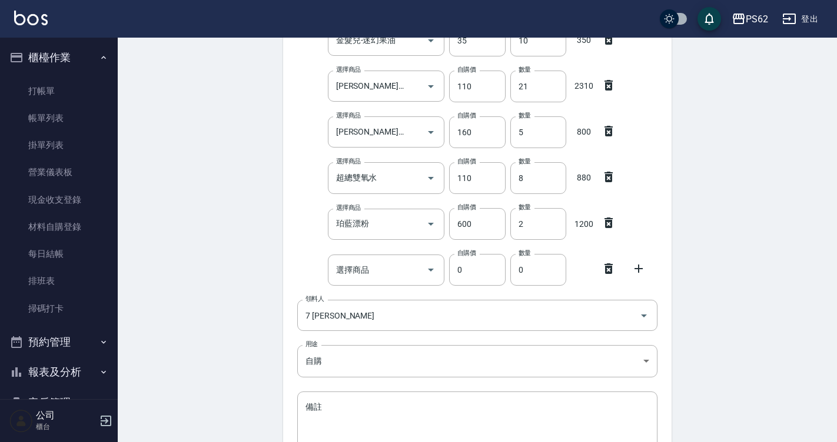
click at [612, 273] on icon at bounding box center [608, 269] width 14 height 14
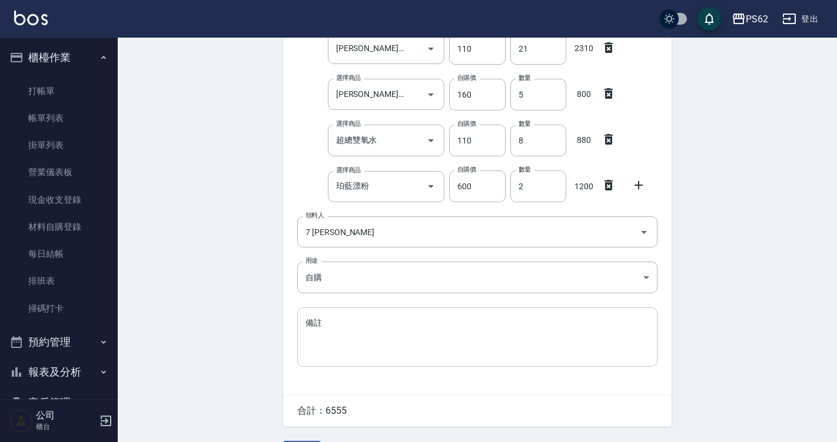
scroll to position [366, 0]
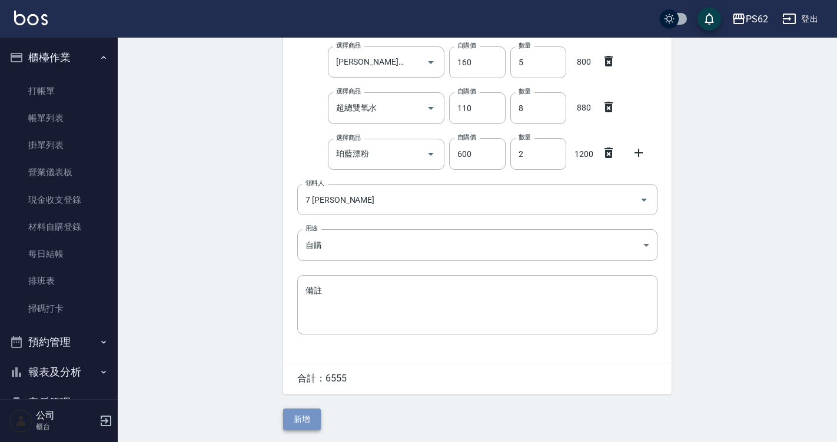
click at [311, 419] on button "新增" at bounding box center [302, 420] width 38 height 22
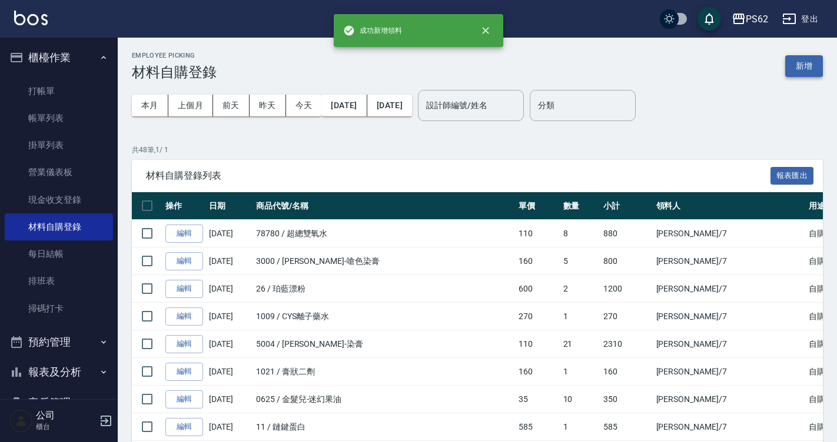
click at [804, 70] on button "新增" at bounding box center [804, 66] width 38 height 22
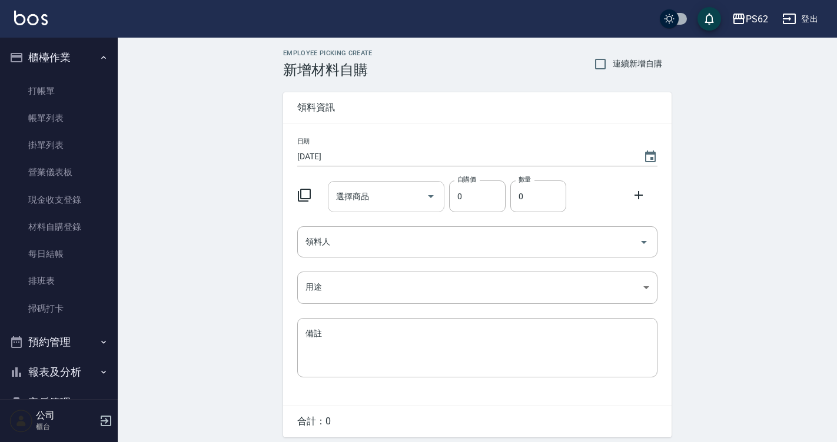
click at [357, 207] on div "選擇商品" at bounding box center [386, 196] width 117 height 31
click at [474, 234] on input "領料人" at bounding box center [468, 242] width 332 height 21
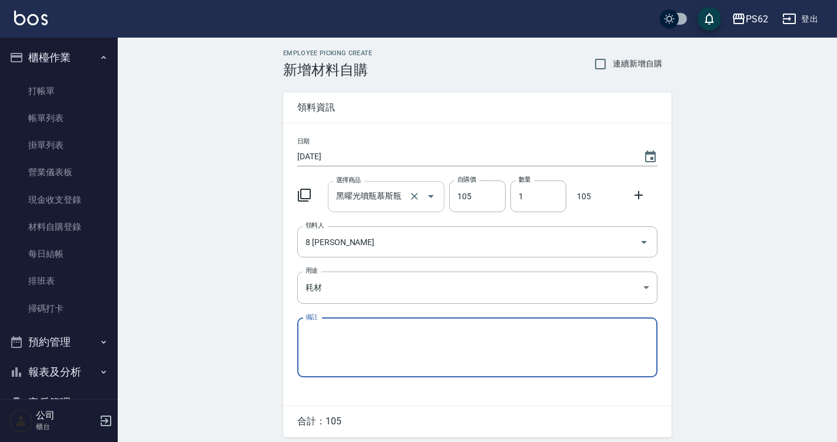
click at [412, 209] on div at bounding box center [422, 196] width 33 height 31
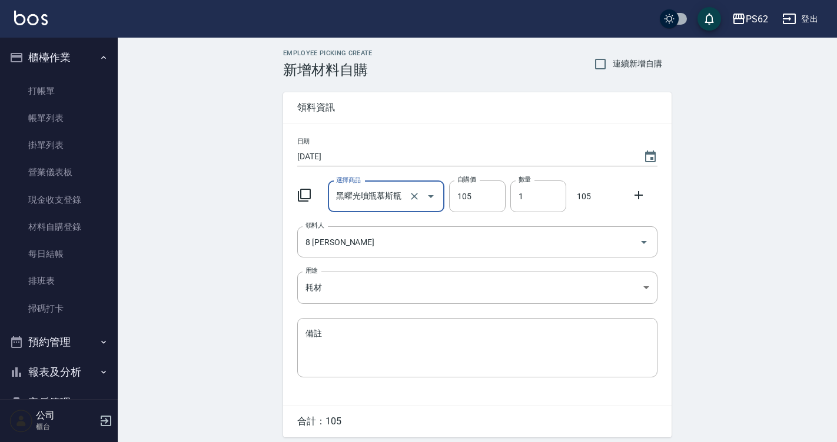
click at [412, 209] on div at bounding box center [422, 196] width 33 height 31
click at [413, 199] on icon "Clear" at bounding box center [414, 197] width 12 height 12
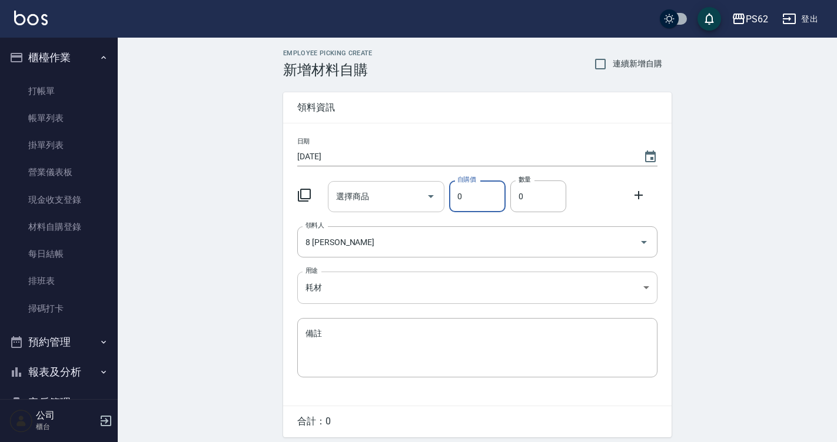
click at [367, 298] on body "PS62 登出 櫃檯作業 打帳單 帳單列表 掛單列表 營業儀表板 現金收支登錄 材料自購登錄 每日結帳 排班表 掃碼打卡 預約管理 預約管理 單日預約紀錄 單…" at bounding box center [418, 242] width 837 height 485
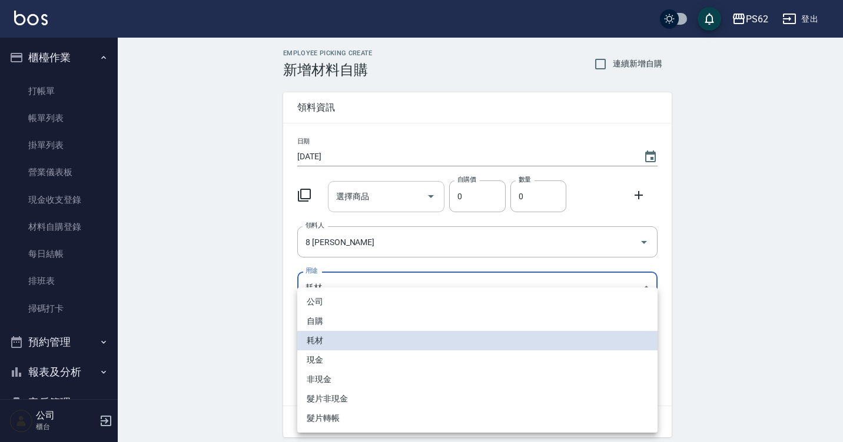
click at [326, 316] on li "自購" at bounding box center [477, 321] width 360 height 19
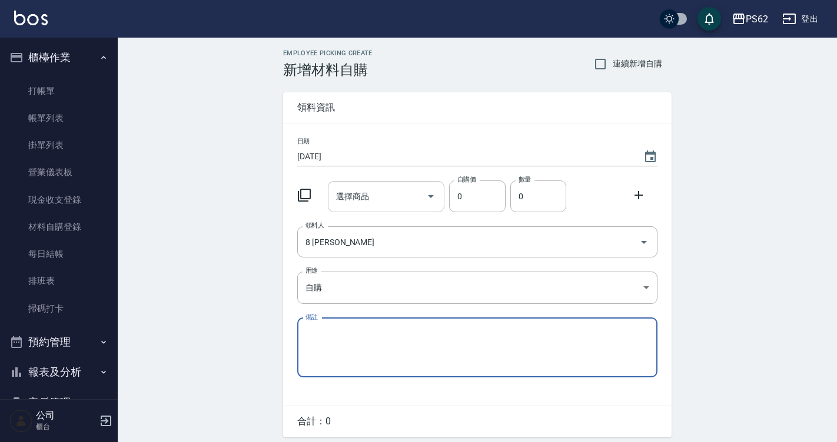
drag, startPoint x: 367, startPoint y: 224, endPoint x: 368, endPoint y: 218, distance: 6.6
click at [368, 221] on div "日期 [DATE] 選擇商品 選擇商品 自購價 0 自購價 數量 0 數量 領料人 8 [PERSON_NAME] 領料人 用途 自購 自購 用途 備註 x …" at bounding box center [477, 265] width 388 height 282
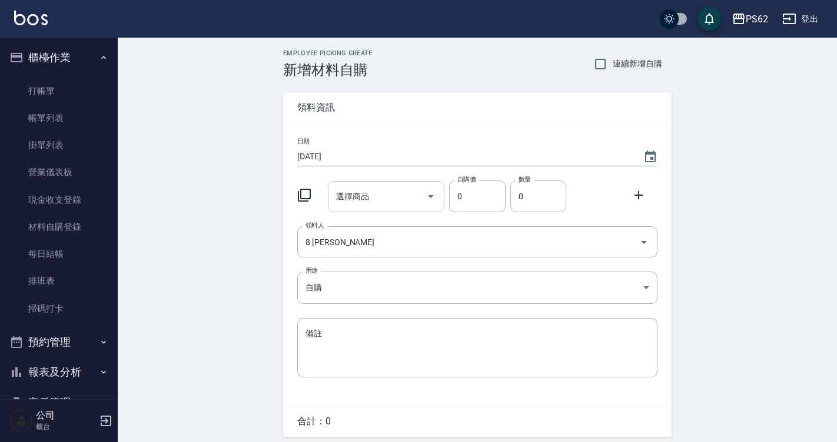
click at [369, 205] on input "選擇商品" at bounding box center [377, 197] width 89 height 21
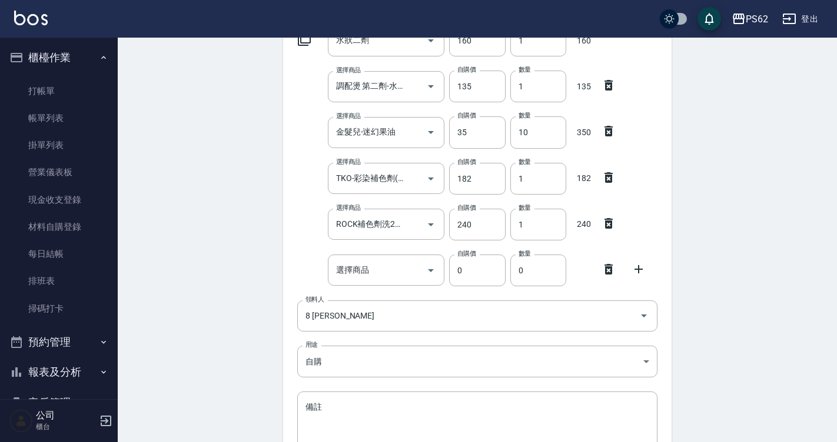
scroll to position [177, 0]
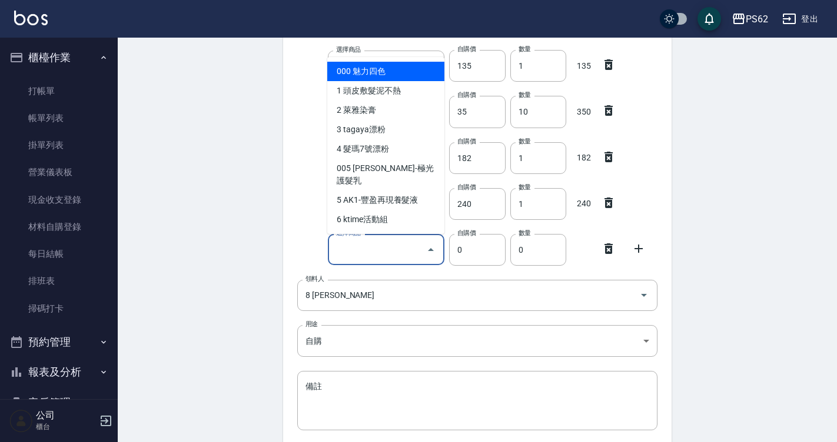
click at [379, 242] on input "選擇商品" at bounding box center [377, 249] width 89 height 21
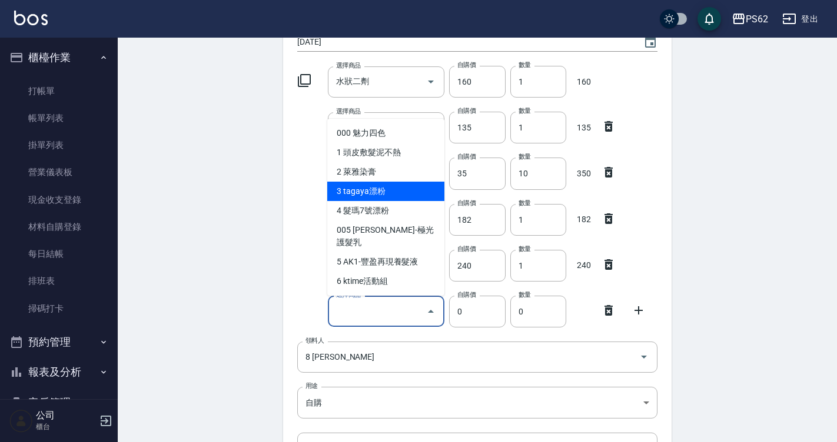
scroll to position [118, 0]
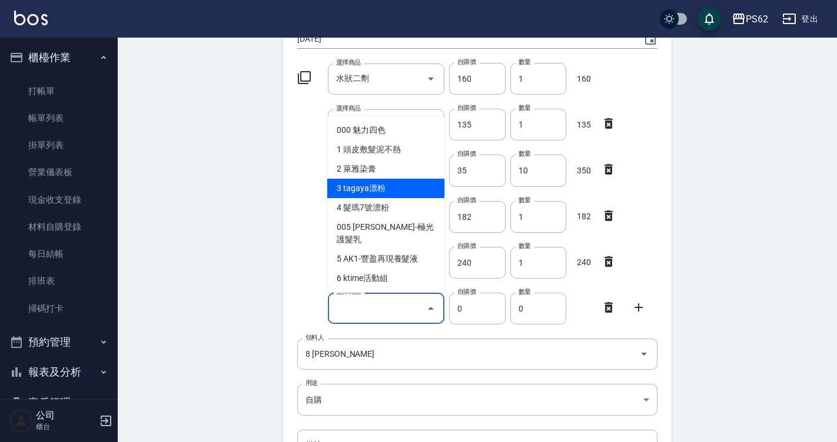
click at [290, 285] on div "日期 [DATE] 選擇商品 水狀二劑 選擇商品 自購價 160 自購價 數量 1 數量 160 選擇商品 調配燙 第二劑-水狀 選擇商品 自購價 135 自…" at bounding box center [477, 262] width 388 height 512
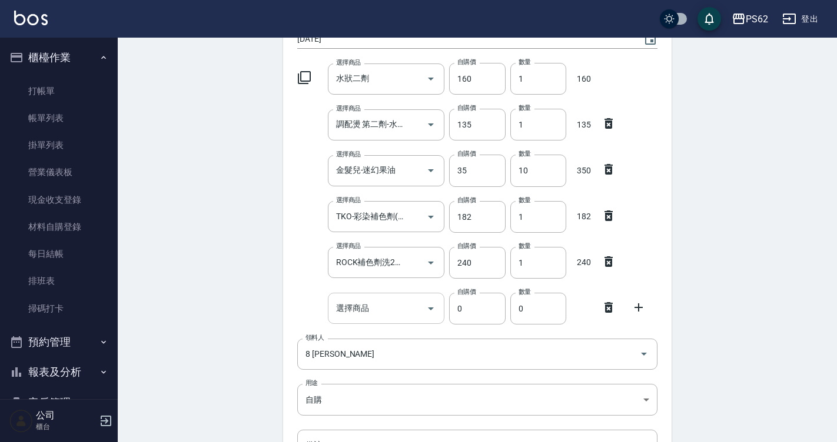
click at [355, 302] on input "選擇商品" at bounding box center [377, 308] width 89 height 21
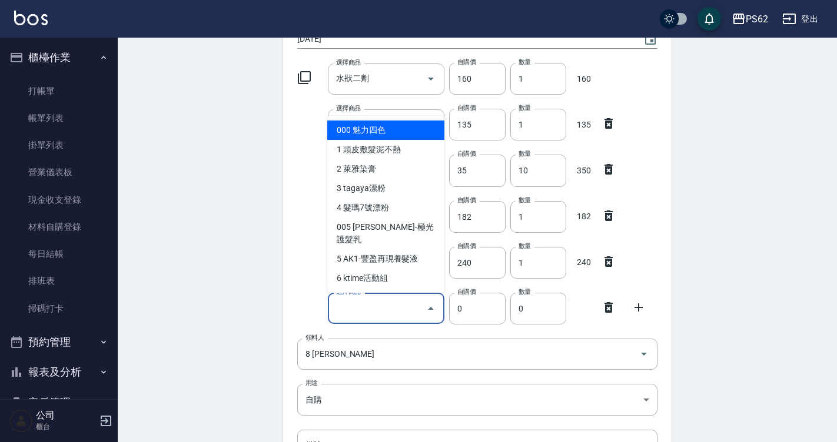
click at [340, 322] on div "選擇商品" at bounding box center [386, 308] width 117 height 31
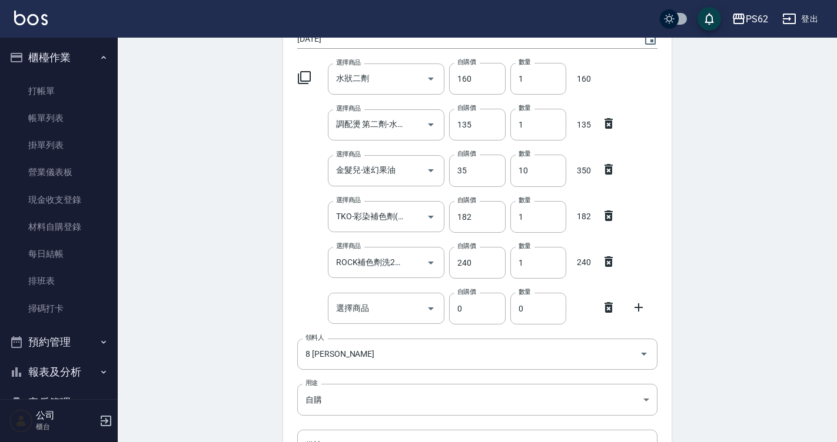
click at [293, 299] on div "選擇商品 選擇商品 自購價 0 自購價 數量 0 數量" at bounding box center [474, 306] width 365 height 36
drag, startPoint x: 417, startPoint y: 312, endPoint x: 403, endPoint y: 314, distance: 14.3
click at [408, 311] on input "選擇商品" at bounding box center [377, 308] width 89 height 21
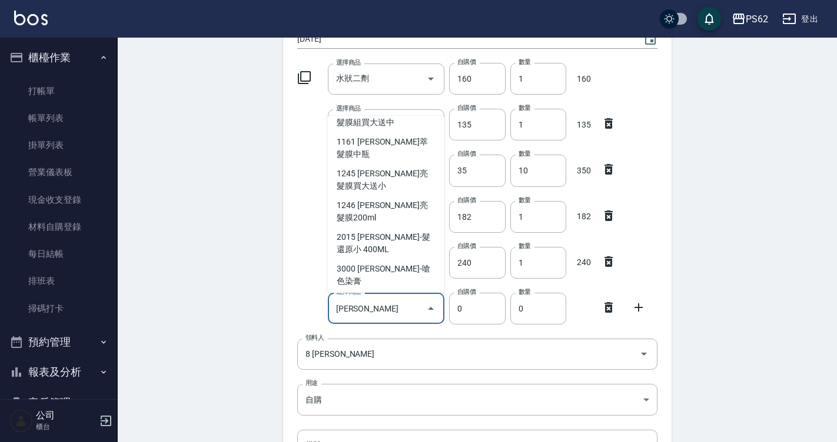
scroll to position [71, 0]
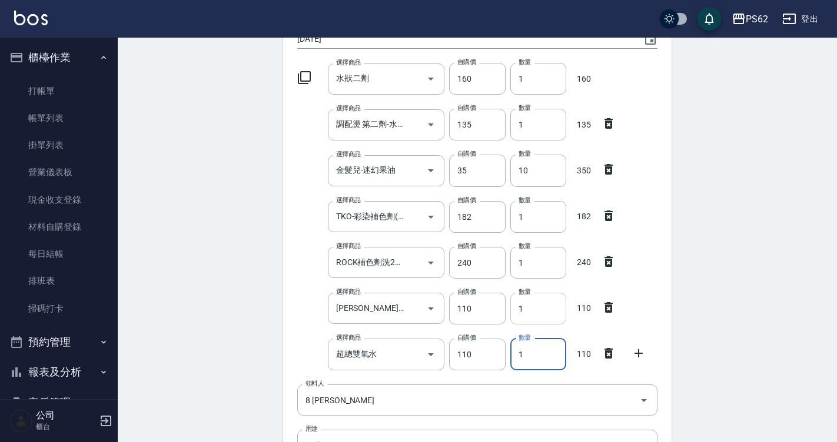
click at [546, 308] on input "1" at bounding box center [538, 309] width 56 height 32
click at [549, 302] on input "1" at bounding box center [538, 309] width 56 height 32
click at [550, 302] on input "1" at bounding box center [538, 309] width 56 height 32
click at [609, 402] on icon at bounding box center [608, 399] width 14 height 14
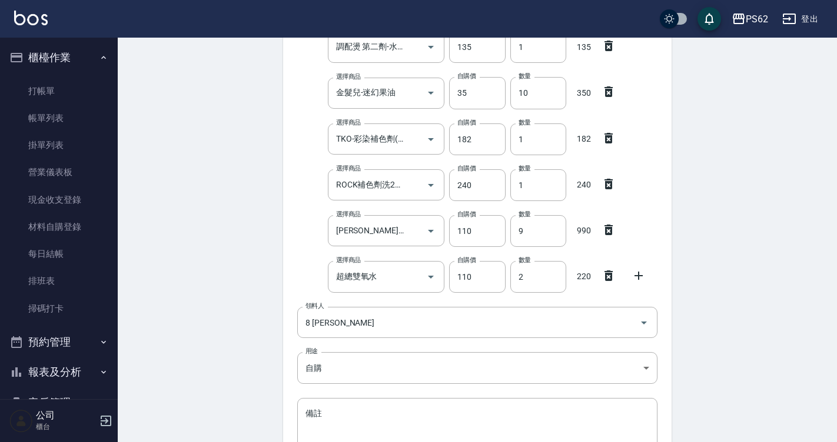
scroll to position [320, 0]
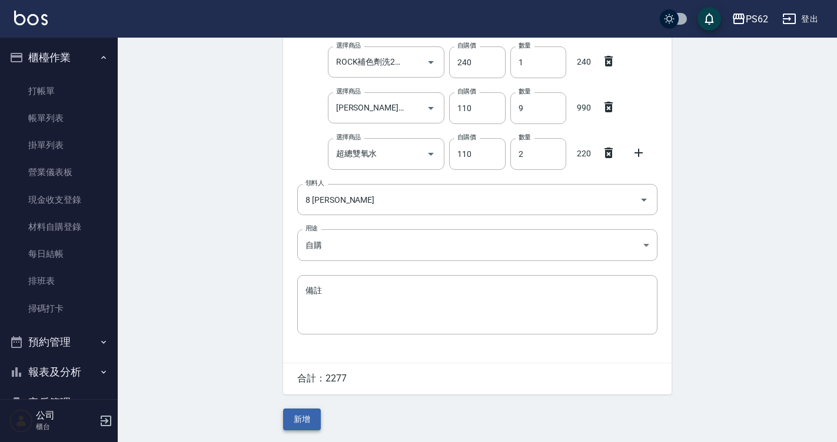
click at [301, 420] on button "新增" at bounding box center [302, 420] width 38 height 22
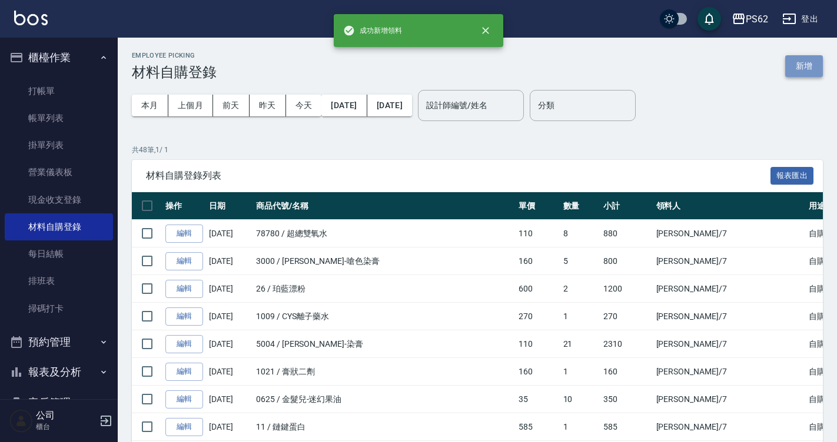
click at [806, 69] on button "新增" at bounding box center [804, 66] width 38 height 22
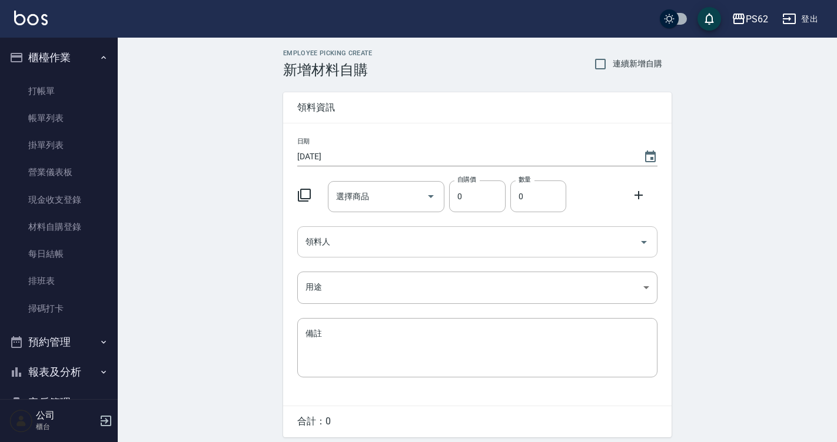
click at [324, 237] on input "領料人" at bounding box center [468, 242] width 332 height 21
drag, startPoint x: 381, startPoint y: 225, endPoint x: 380, endPoint y: 203, distance: 22.4
click at [381, 224] on div "日期 [DATE] 選擇商品 選擇商品 自購價 0 自購價 數量 0 數量 領料人 9 [PERSON_NAME] 領料人 用途 自購 自購 用途 備註 x …" at bounding box center [477, 265] width 388 height 282
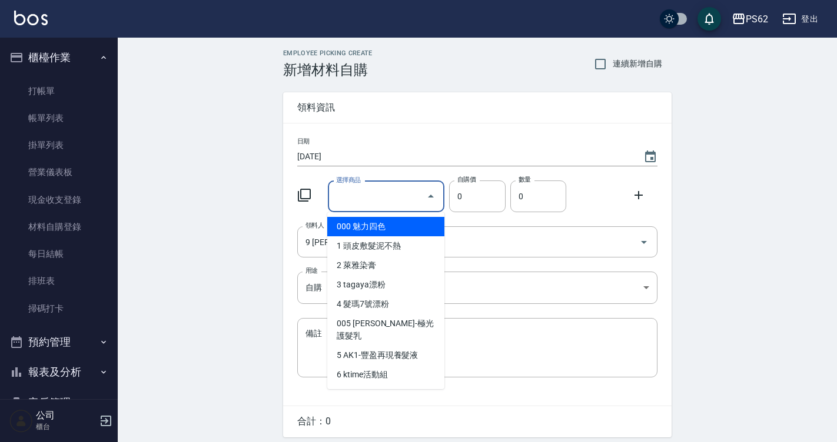
click at [380, 203] on input "選擇商品" at bounding box center [377, 197] width 89 height 21
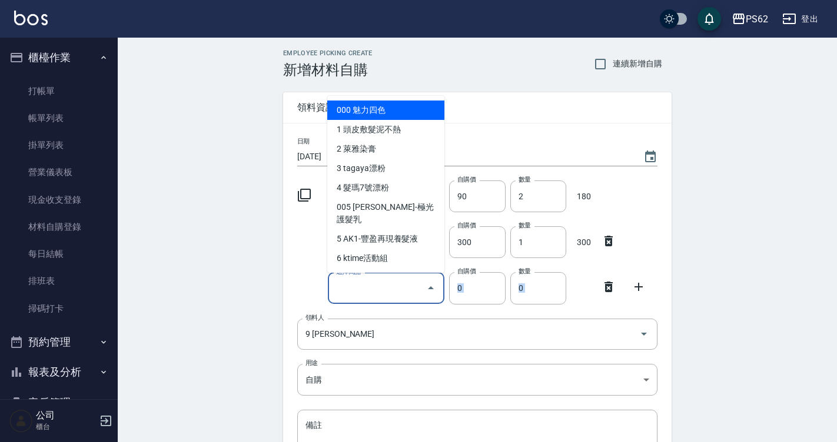
drag, startPoint x: 842, startPoint y: 151, endPoint x: 354, endPoint y: 301, distance: 510.3
click at [354, 301] on div "日期 [DATE] 選擇商品 JCP-生化健康-90 選擇商品 自購價 90 自購價 數量 2 數量 180 選擇商品 育昇-粉鑽養髮液 選擇商品 自購價 3…" at bounding box center [477, 311] width 388 height 374
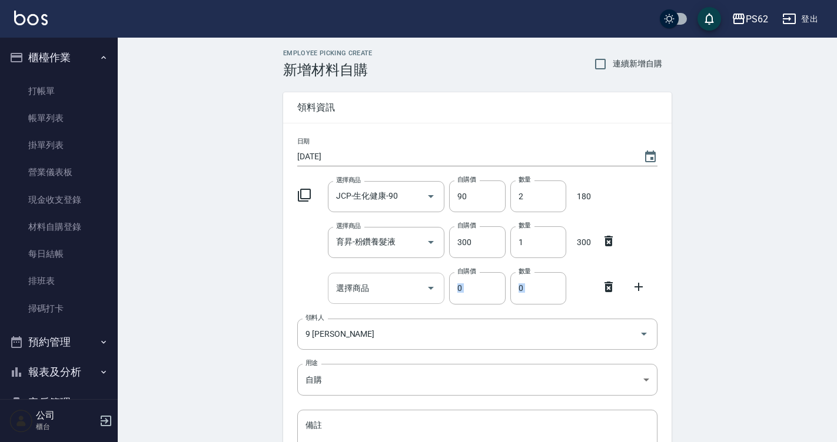
click at [355, 298] on input "選擇商品" at bounding box center [377, 288] width 89 height 21
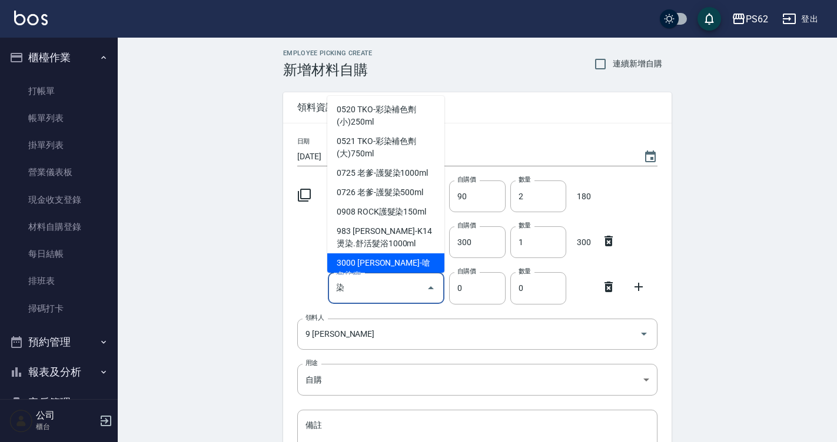
scroll to position [98, 0]
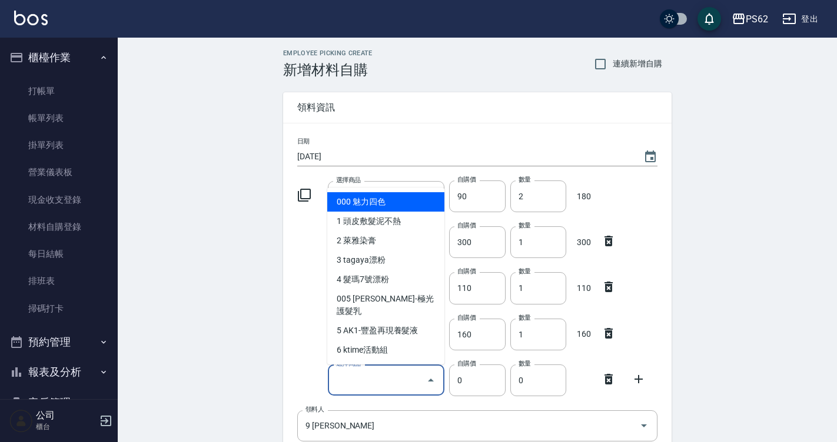
click at [618, 379] on div at bounding box center [612, 378] width 31 height 21
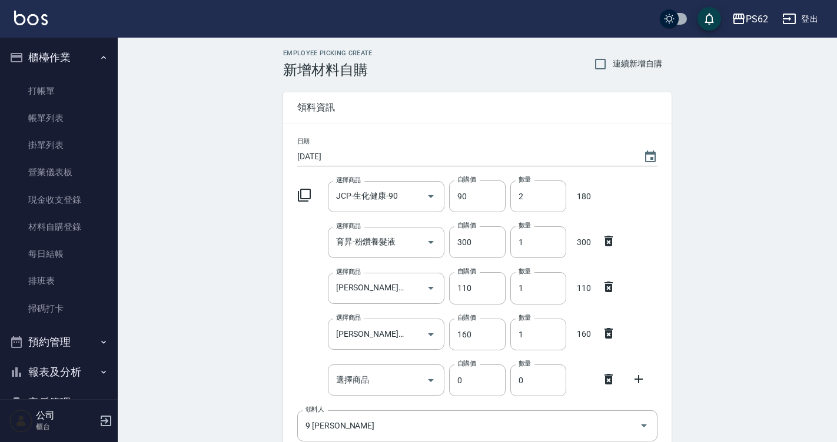
click at [611, 378] on icon at bounding box center [608, 379] width 14 height 14
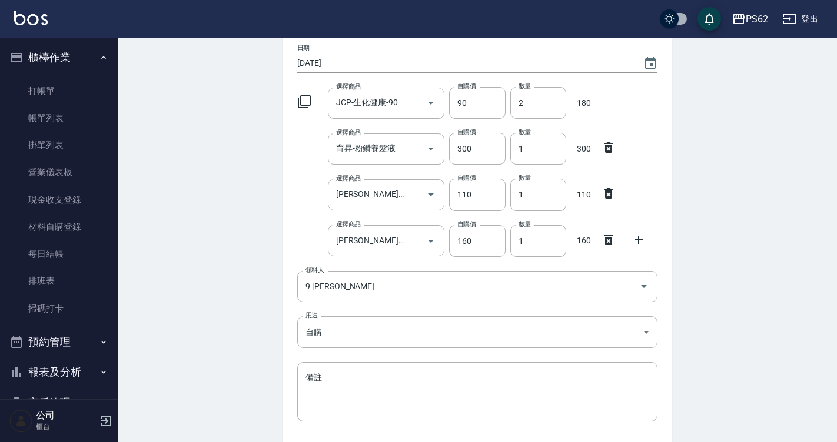
scroll to position [182, 0]
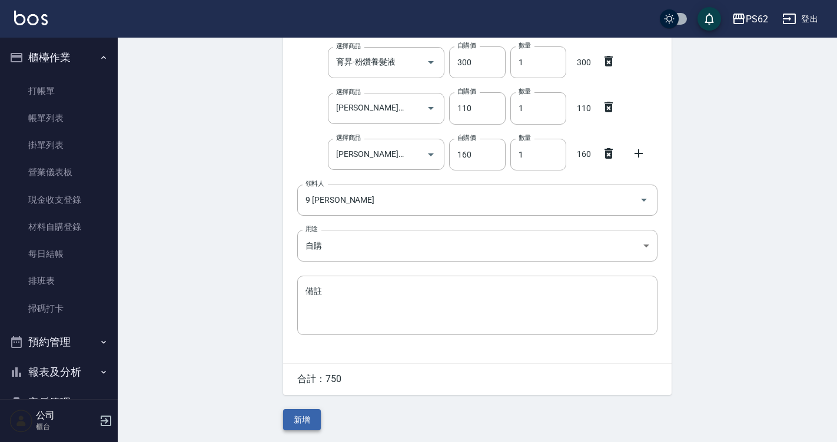
click at [303, 428] on button "新增" at bounding box center [302, 420] width 38 height 22
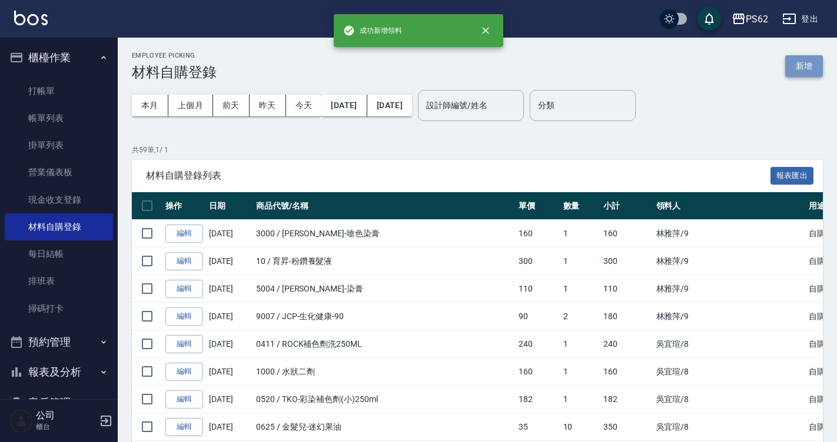
click at [797, 61] on button "新增" at bounding box center [804, 66] width 38 height 22
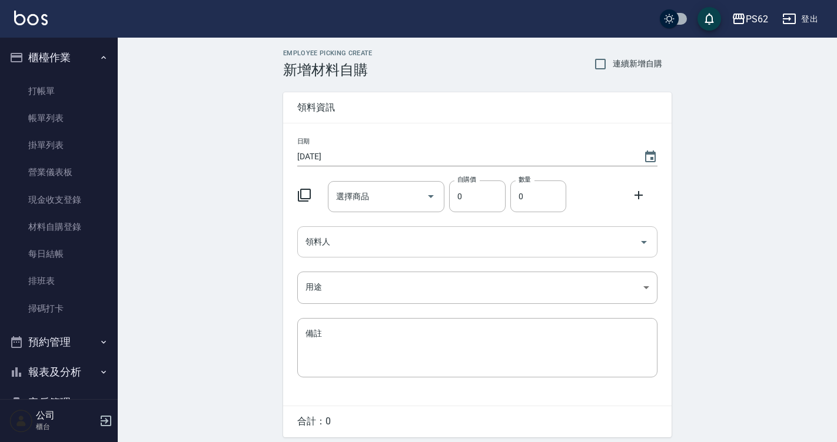
click at [501, 240] on input "領料人" at bounding box center [468, 242] width 332 height 21
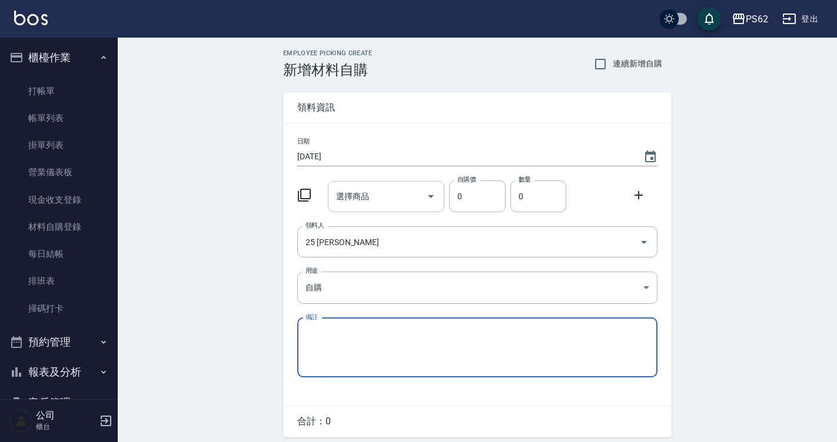
click at [387, 194] on input "選擇商品" at bounding box center [377, 197] width 89 height 21
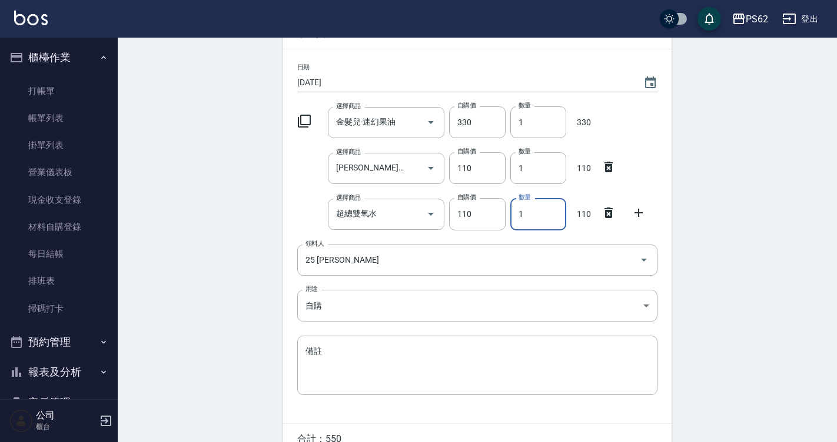
scroll to position [136, 0]
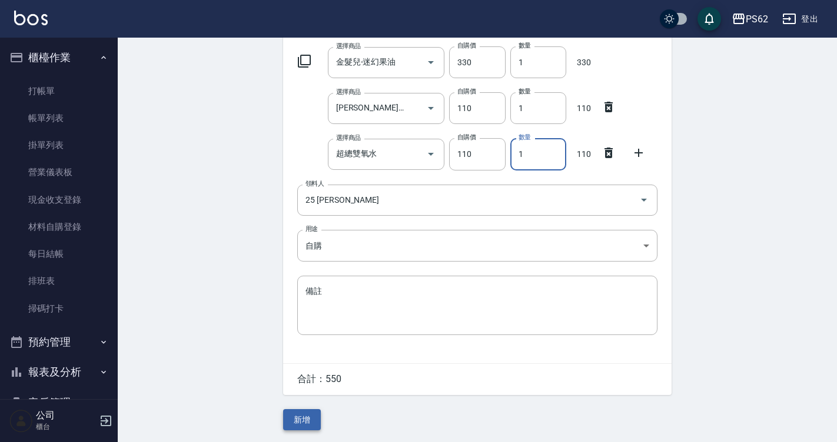
click at [313, 419] on button "新增" at bounding box center [302, 420] width 38 height 22
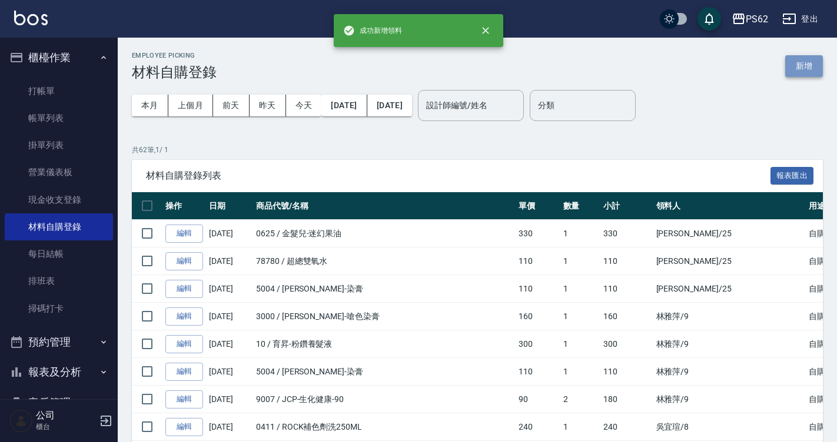
click at [798, 62] on button "新增" at bounding box center [804, 66] width 38 height 22
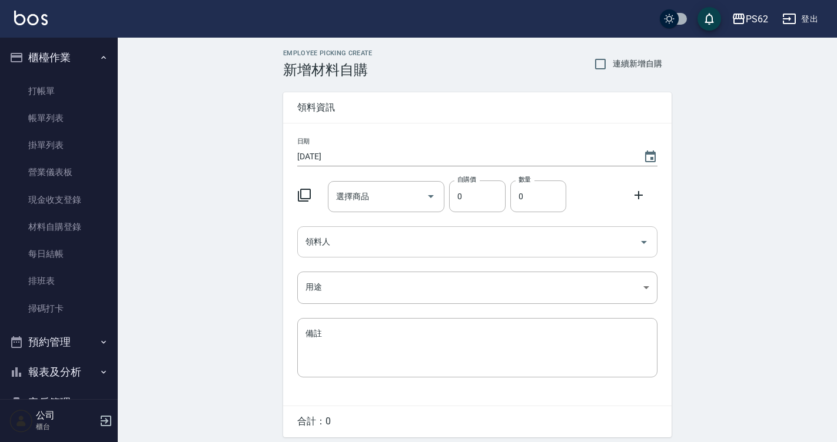
click at [358, 252] on input "領料人" at bounding box center [468, 242] width 332 height 21
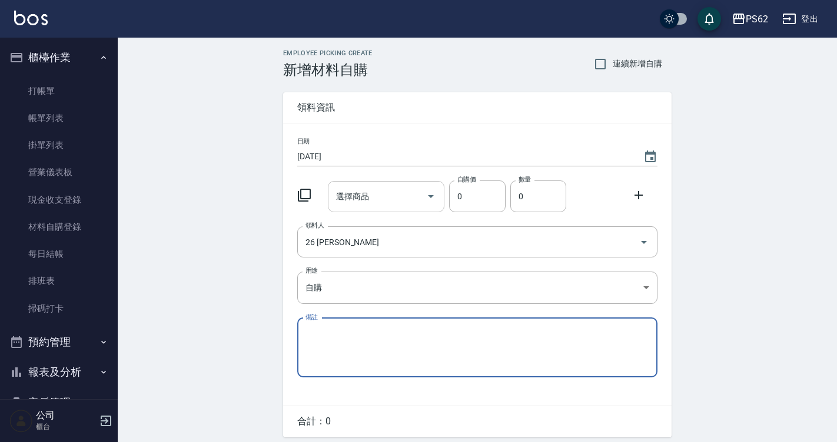
click at [371, 205] on input "選擇商品" at bounding box center [377, 197] width 89 height 21
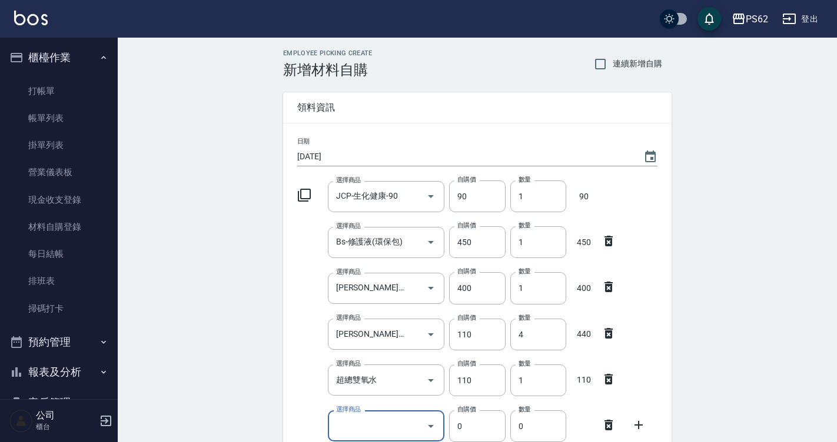
drag, startPoint x: 595, startPoint y: 424, endPoint x: 602, endPoint y: 425, distance: 7.1
click at [595, 425] on div at bounding box center [581, 424] width 31 height 5
click at [606, 425] on icon at bounding box center [608, 425] width 8 height 11
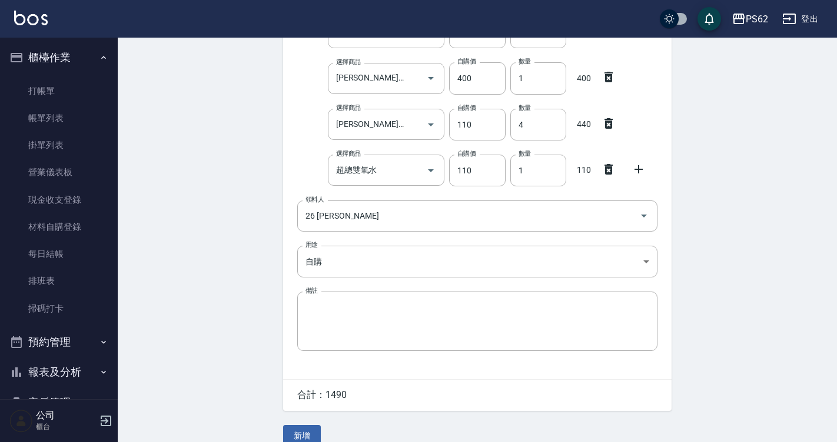
scroll to position [228, 0]
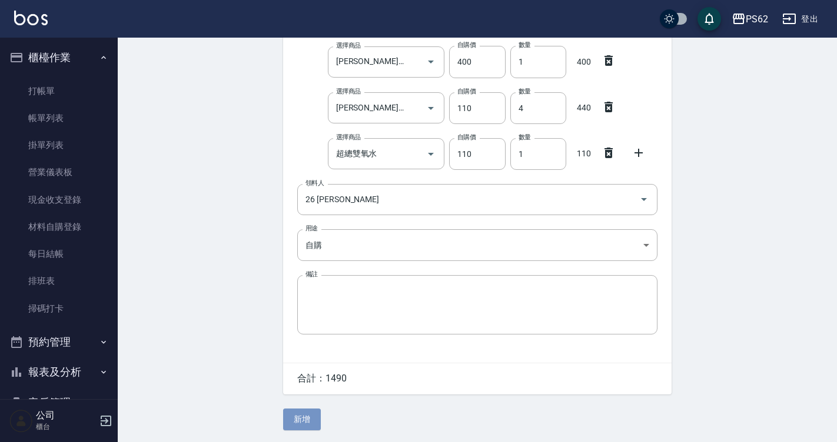
click at [294, 419] on button "新增" at bounding box center [302, 420] width 38 height 22
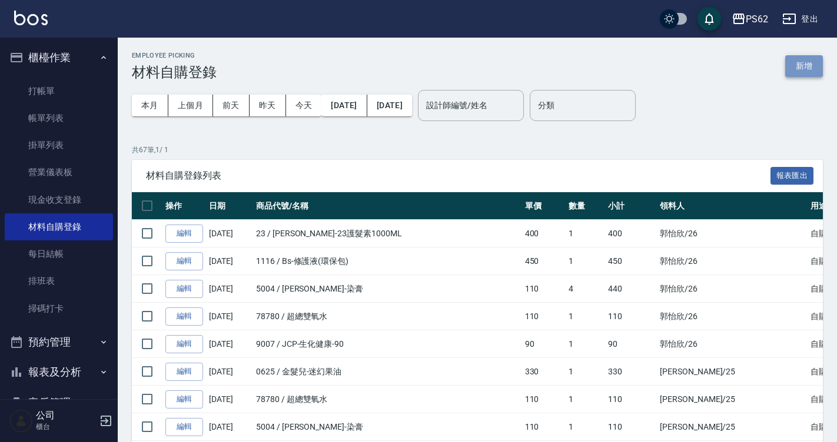
click at [796, 63] on button "新增" at bounding box center [804, 66] width 38 height 22
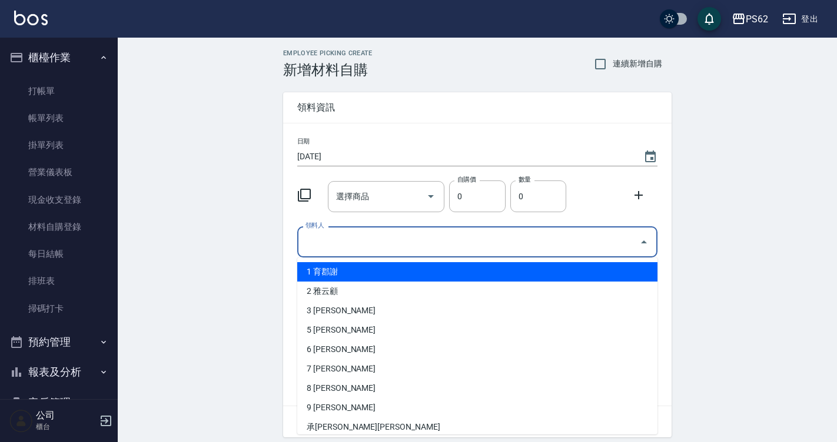
click at [315, 247] on input "領料人" at bounding box center [468, 242] width 332 height 21
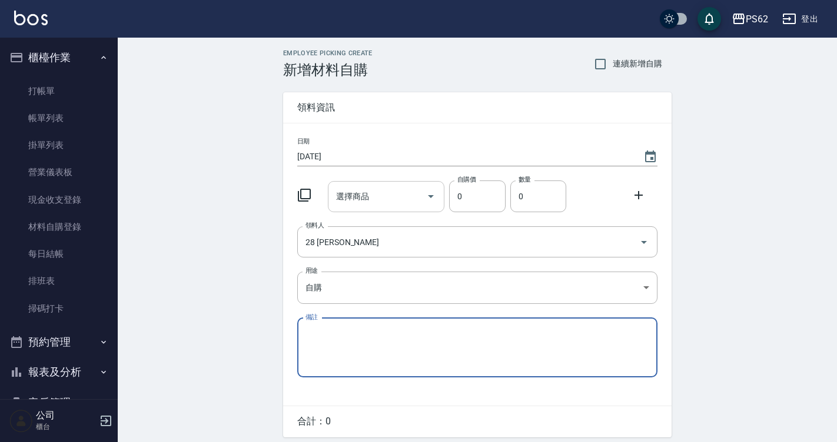
click at [374, 193] on input "選擇商品" at bounding box center [377, 197] width 89 height 21
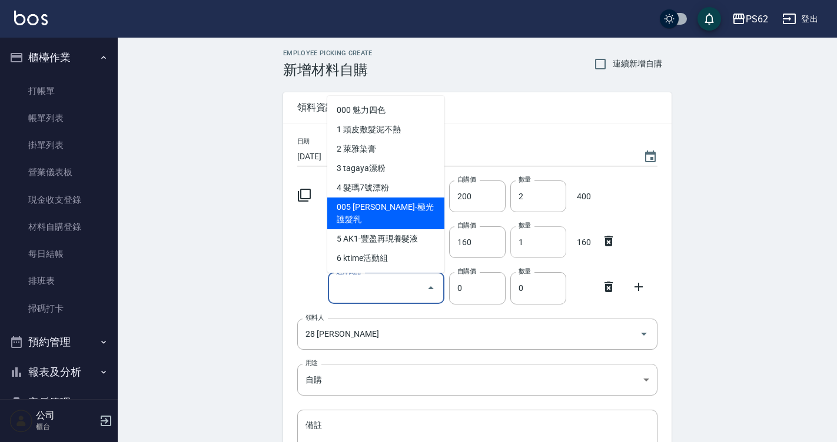
click at [535, 247] on input "1" at bounding box center [538, 243] width 56 height 32
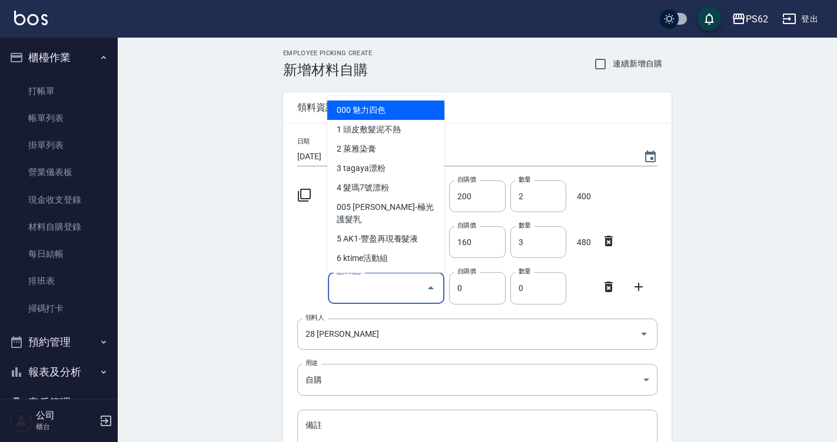
click at [414, 298] on input "選擇商品" at bounding box center [377, 288] width 89 height 21
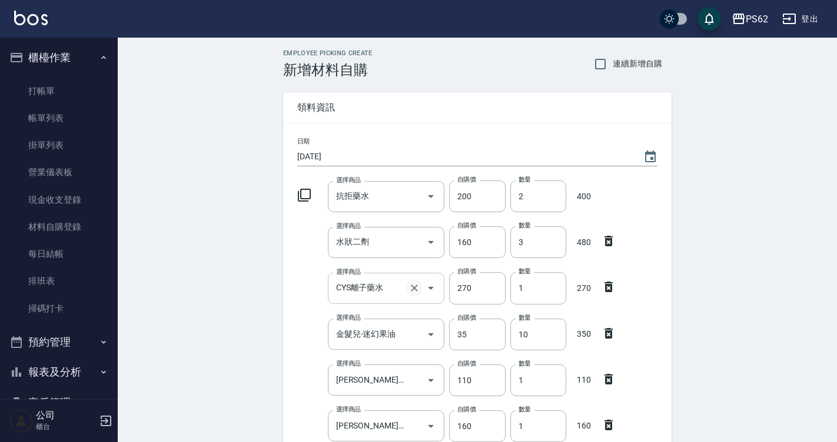
scroll to position [251, 0]
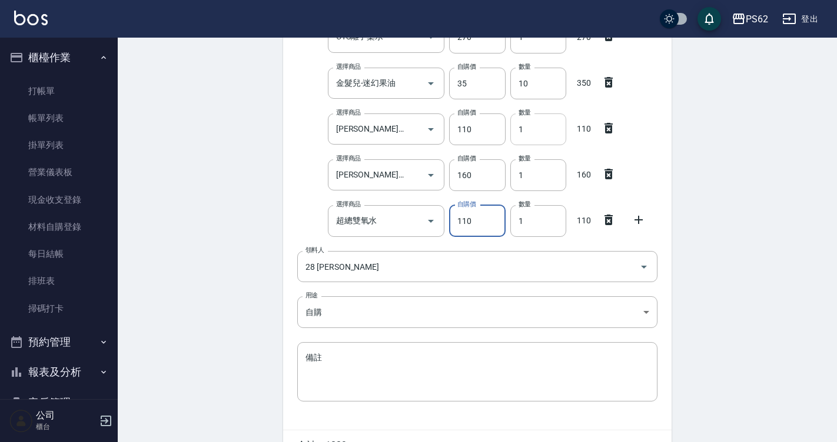
click at [552, 122] on input "1" at bounding box center [538, 130] width 56 height 32
click at [608, 172] on icon at bounding box center [608, 174] width 8 height 11
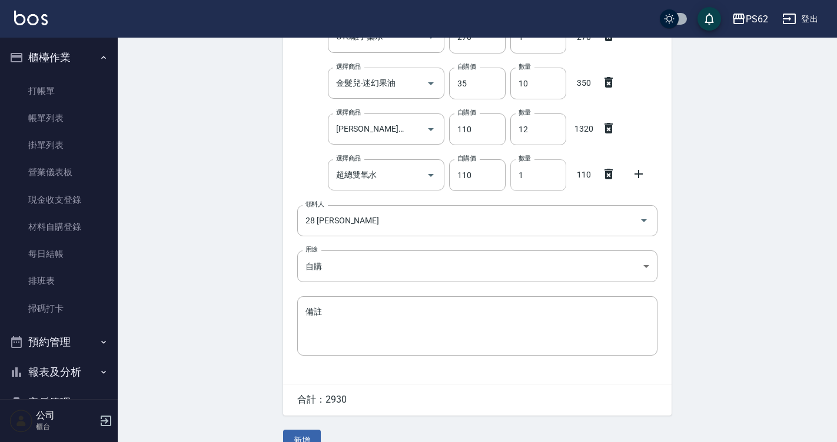
click at [542, 178] on input "1" at bounding box center [538, 175] width 56 height 32
click at [288, 434] on button "新增" at bounding box center [302, 441] width 38 height 22
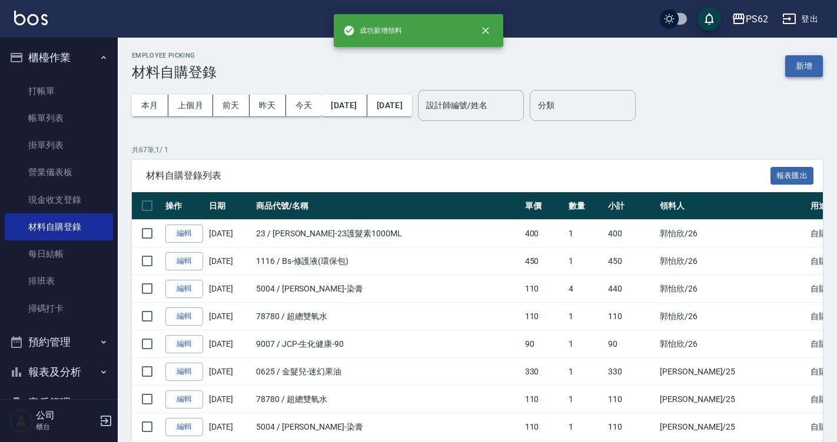
click at [797, 65] on button "新增" at bounding box center [804, 66] width 38 height 22
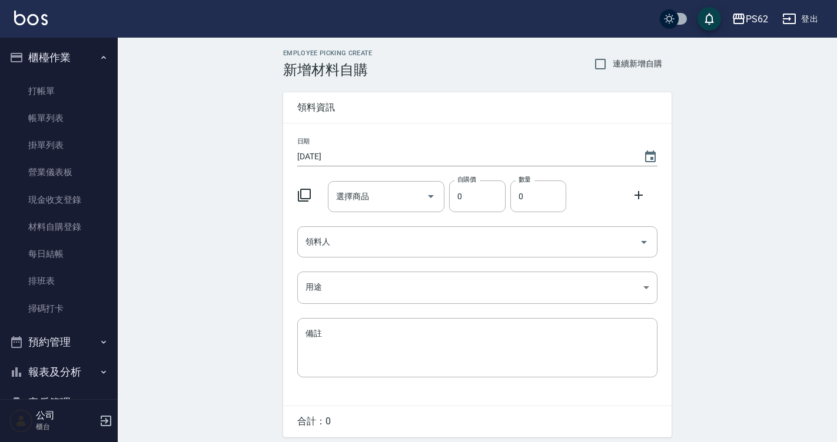
click at [357, 261] on div "日期 [DATE] 選擇商品 選擇商品 自購價 0 自購價 數量 0 數量 領料人 領料人 用途 ​ 用途 備註 x 備註" at bounding box center [477, 265] width 388 height 282
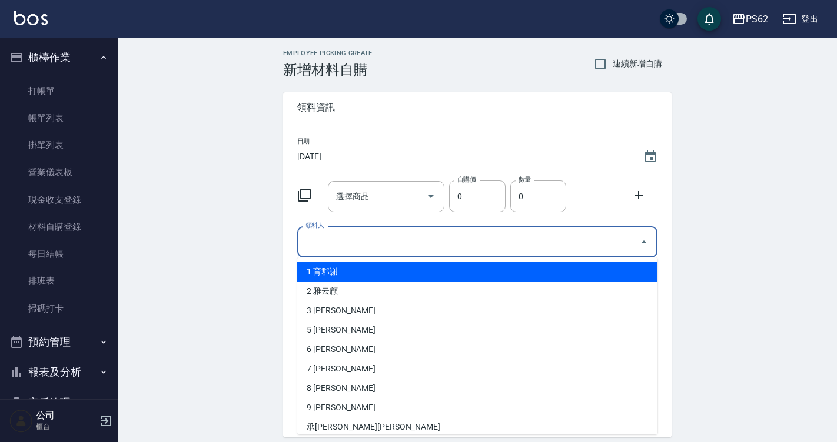
click at [367, 245] on input "領料人" at bounding box center [468, 242] width 332 height 21
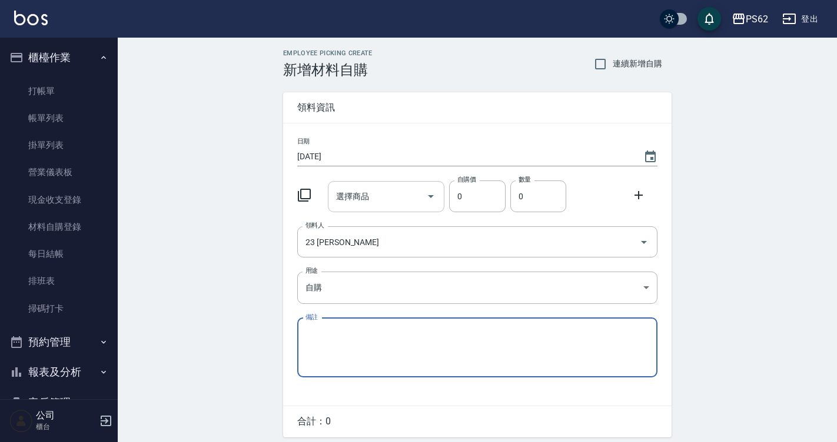
click at [372, 181] on div "選擇商品" at bounding box center [386, 196] width 117 height 31
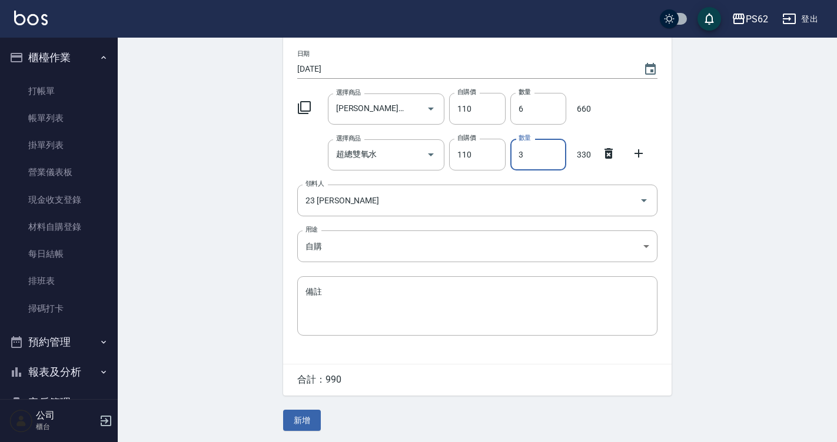
scroll to position [90, 0]
click at [305, 421] on button "新增" at bounding box center [302, 420] width 38 height 22
